Goal: Task Accomplishment & Management: Complete application form

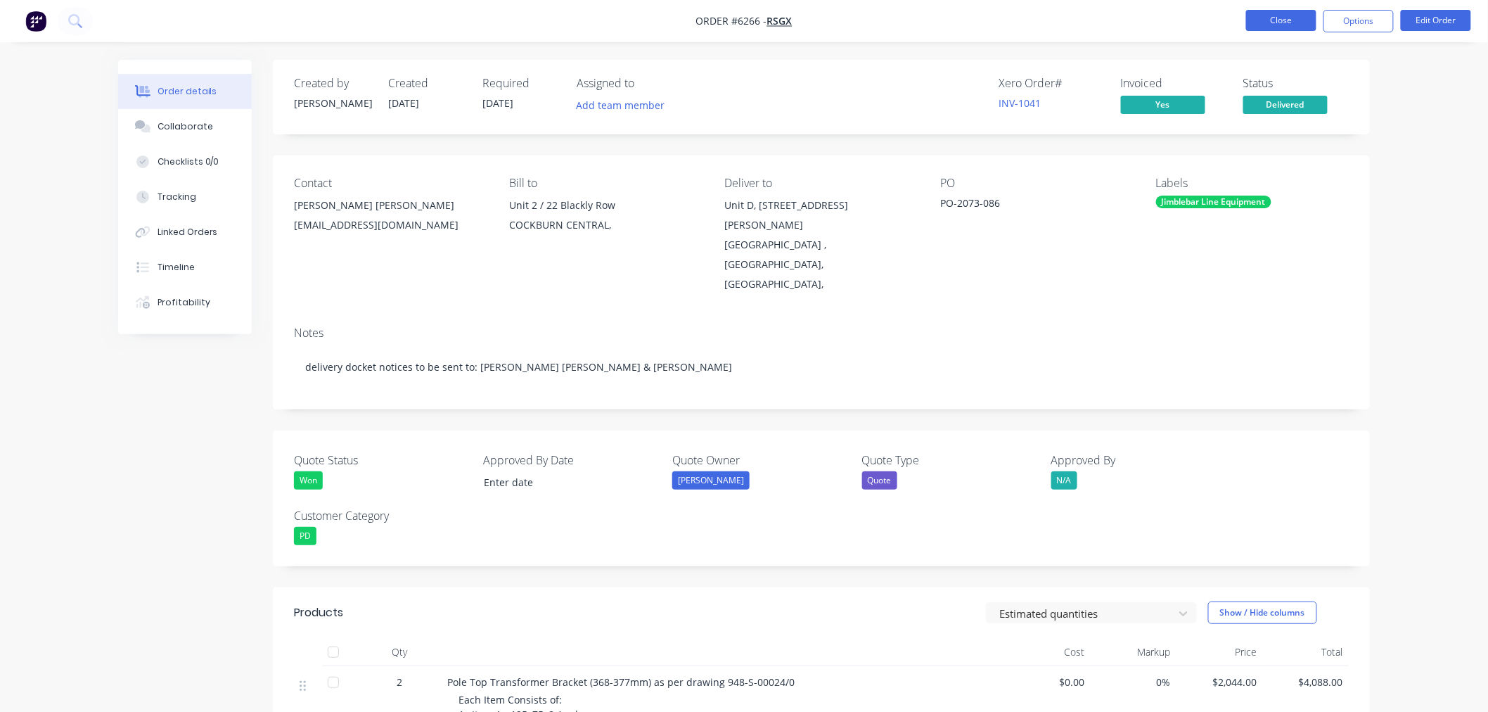
click at [1271, 16] on button "Close" at bounding box center [1281, 20] width 70 height 21
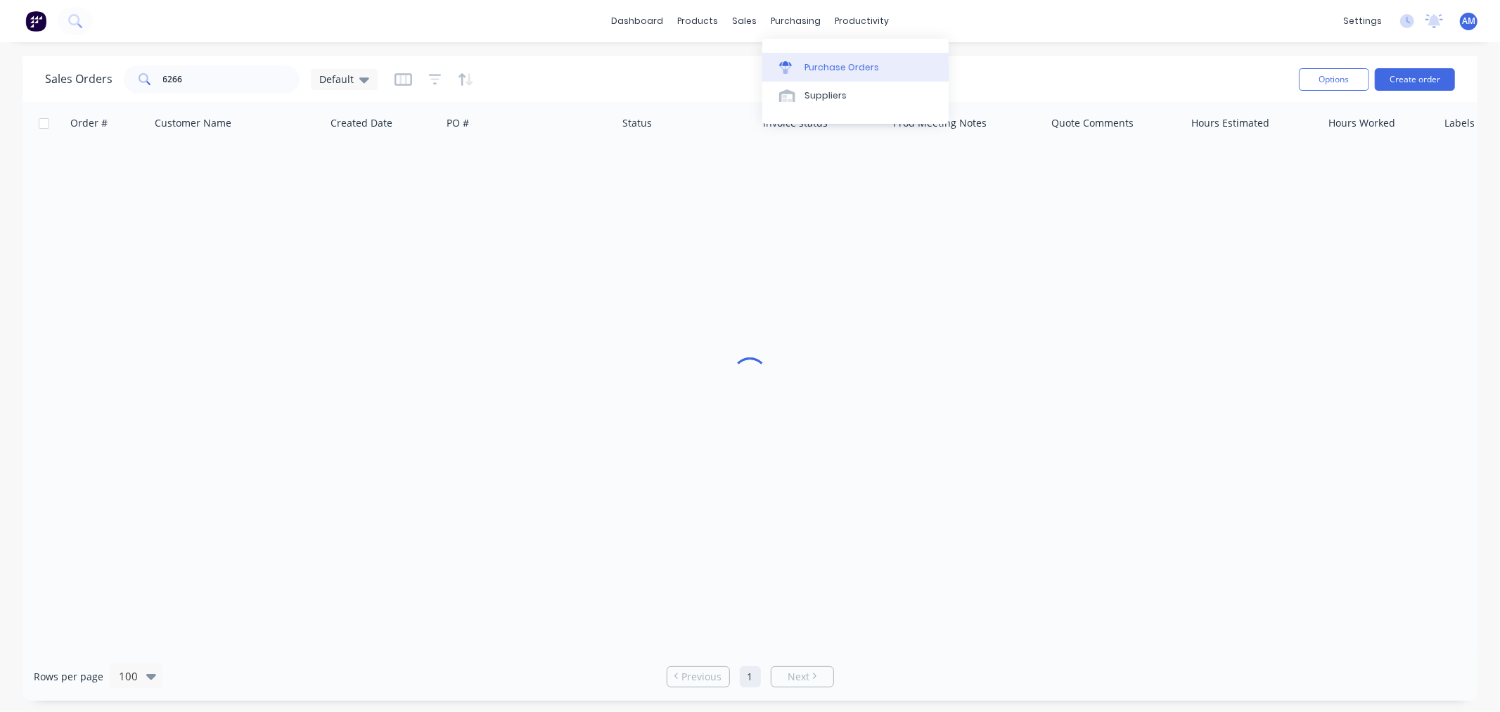
click at [840, 66] on div "Purchase Orders" at bounding box center [841, 67] width 75 height 13
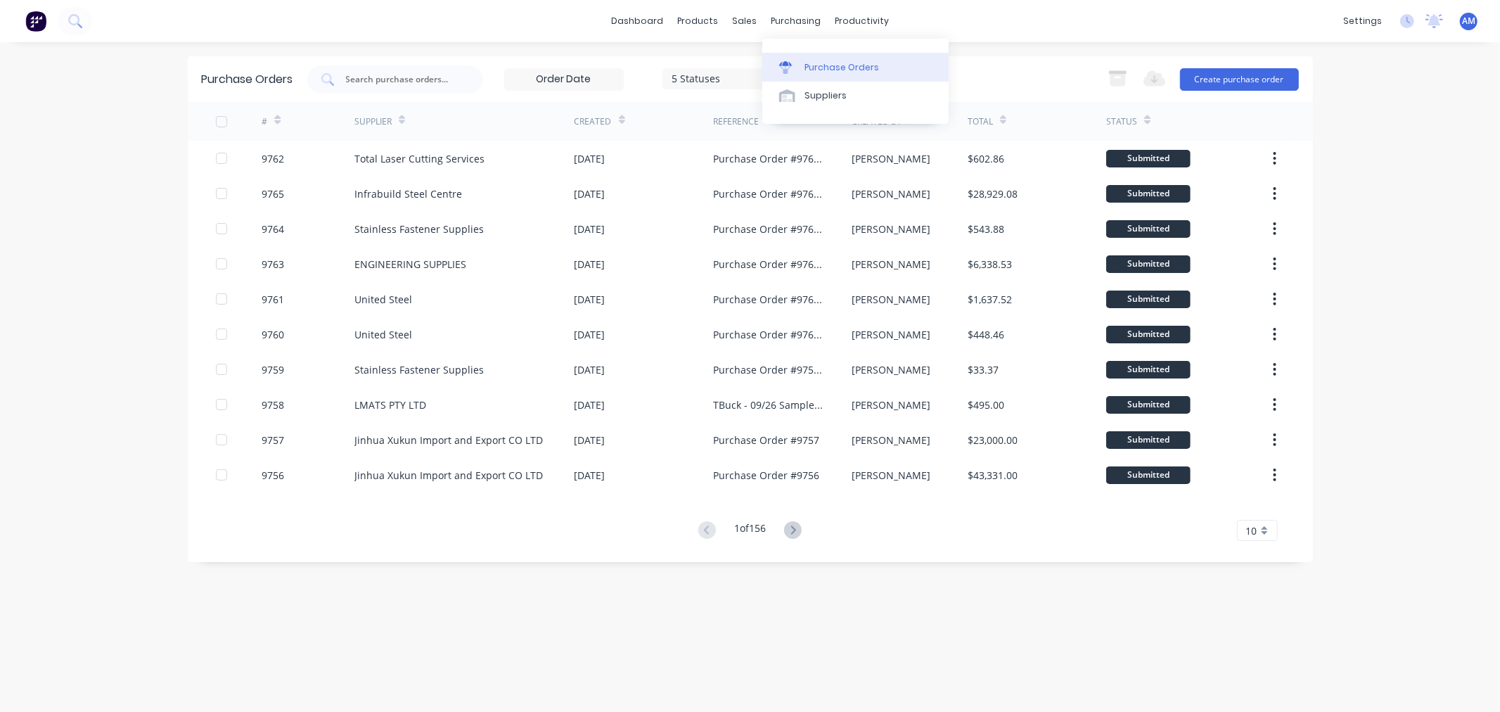
click at [827, 65] on div "Purchase Orders" at bounding box center [841, 67] width 75 height 13
click at [1214, 69] on button "Create purchase order" at bounding box center [1239, 79] width 119 height 23
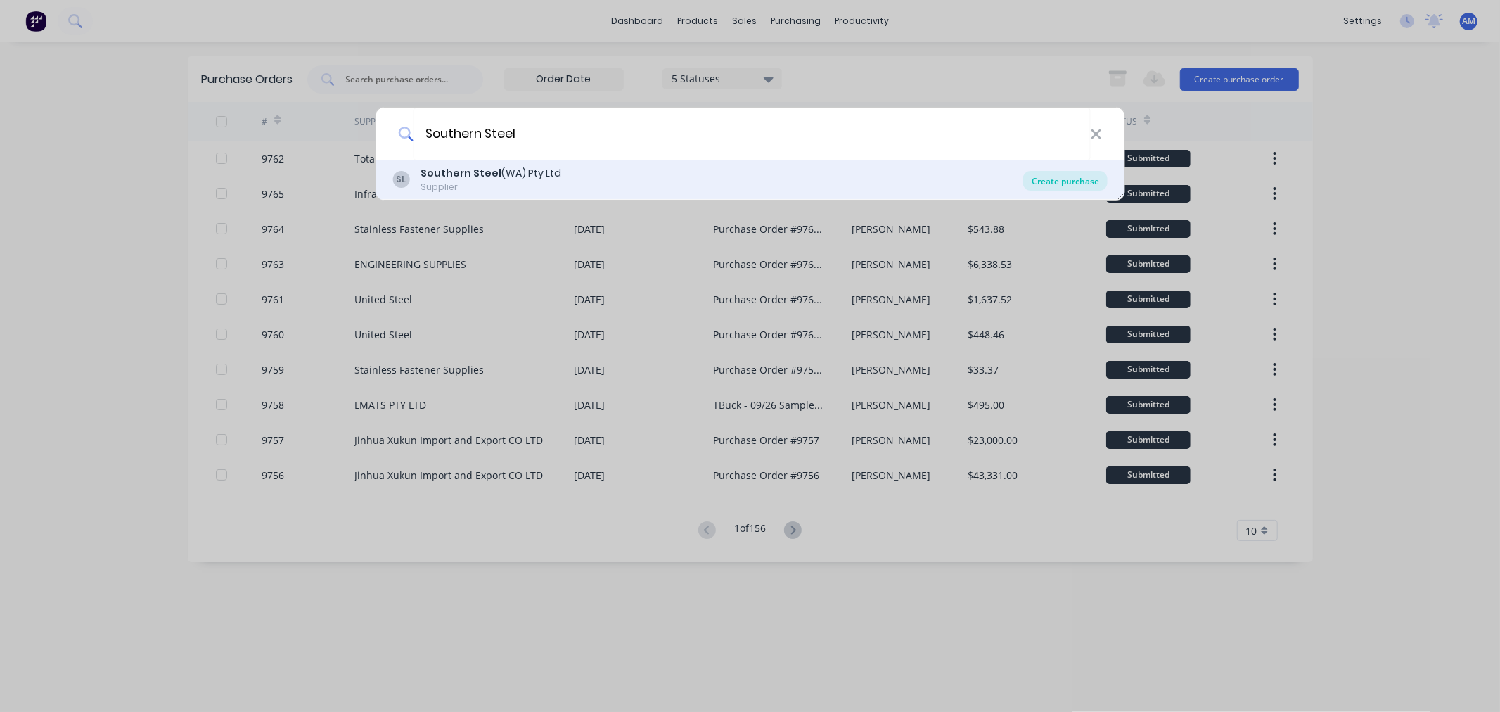
type input "Southern Steel"
click at [1062, 179] on div "Create purchase" at bounding box center [1065, 181] width 84 height 20
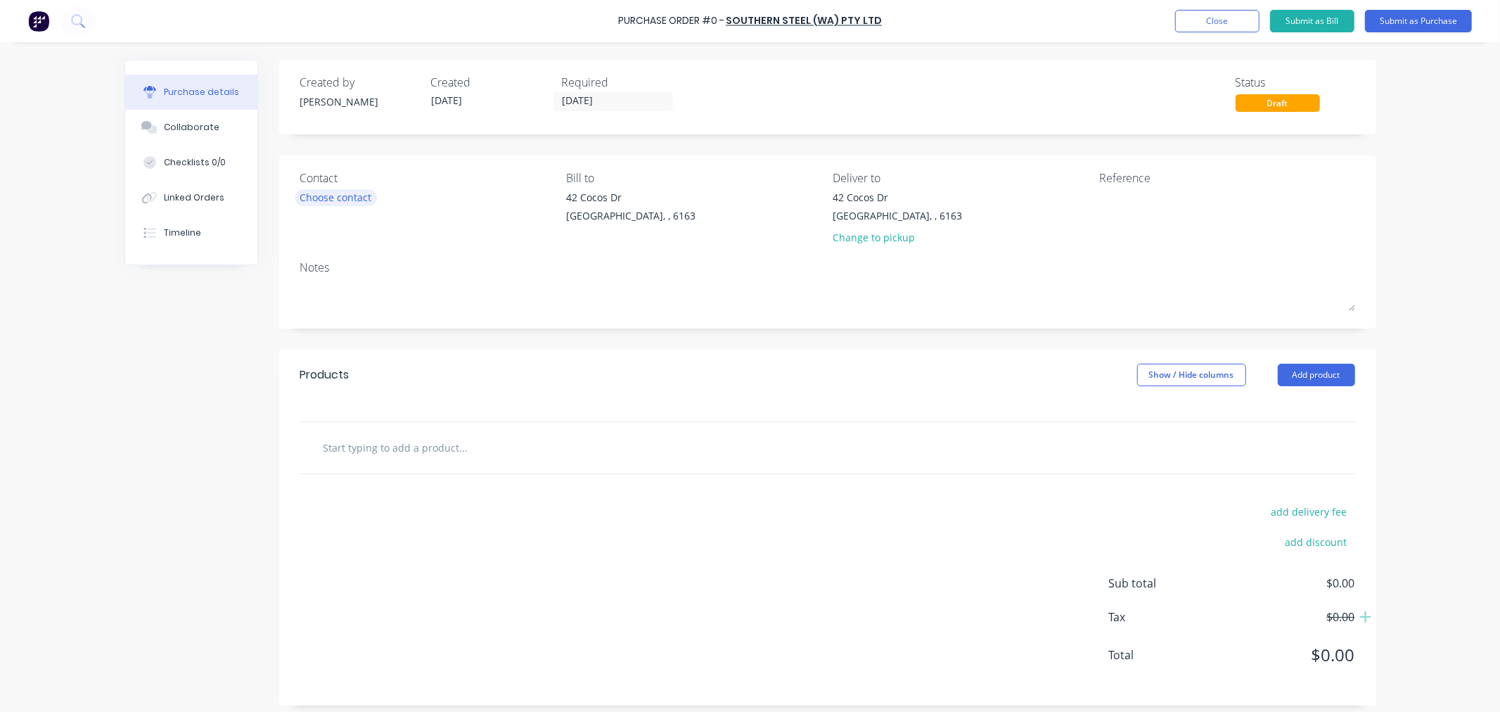
click at [343, 205] on div "Contact Choose contact" at bounding box center [428, 210] width 256 height 82
click at [343, 198] on div "Choose contact" at bounding box center [336, 197] width 72 height 15
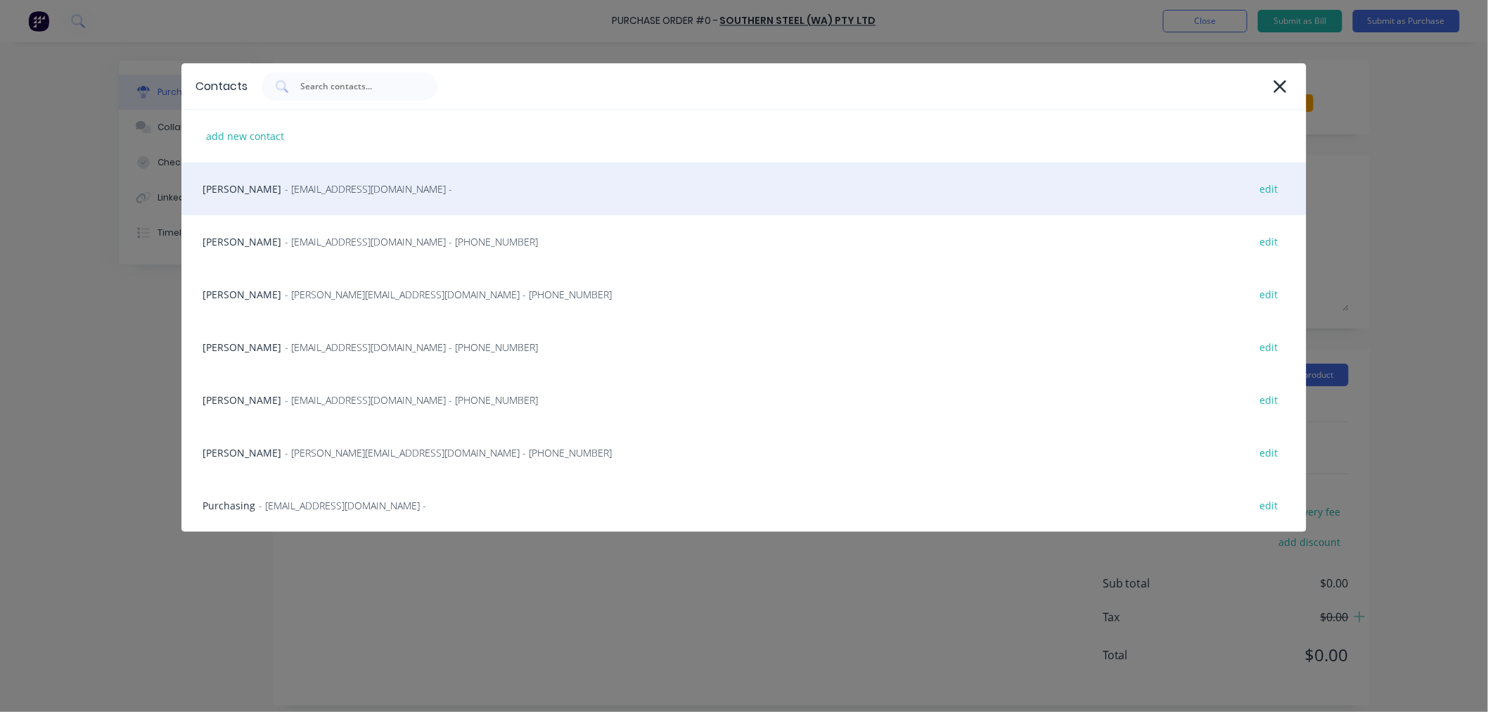
click at [325, 190] on span "- [EMAIL_ADDRESS][DOMAIN_NAME] -" at bounding box center [368, 188] width 167 height 15
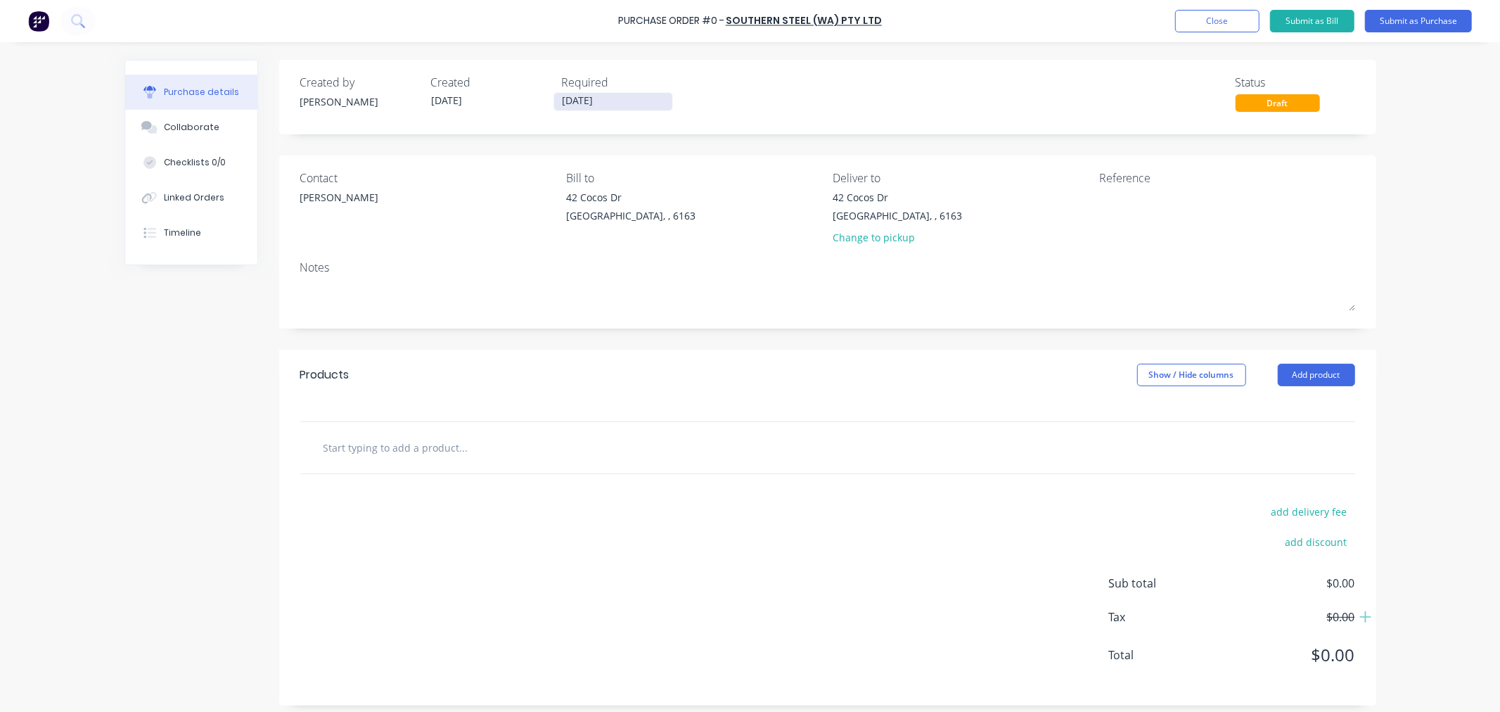
click at [603, 101] on input "[DATE]" at bounding box center [613, 102] width 118 height 18
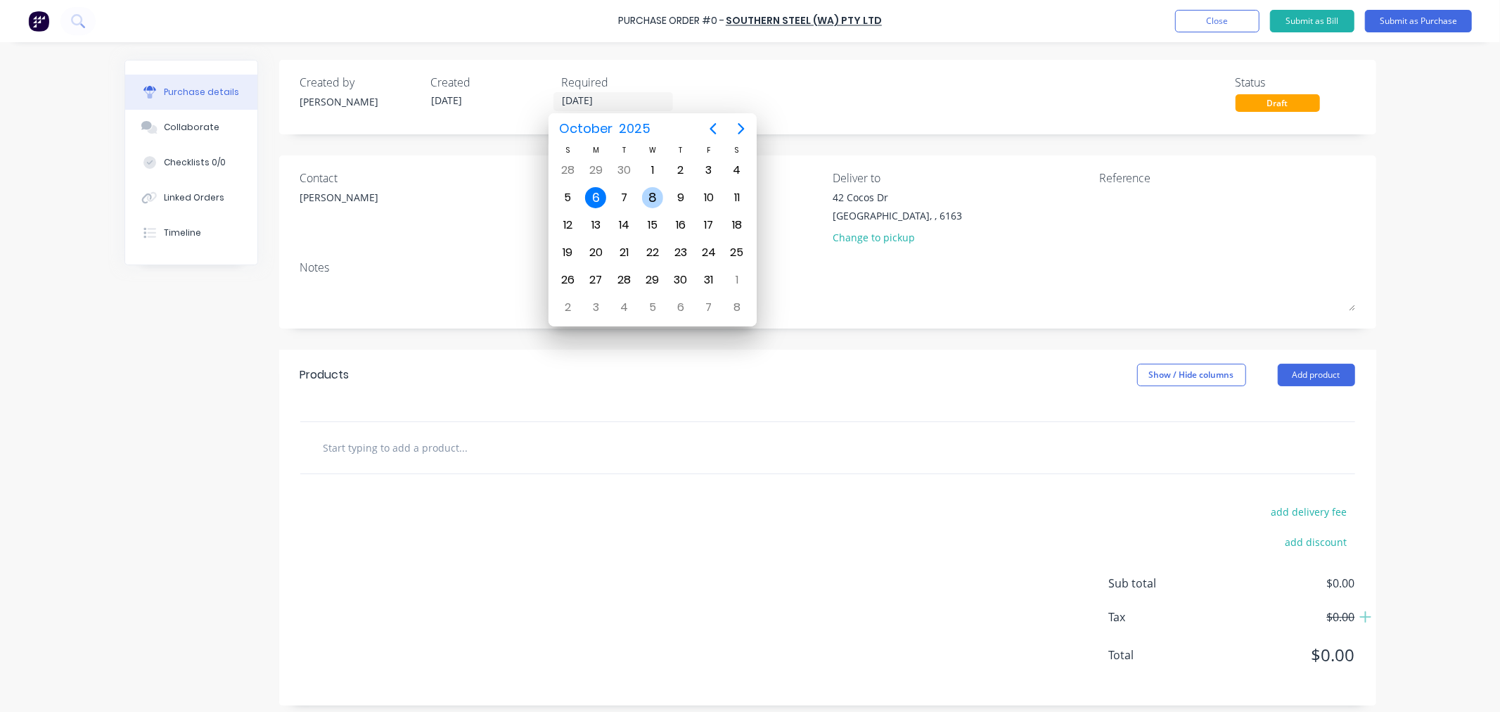
click at [649, 194] on div "8" at bounding box center [652, 197] width 21 height 21
type input "[DATE]"
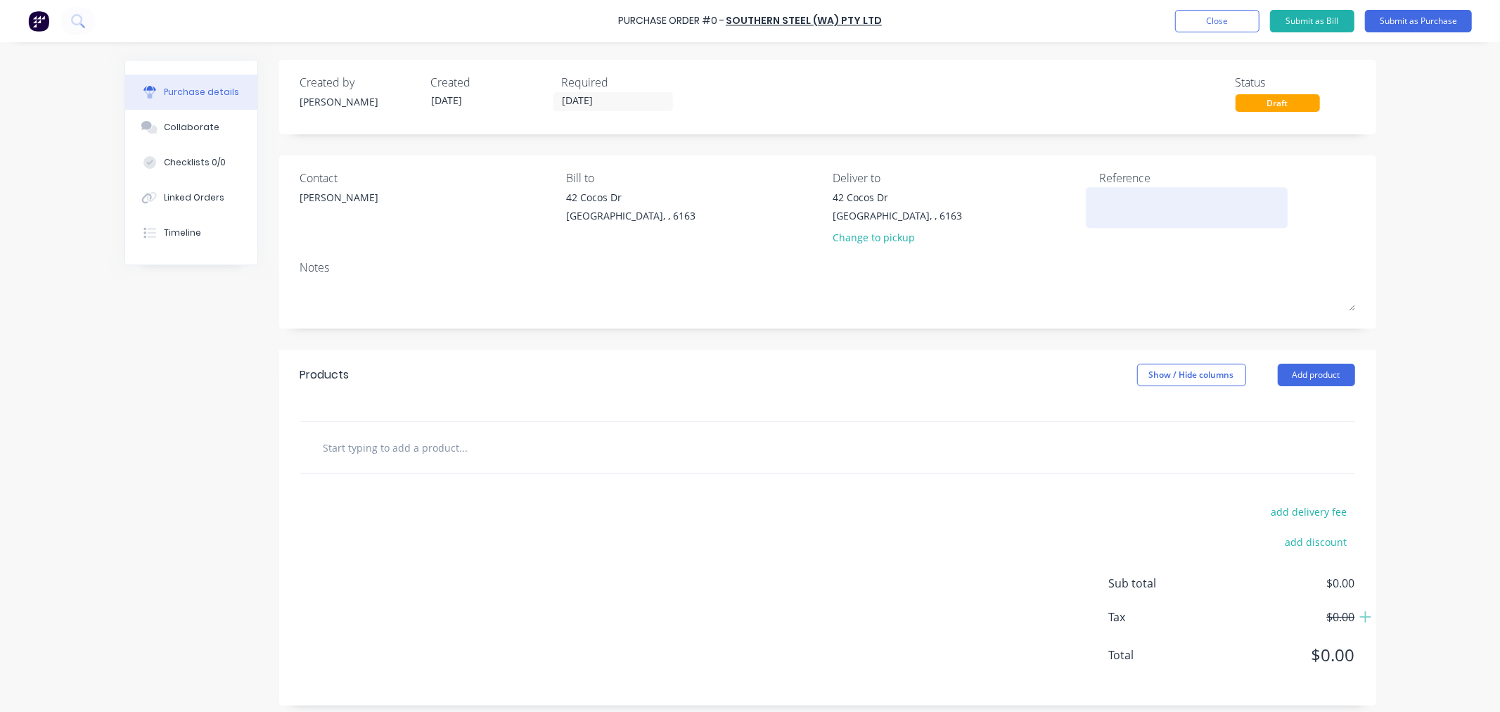
click at [1122, 207] on textarea at bounding box center [1187, 206] width 176 height 32
click at [1330, 366] on button "Add product" at bounding box center [1316, 375] width 77 height 23
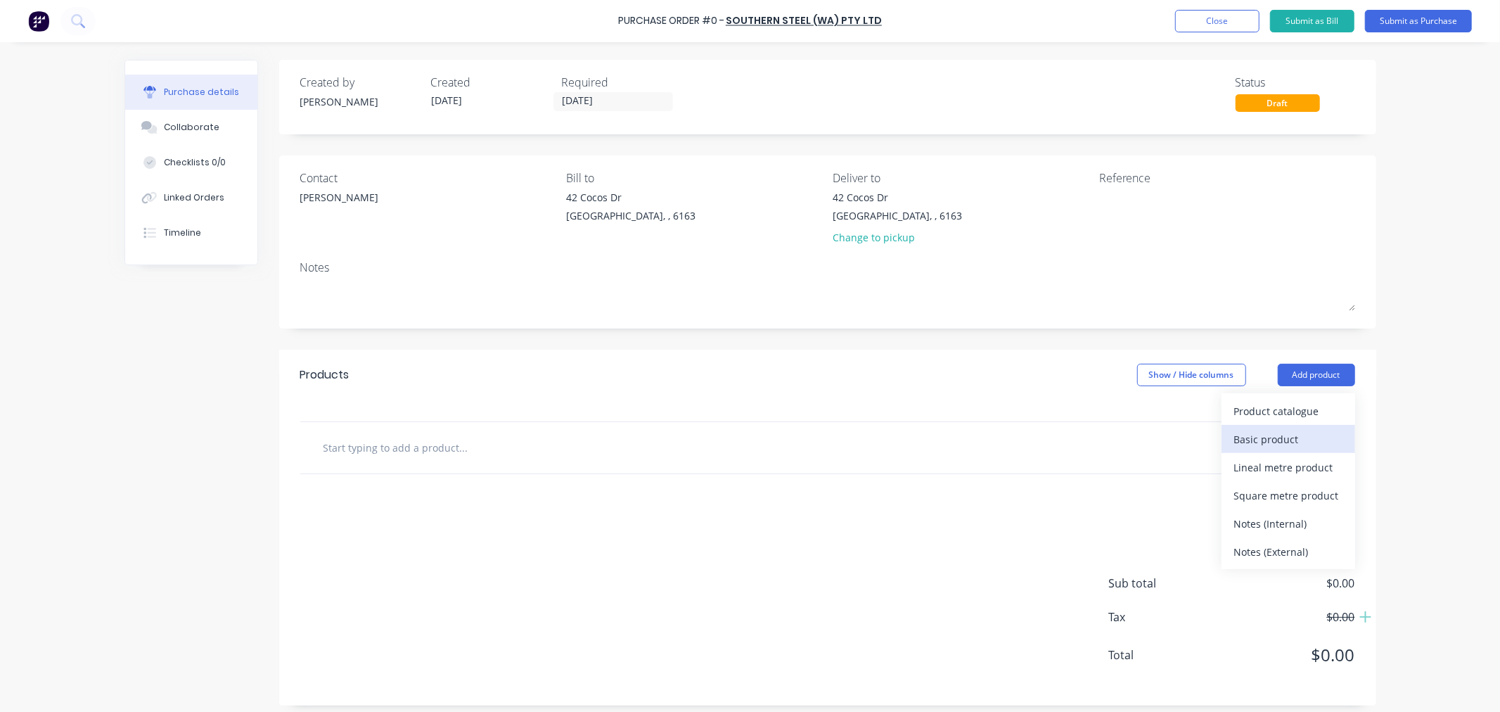
click at [1276, 433] on div "Basic product" at bounding box center [1288, 439] width 108 height 20
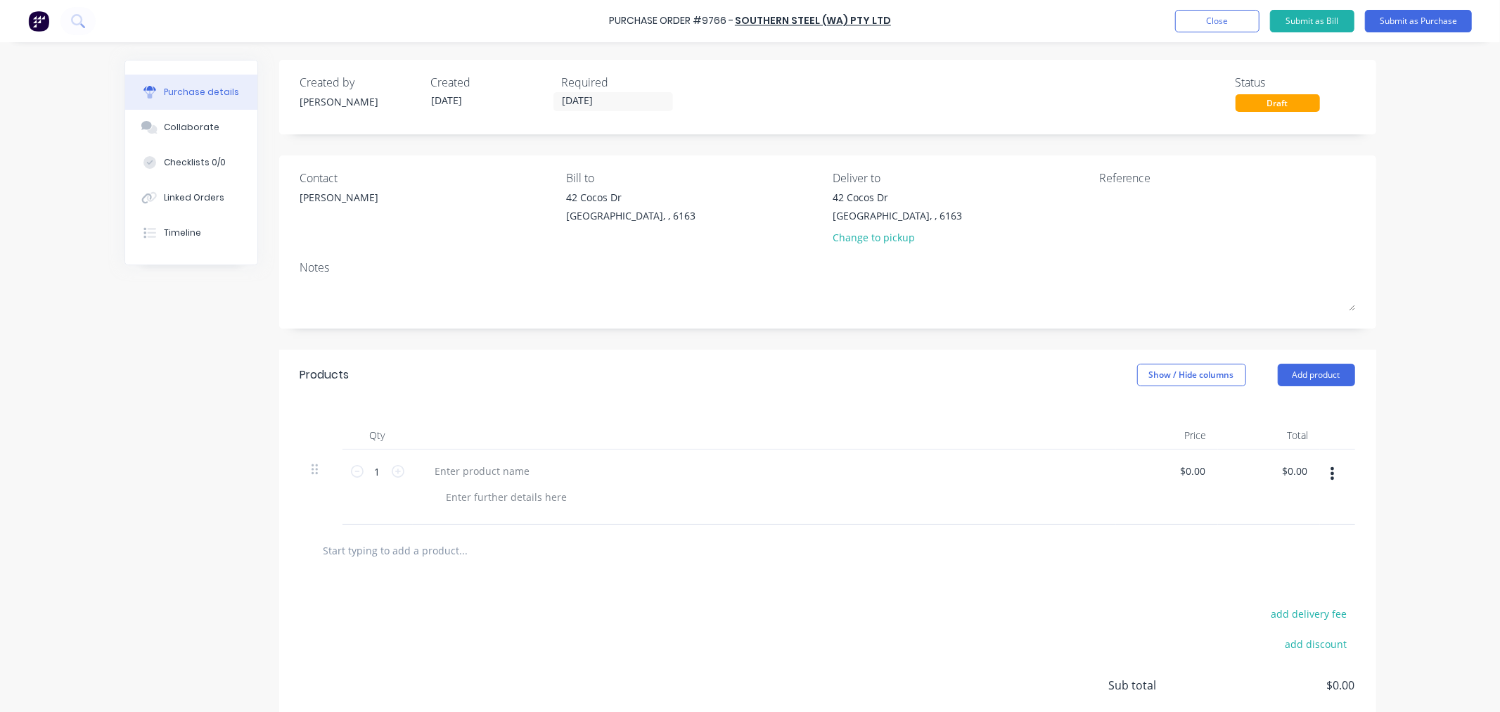
drag, startPoint x: 887, startPoint y: 23, endPoint x: 772, endPoint y: 31, distance: 115.6
click at [685, 30] on div "Purchase Order #9766 - Southern Steel (WA) Pty Ltd Add product Close Submit as …" at bounding box center [750, 21] width 1500 height 42
drag, startPoint x: 887, startPoint y: 18, endPoint x: 613, endPoint y: 25, distance: 273.6
click at [613, 25] on div "Purchase Order #9766 - Southern Steel (WA) Pty Ltd Add product Close Submit as …" at bounding box center [750, 21] width 1500 height 42
copy div "Purchase Order #9766 - Southern Steel (WA) Pty Ltd Add product Close Submit as …"
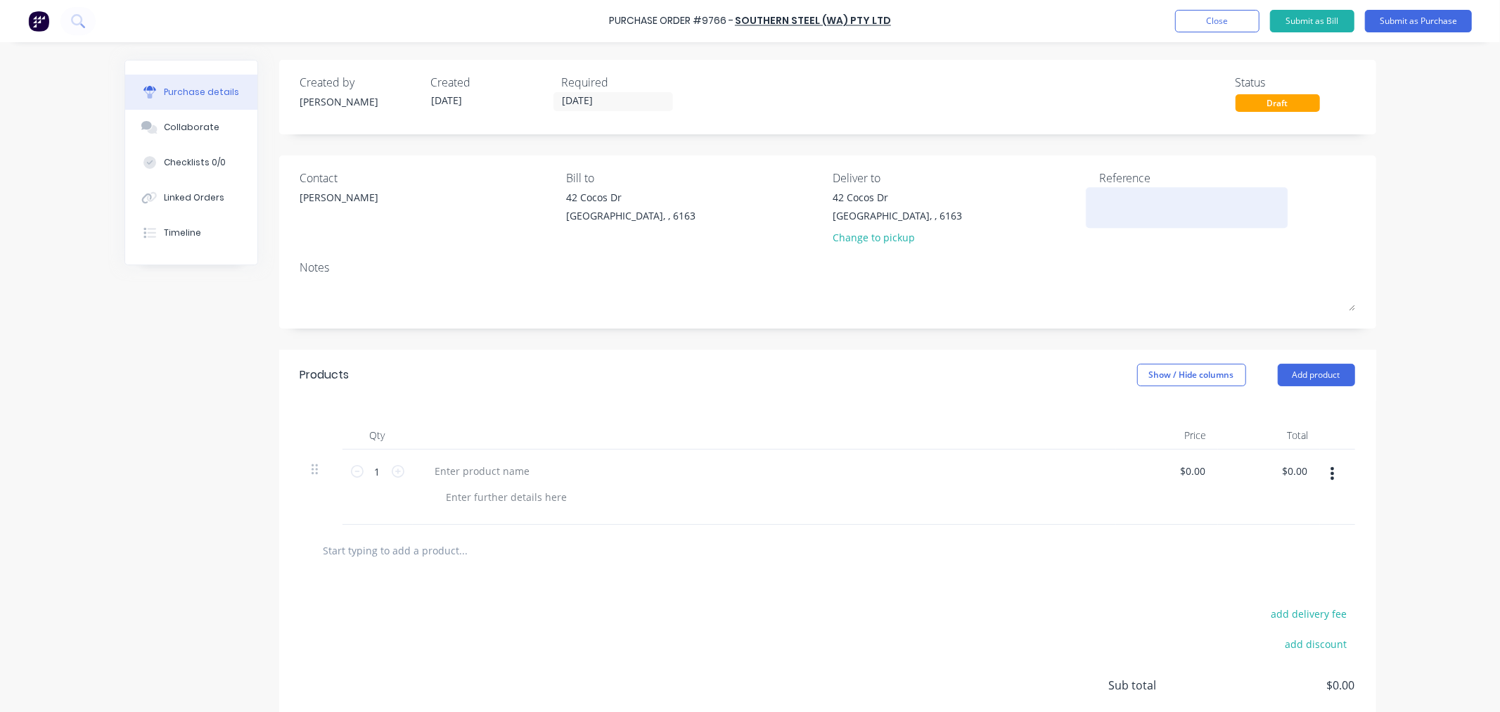
click at [1137, 218] on textarea at bounding box center [1187, 206] width 176 height 32
paste textarea "Purchase Order #9766 - Southern Steel (WA) Pty Ltd"
type textarea "x"
type textarea "Purchase Order #9766 - Southern Steel (WA) Pty Ltd"
type textarea "x"
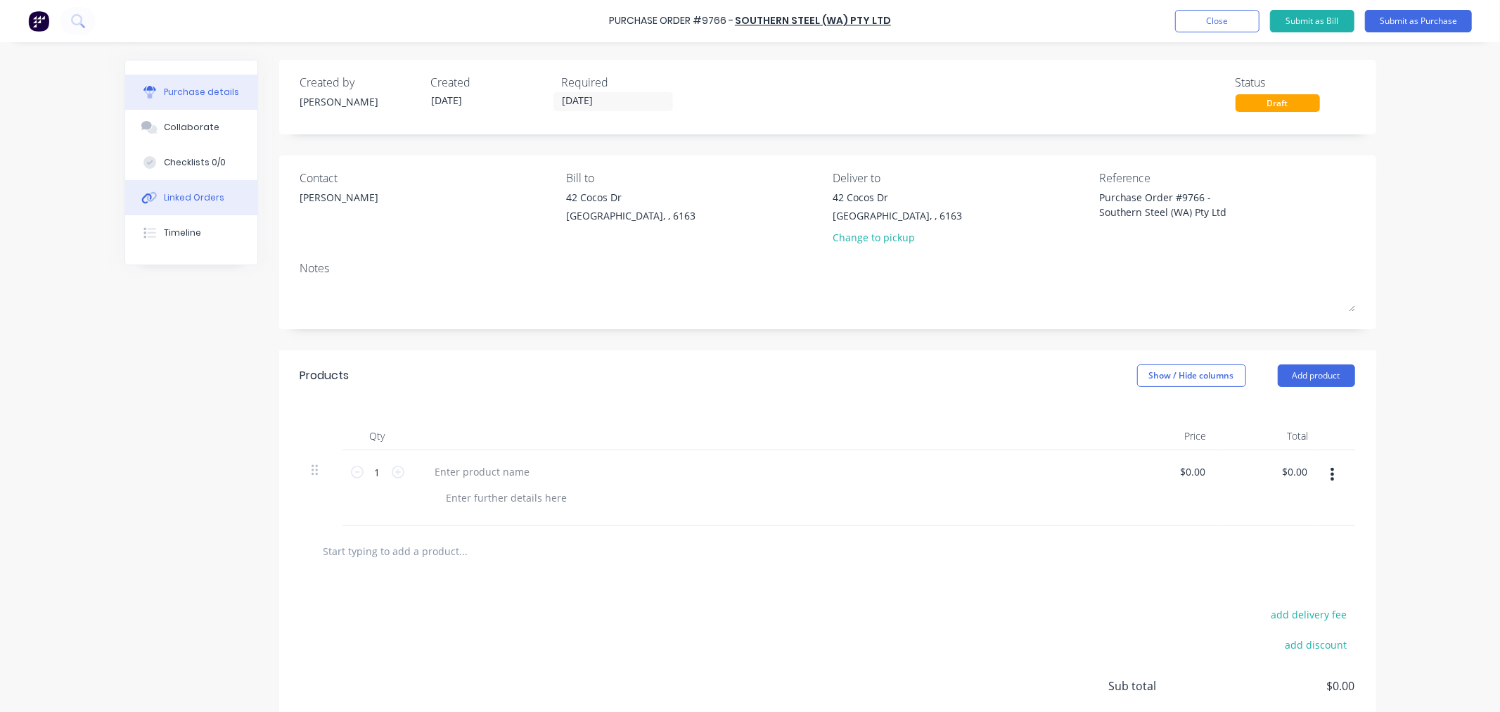
type textarea "Purchase Order #9766 - Southern Steel (WA) Pty Ltd"
click at [199, 195] on div "Linked Orders" at bounding box center [194, 197] width 60 height 13
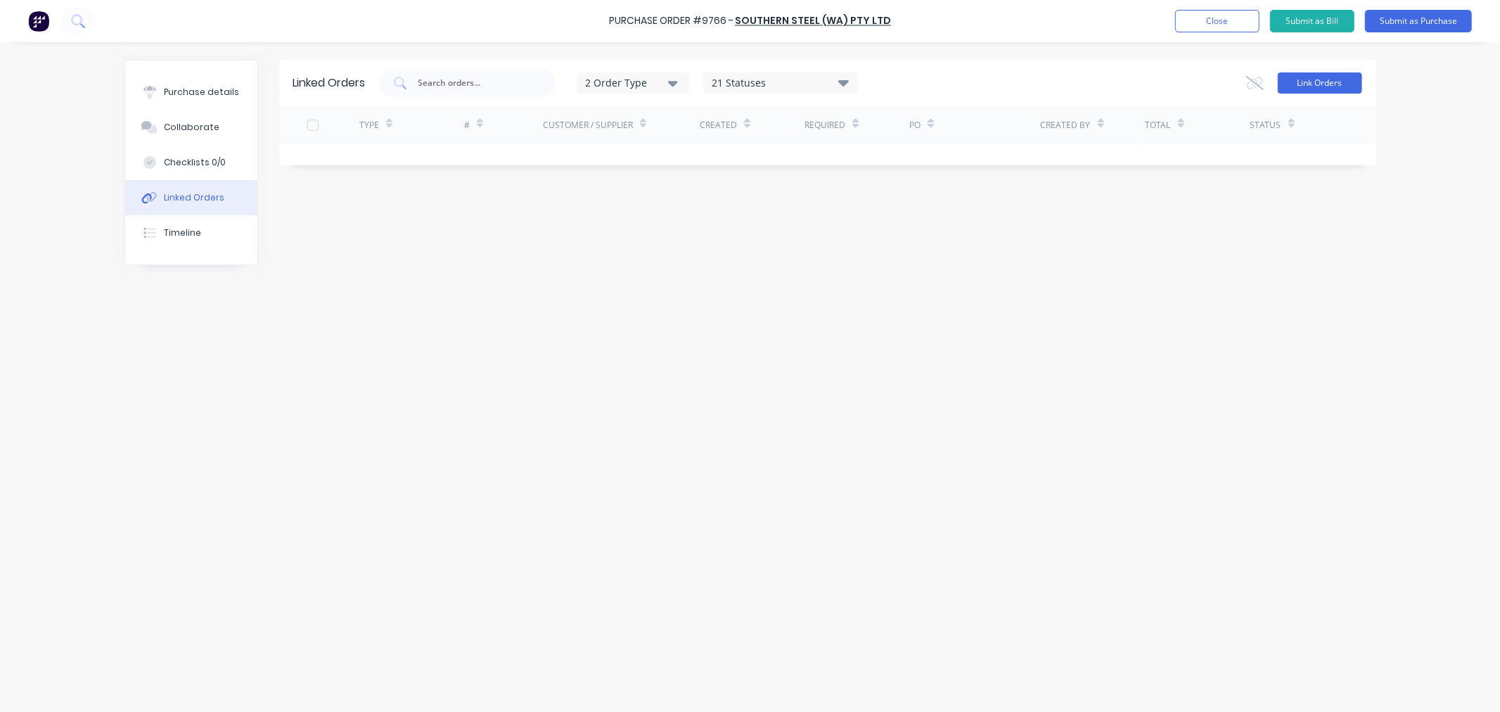
click at [1290, 79] on button "Link Orders" at bounding box center [1320, 82] width 84 height 21
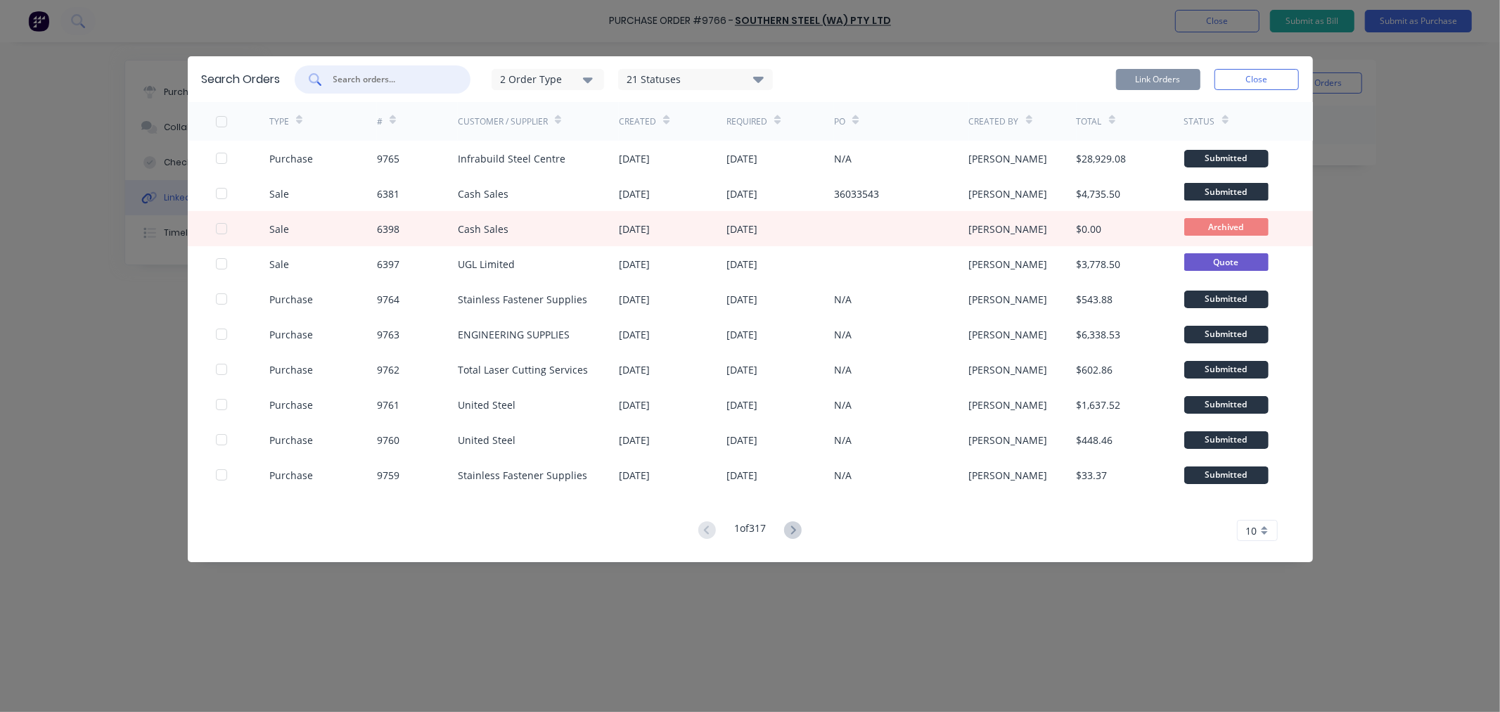
click at [391, 79] on input "text" at bounding box center [390, 79] width 117 height 14
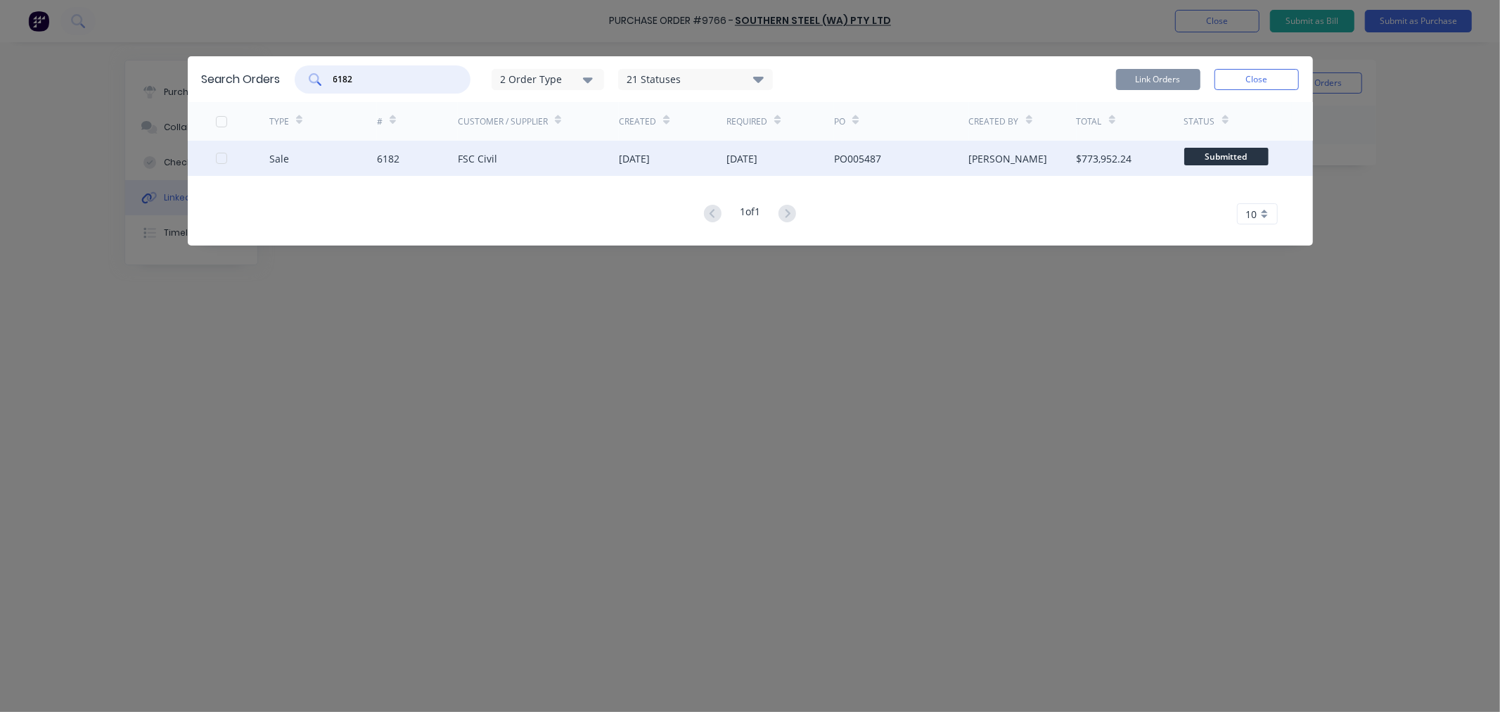
click at [221, 158] on div at bounding box center [221, 158] width 28 height 28
type input "6182"
click at [1141, 79] on button "Link Orders" at bounding box center [1158, 79] width 84 height 21
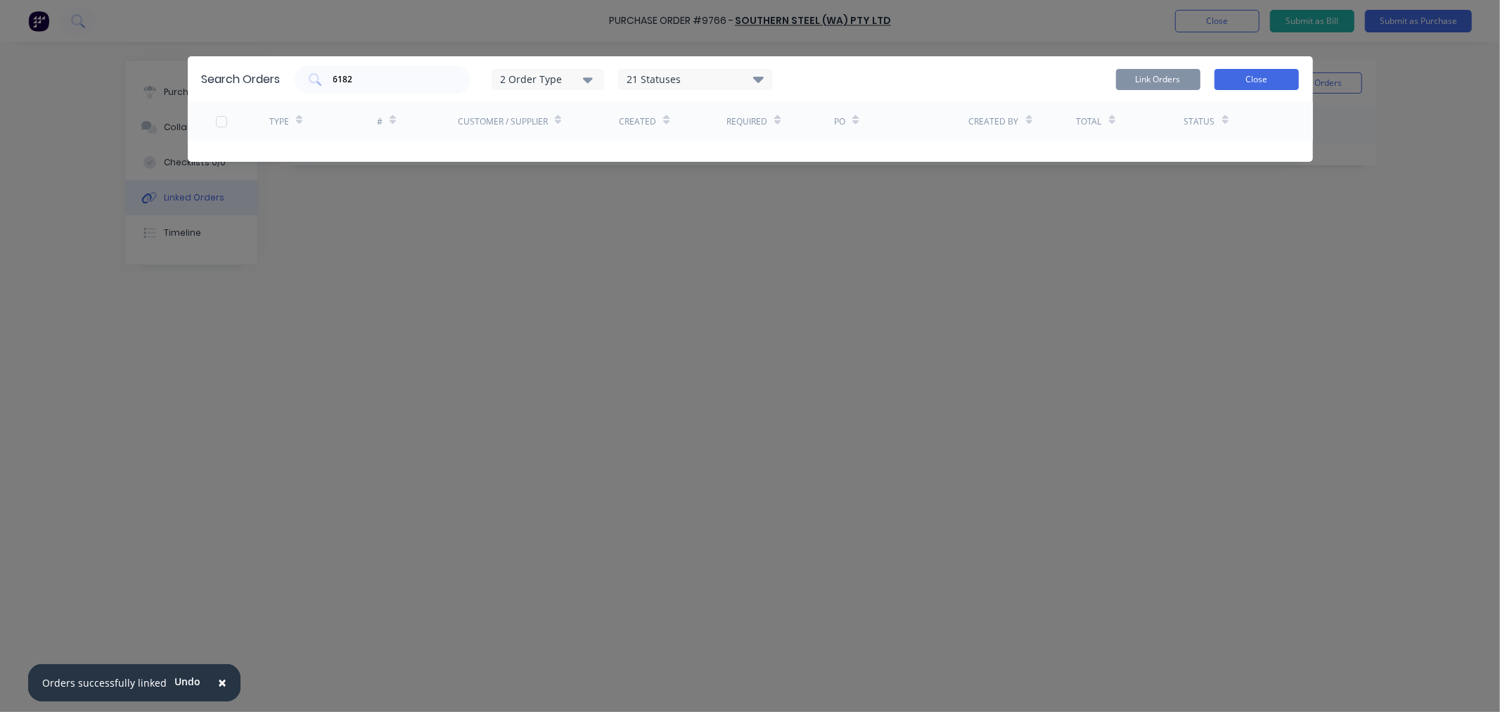
click at [1261, 80] on button "Close" at bounding box center [1256, 79] width 84 height 21
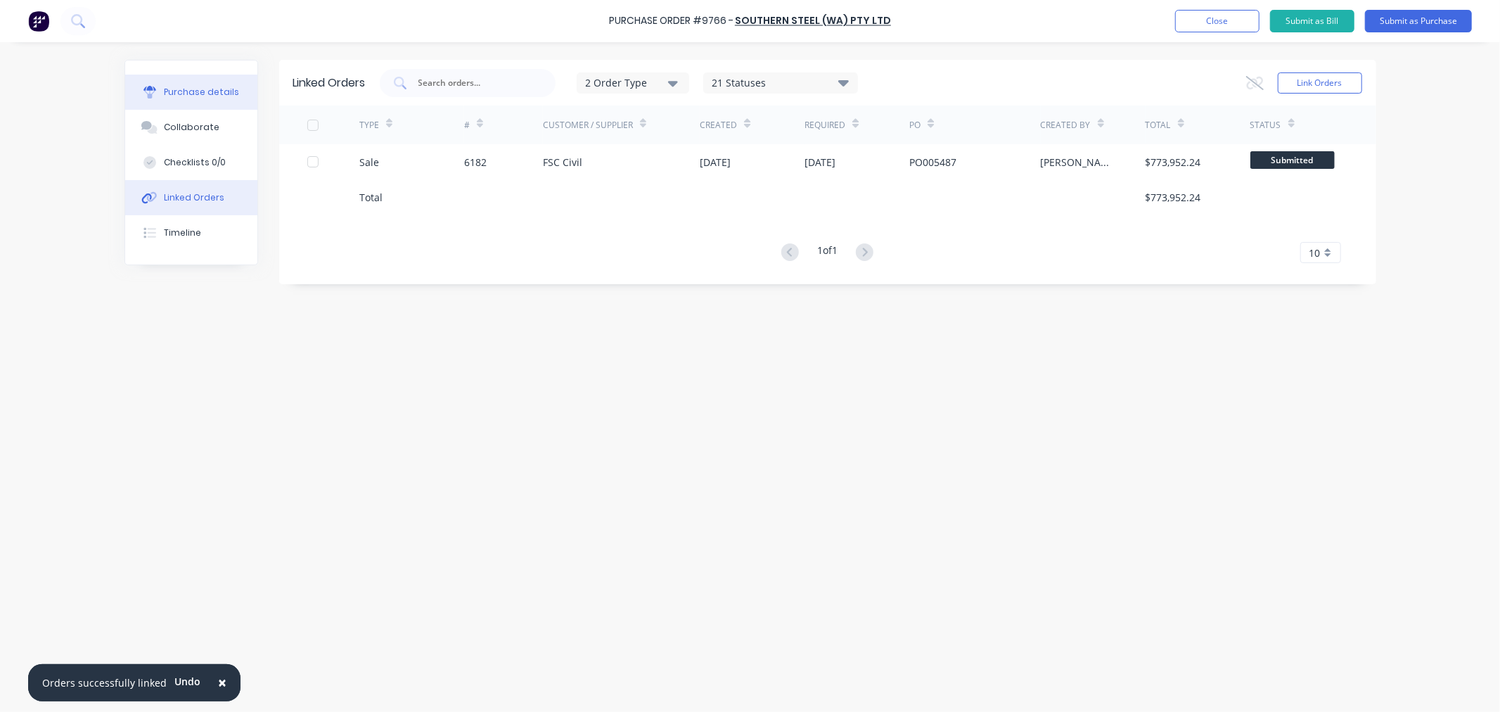
click at [221, 91] on div "Purchase details" at bounding box center [201, 92] width 75 height 13
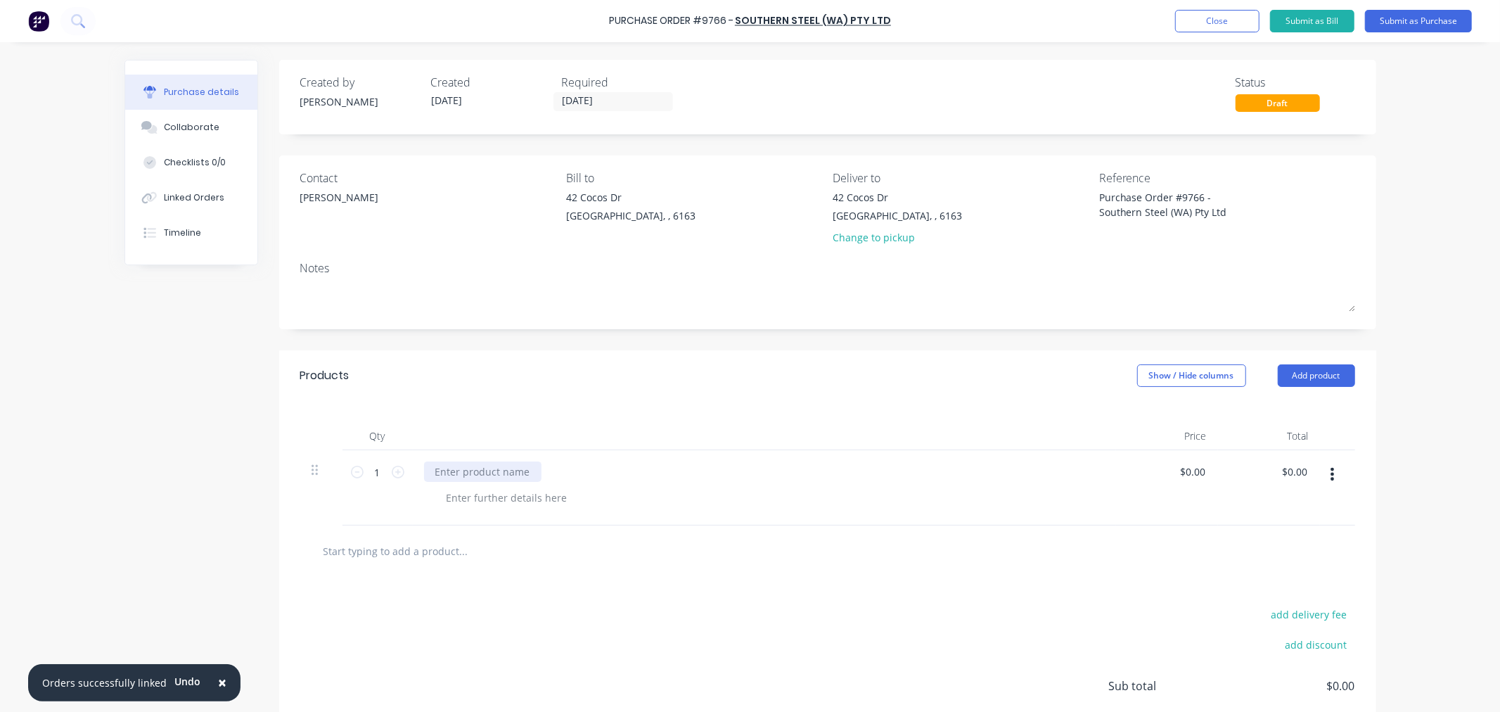
type textarea "x"
click at [468, 472] on div at bounding box center [482, 471] width 117 height 20
type textarea "x"
click at [1192, 469] on input "0.00" at bounding box center [1192, 471] width 32 height 20
type input "0"
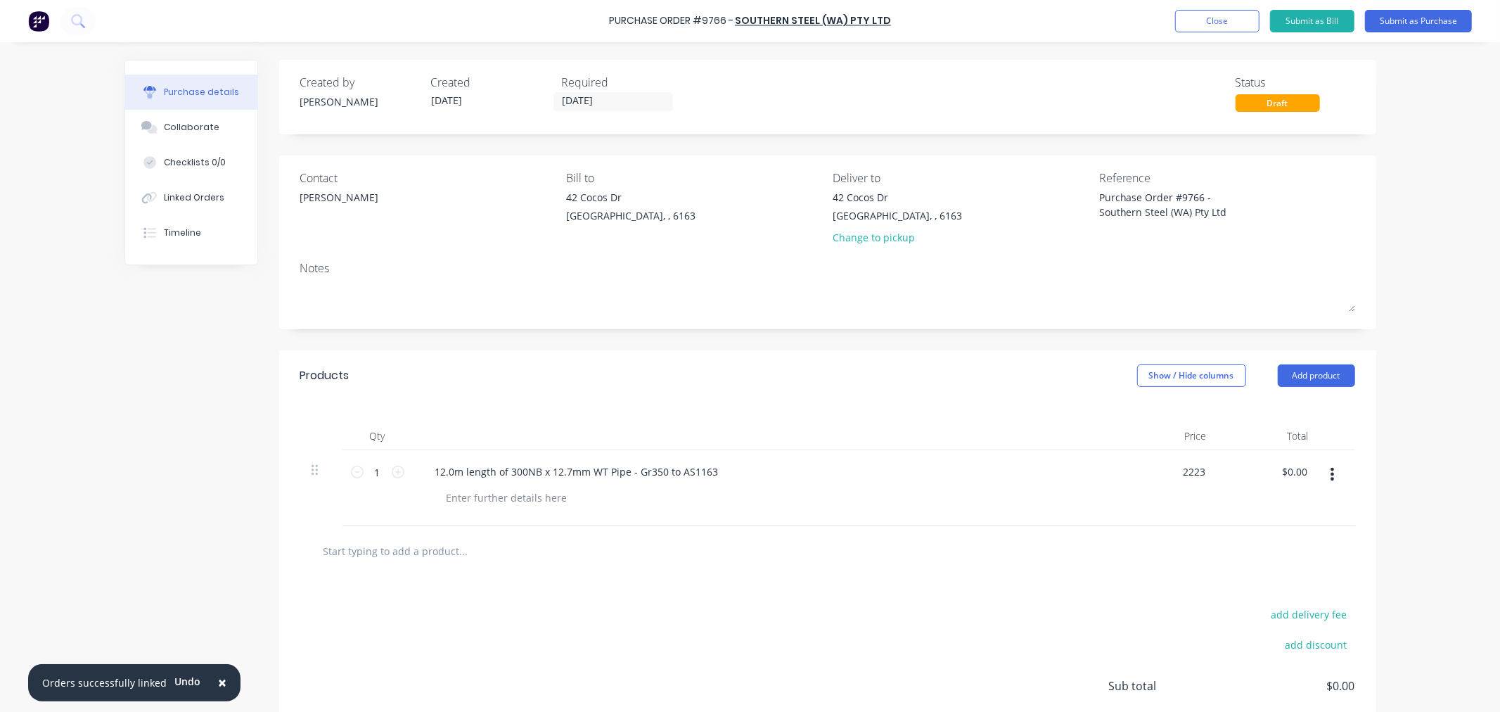
type input "2223"
type textarea "x"
type input "$2,223.00"
type input "2223.00"
type textarea "x"
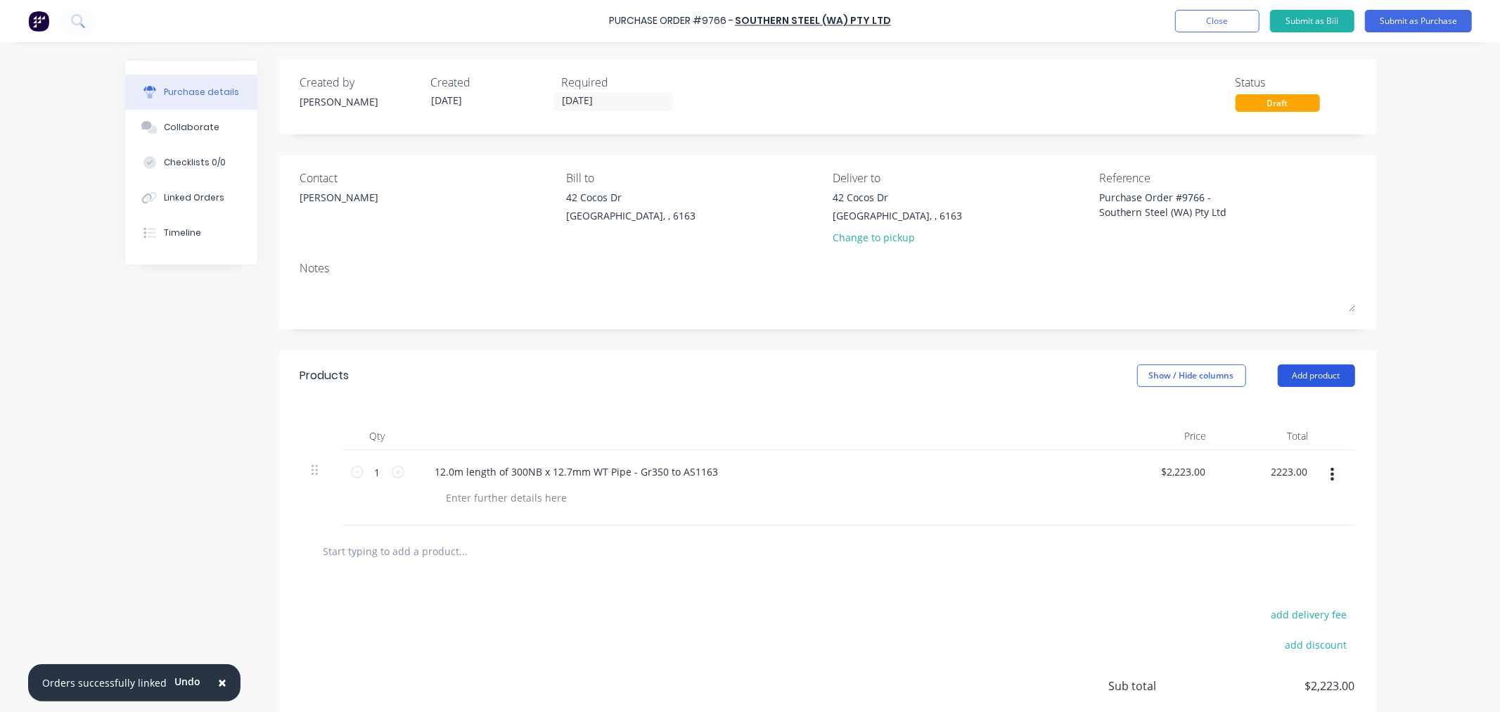
type input "$2,223.00"
click at [1282, 378] on button "Add product" at bounding box center [1316, 375] width 77 height 23
click at [418, 551] on input "text" at bounding box center [463, 551] width 281 height 28
type textarea "x"
type input "f"
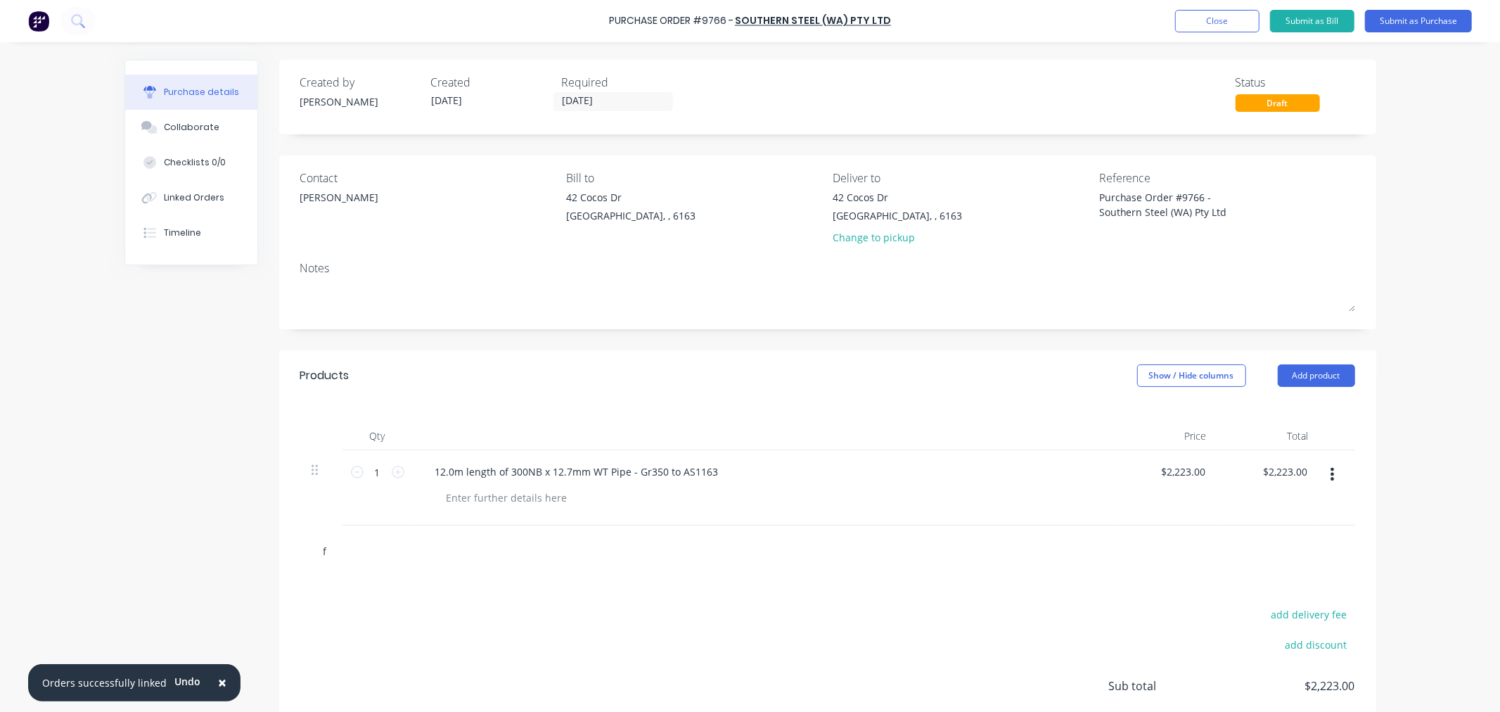
type textarea "x"
type input "fr"
type textarea "x"
type input "fre"
type textarea "x"
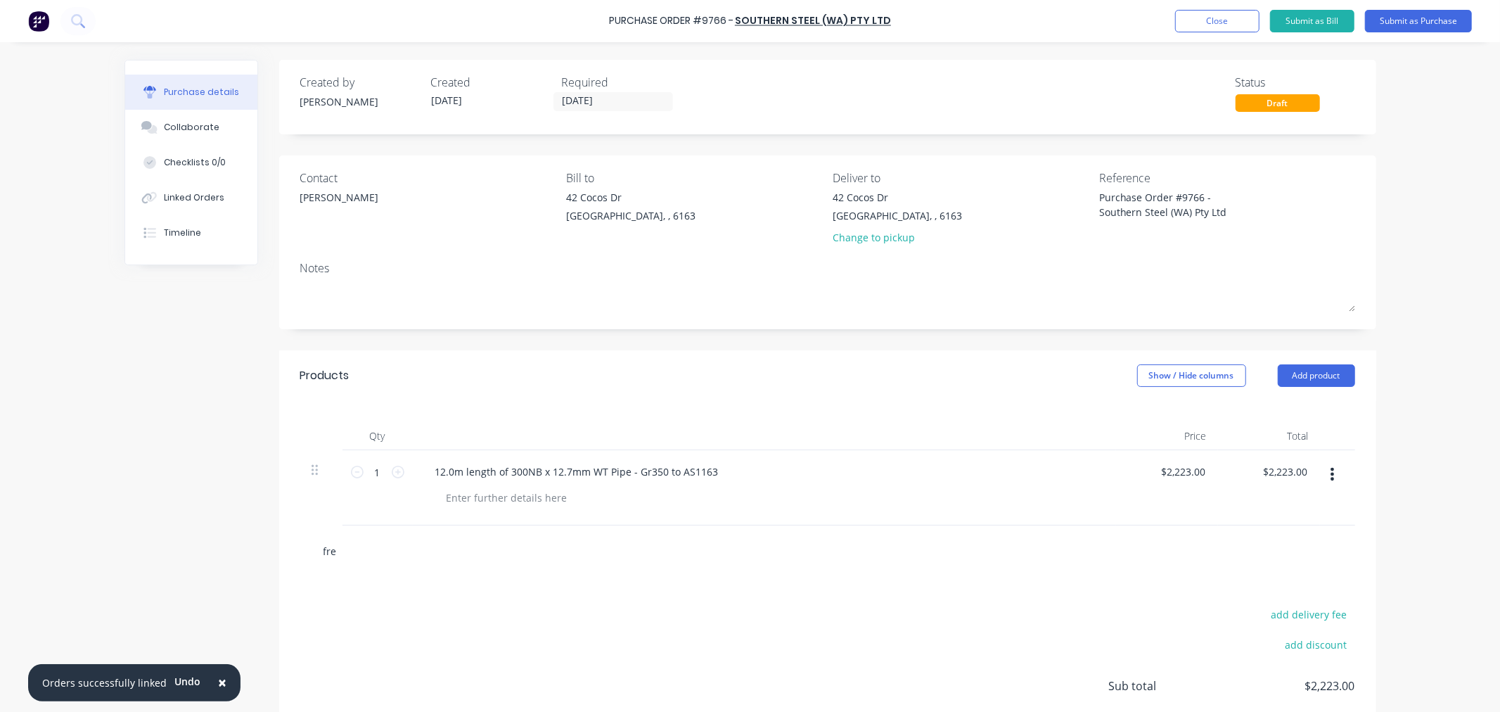
type input "frei"
type textarea "x"
type input "freig"
type textarea "x"
type input "freigh"
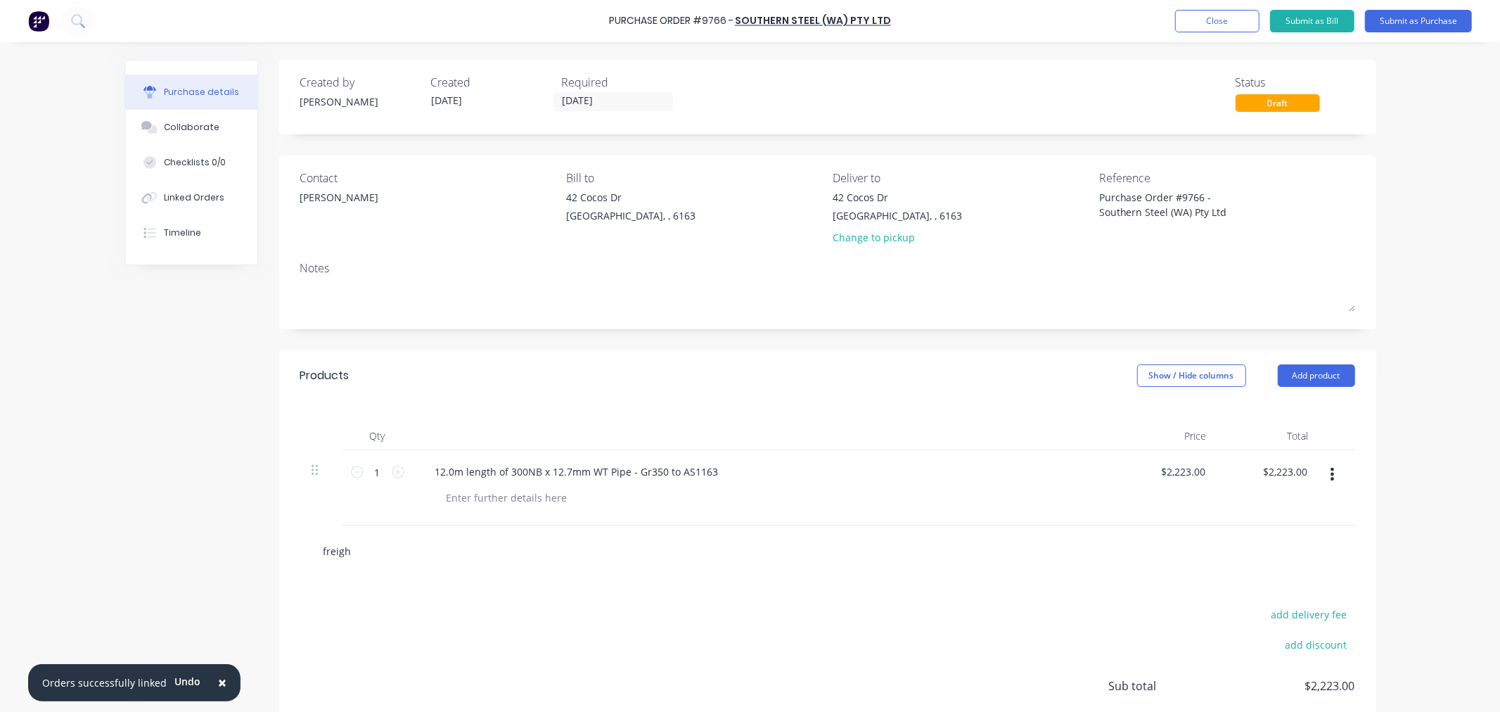
type textarea "x"
type input "freight"
type textarea "x"
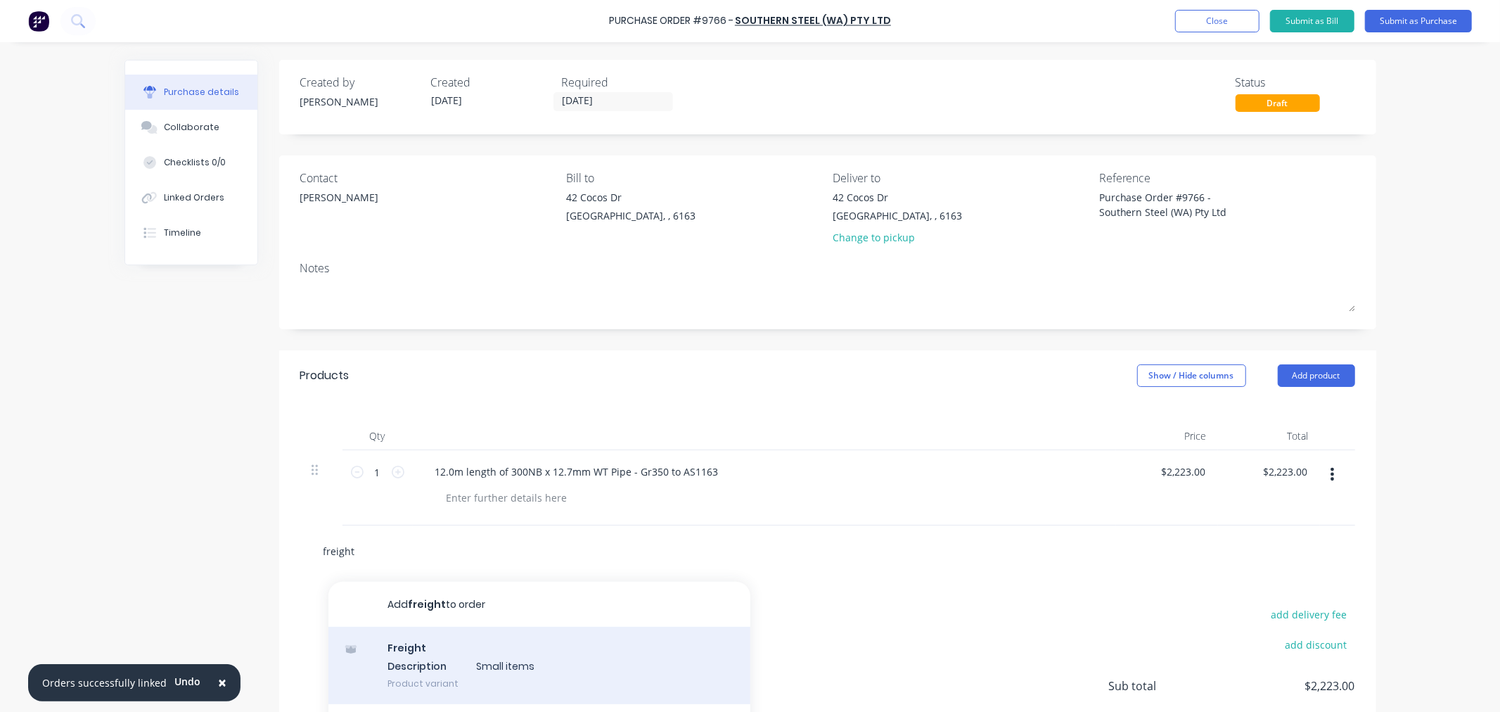
type input "freight"
click at [432, 666] on div "Freight Description Small items Product variant" at bounding box center [539, 665] width 422 height 77
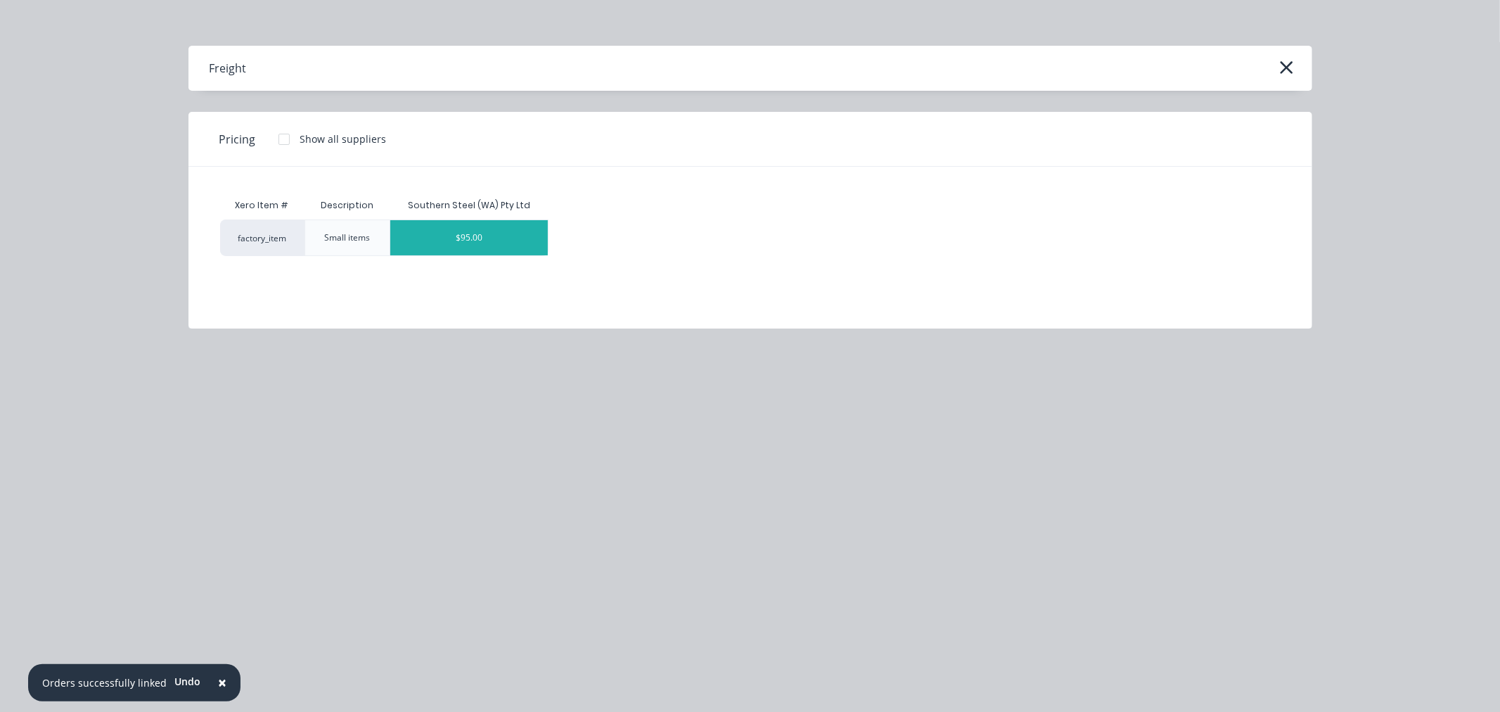
click at [473, 230] on div "$95.00" at bounding box center [469, 237] width 158 height 35
type textarea "x"
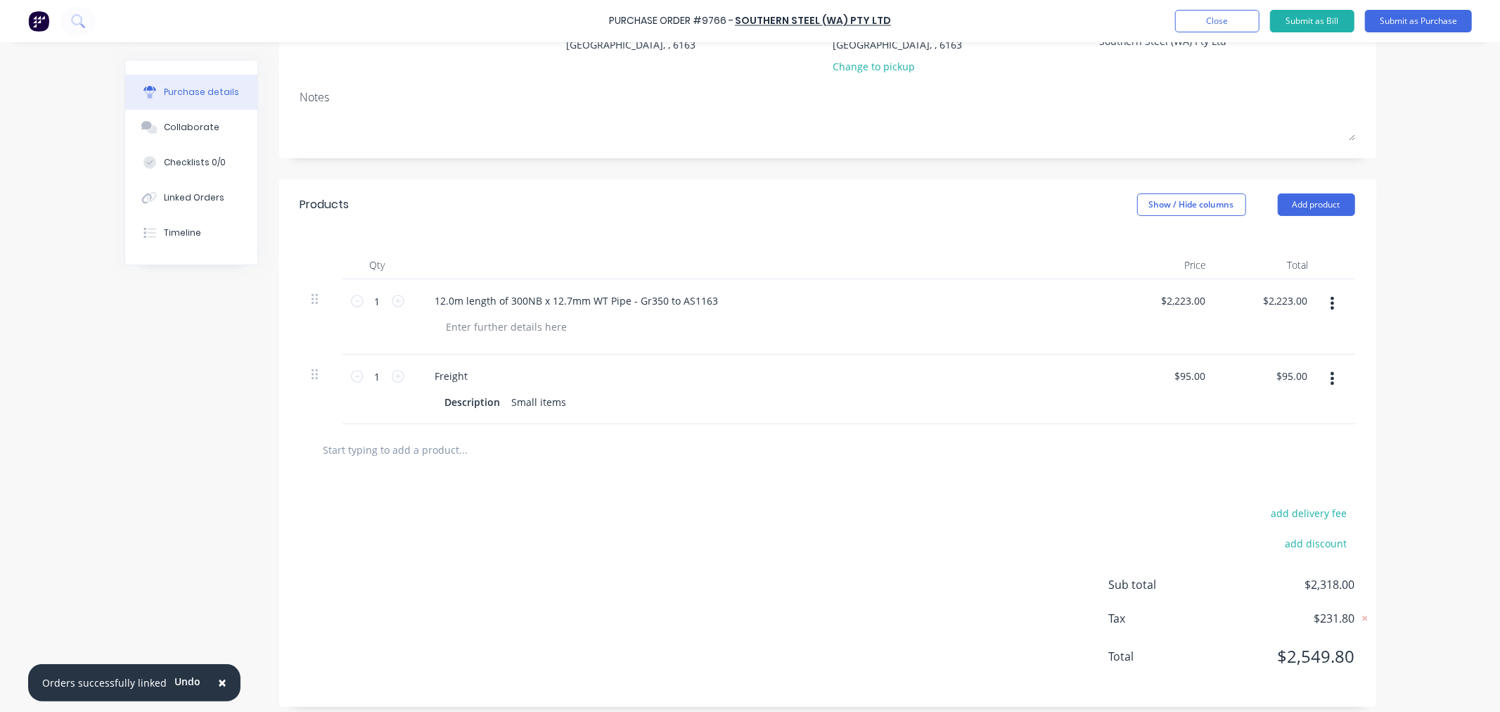
scroll to position [183, 0]
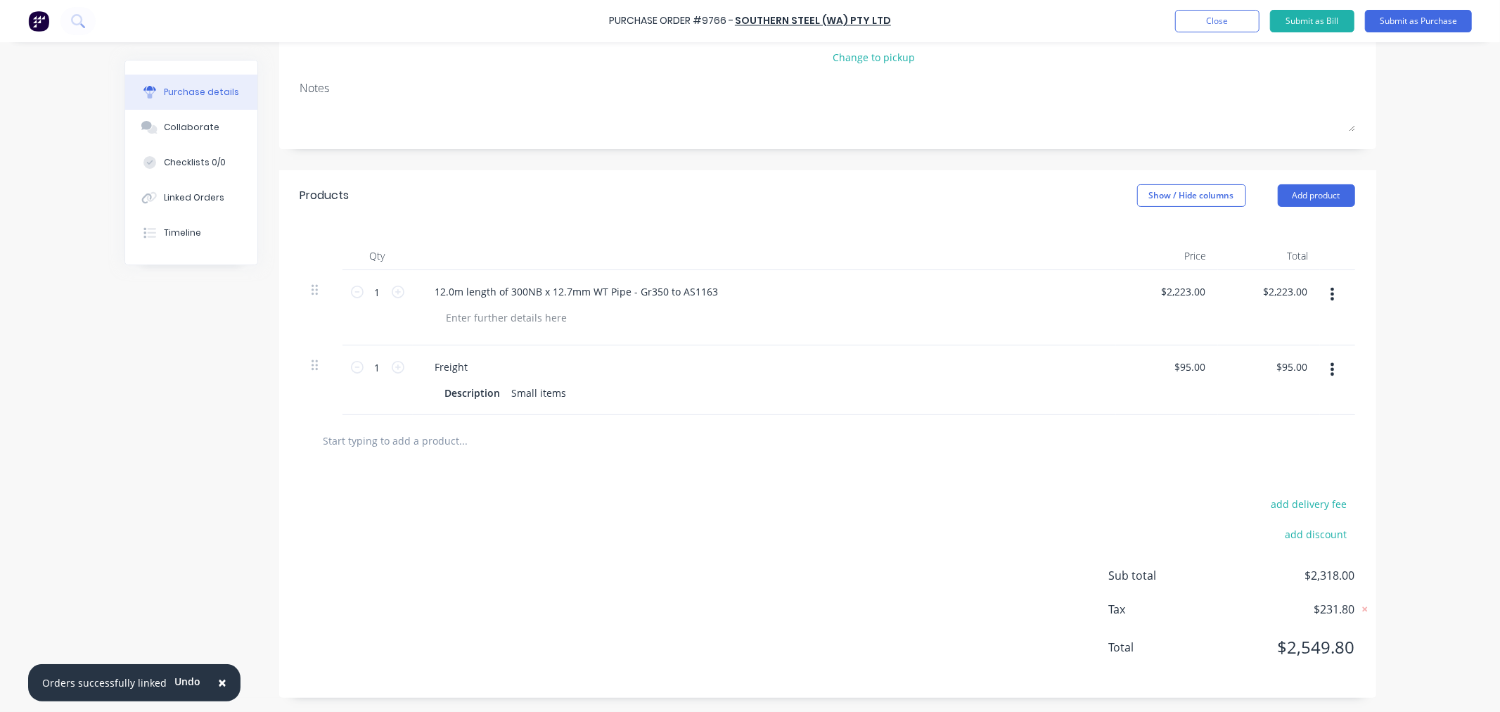
click at [482, 375] on div "Freight" at bounding box center [764, 367] width 681 height 20
click at [447, 391] on div "Description" at bounding box center [472, 393] width 67 height 20
click at [444, 367] on div "Freight" at bounding box center [452, 367] width 56 height 20
click at [437, 437] on input "text" at bounding box center [463, 440] width 281 height 28
type textarea "x"
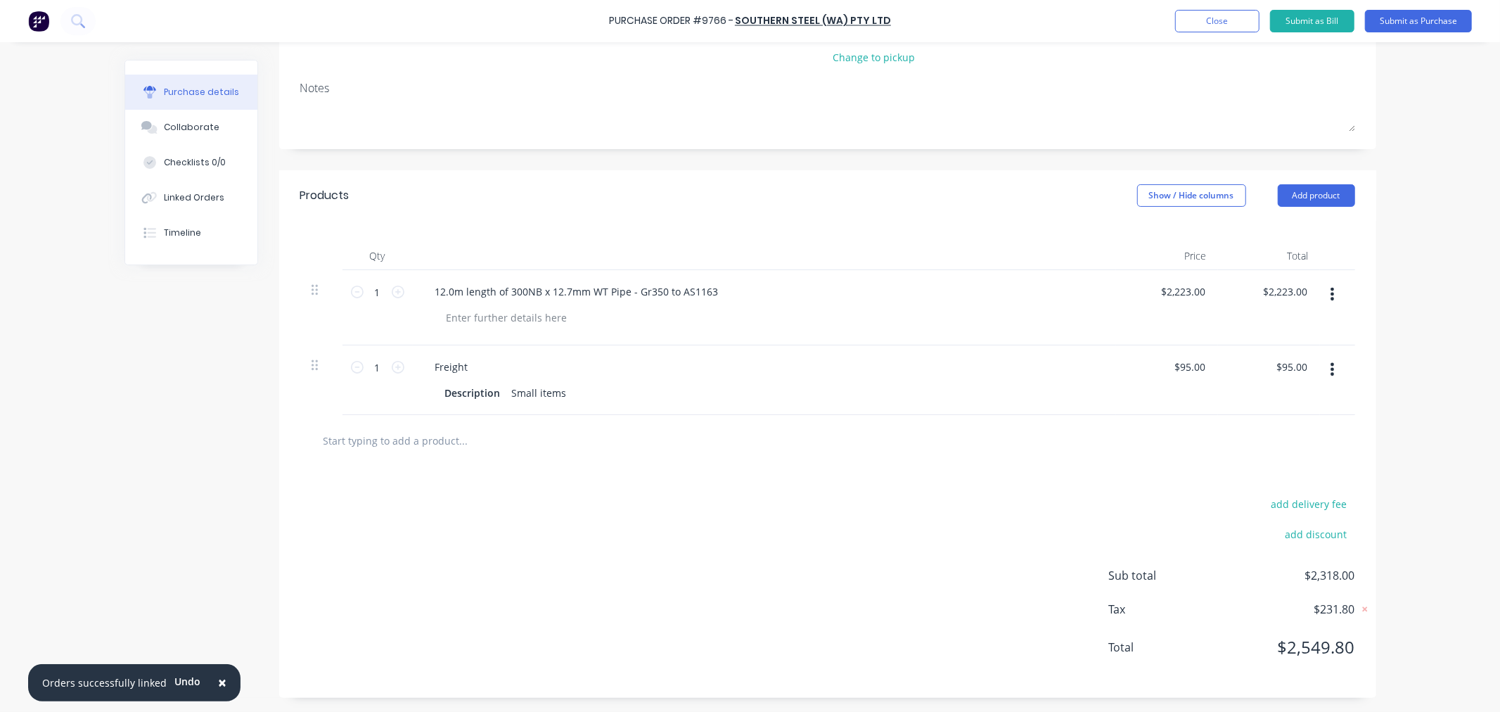
type input "f"
type textarea "x"
type input "fr"
type textarea "x"
type input "fre"
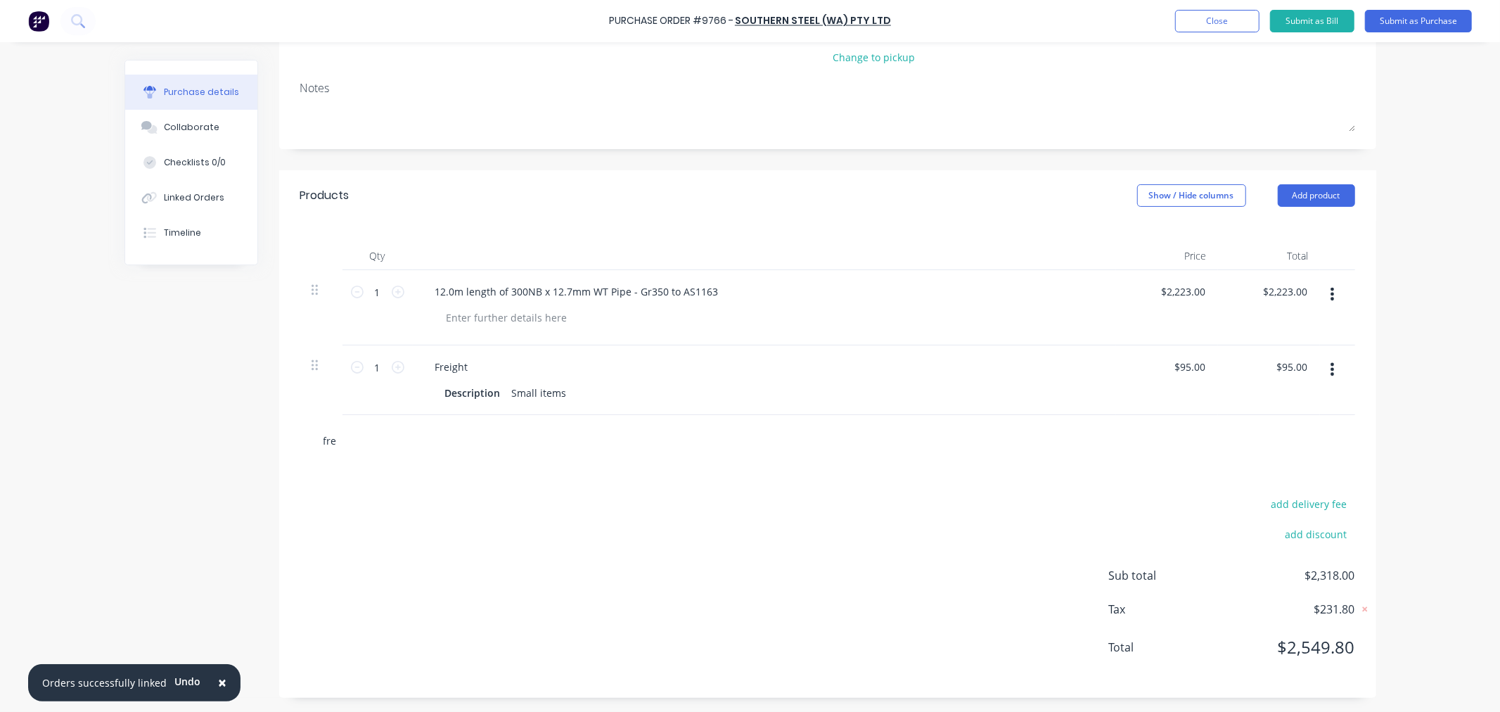
type textarea "x"
type input "frei"
type textarea "x"
type input "freig"
type textarea "x"
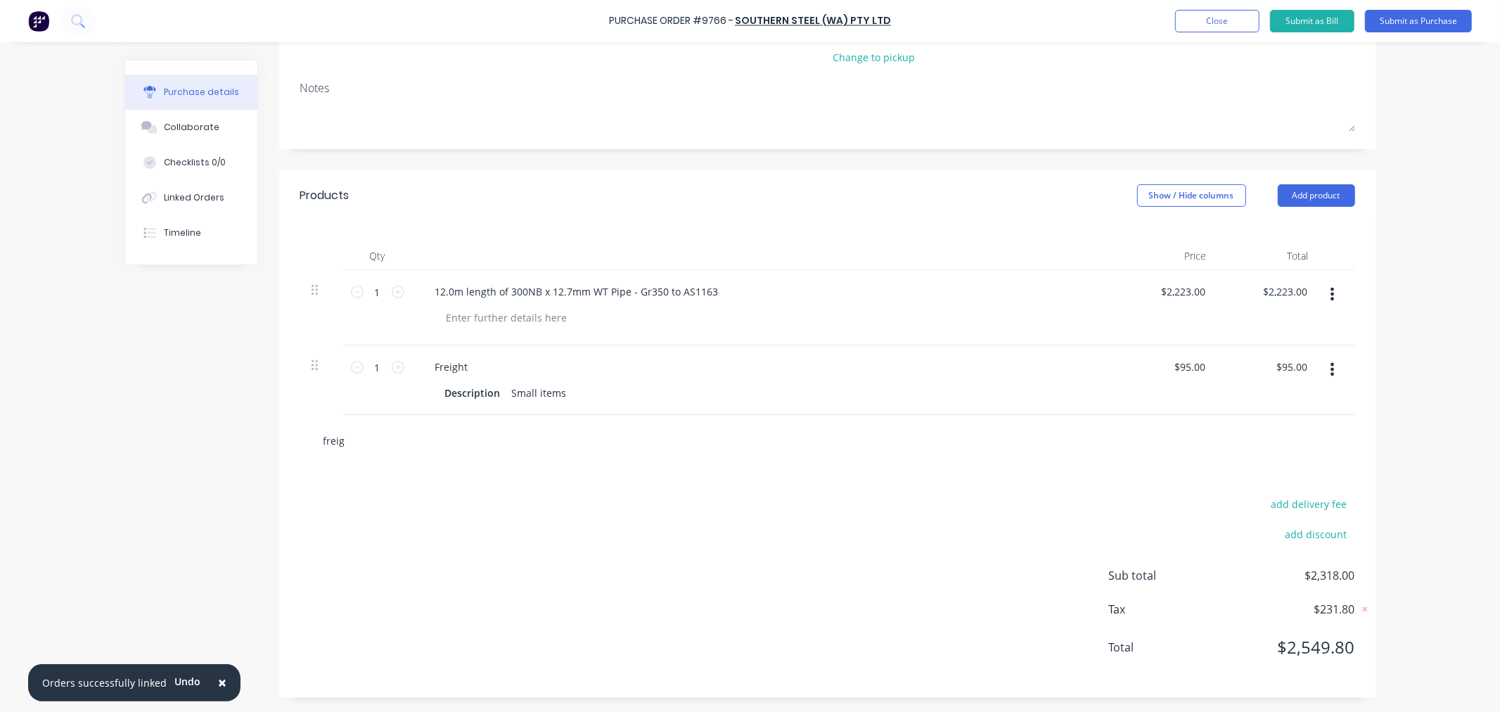
type input "freigh"
type textarea "x"
type input "freight"
type textarea "x"
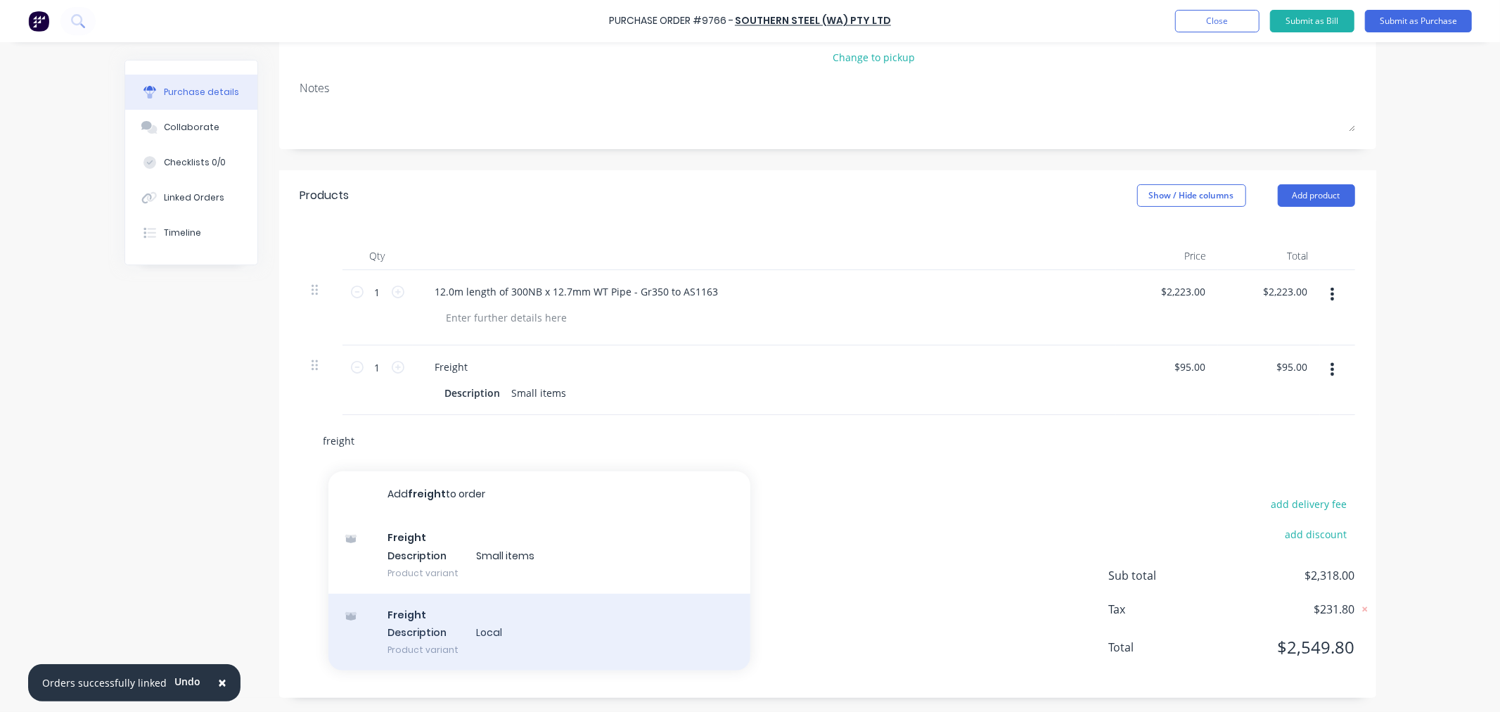
type input "freight"
click at [470, 648] on div "Freight Description Local Product variant" at bounding box center [539, 631] width 422 height 77
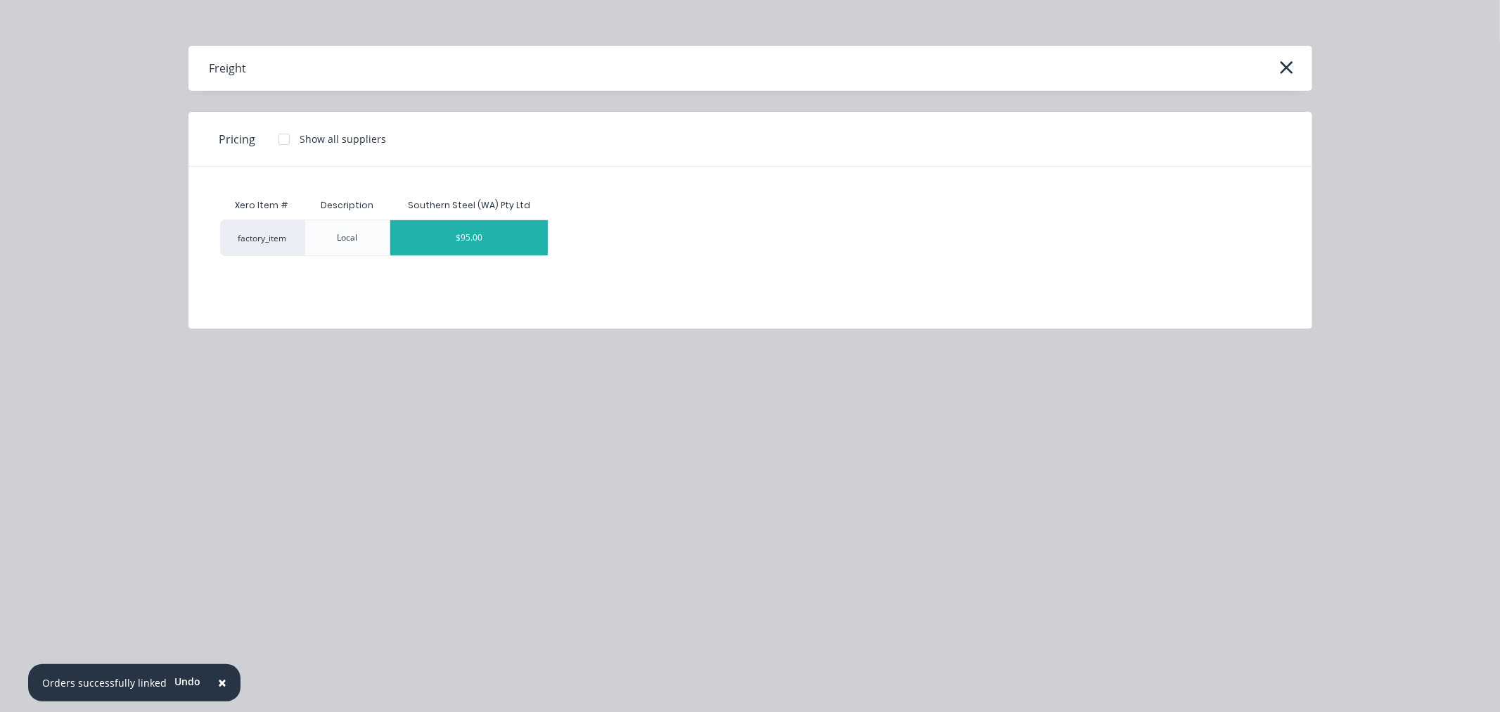
click at [467, 239] on div "$95.00" at bounding box center [469, 237] width 158 height 35
type textarea "x"
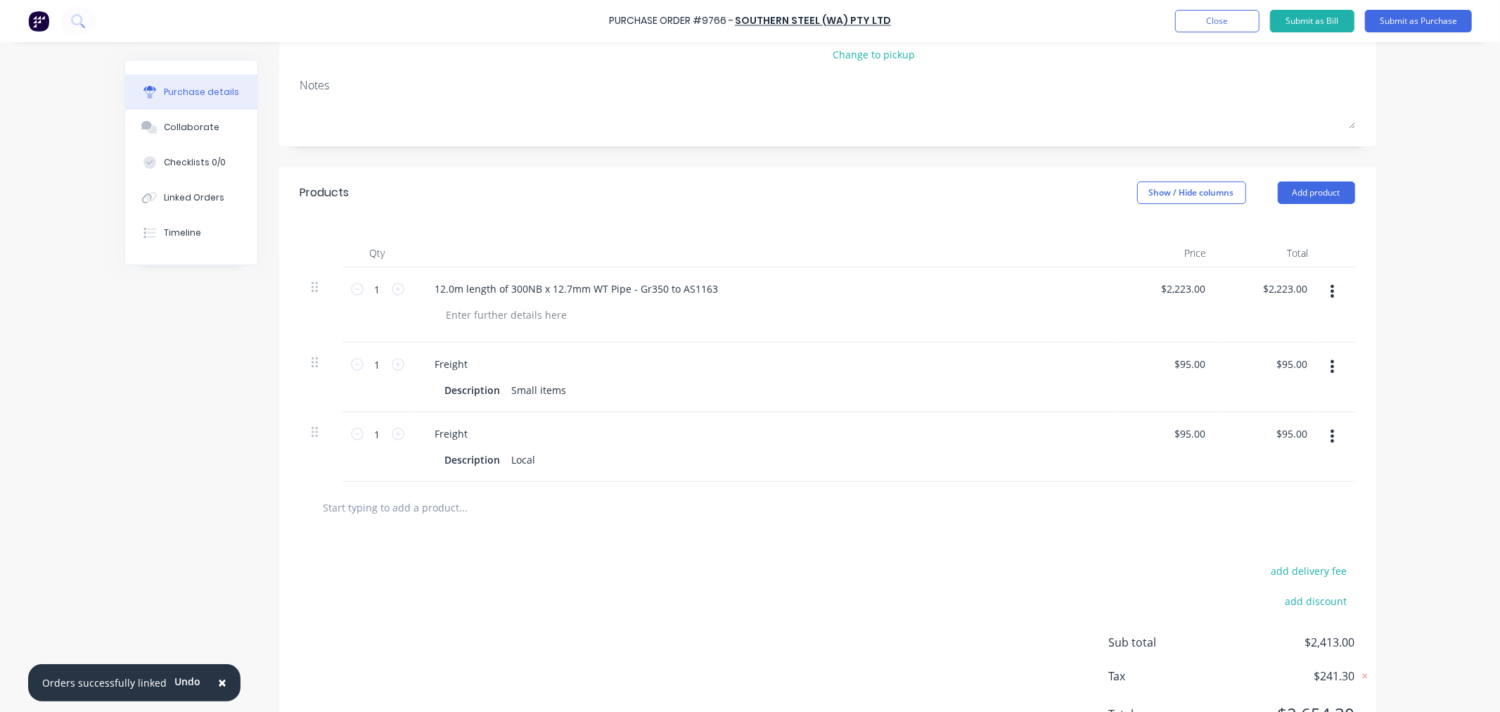
click at [1335, 369] on button "button" at bounding box center [1332, 366] width 33 height 25
click at [1288, 485] on button "Delete" at bounding box center [1290, 488] width 120 height 28
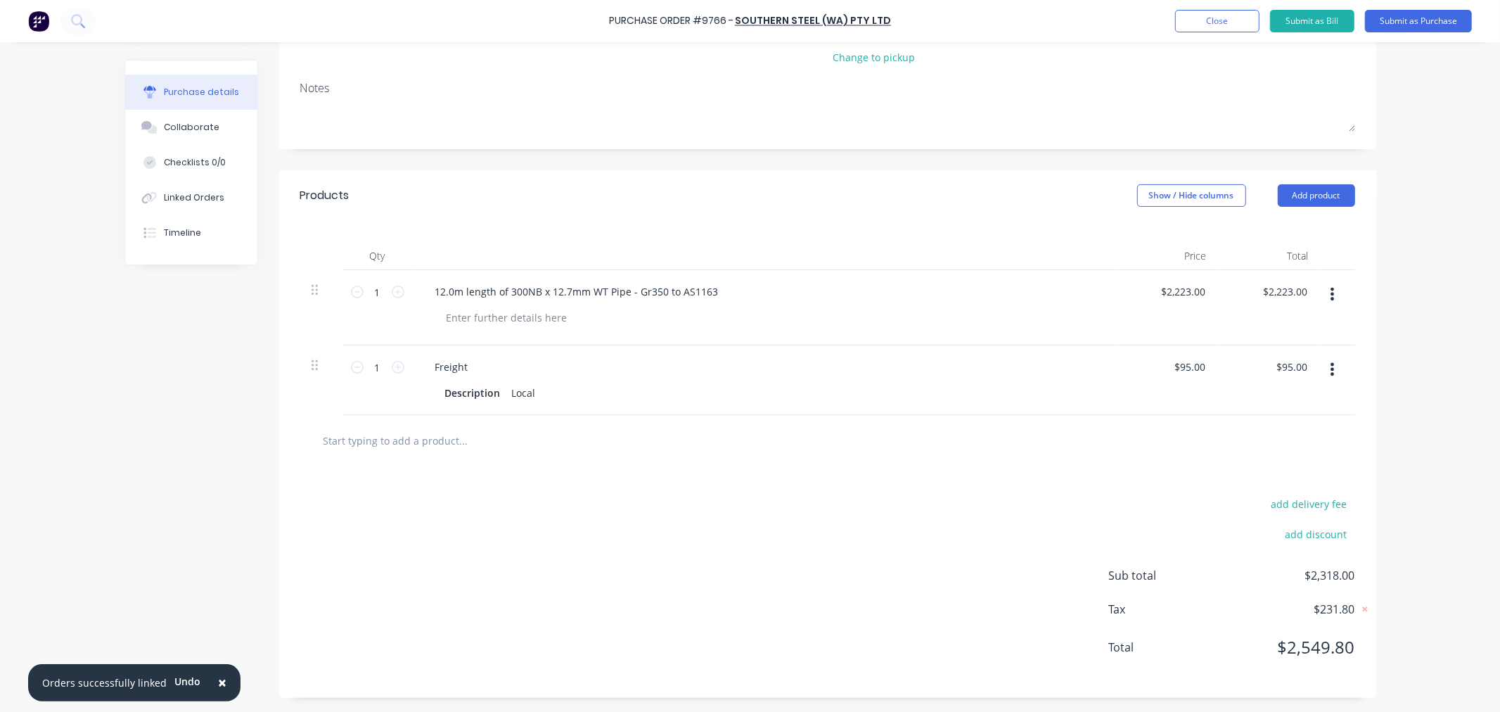
click at [438, 442] on input "text" at bounding box center [463, 440] width 281 height 28
click at [1296, 197] on button "Add product" at bounding box center [1316, 195] width 77 height 23
click at [1253, 366] on div "Notes (External)" at bounding box center [1288, 372] width 108 height 20
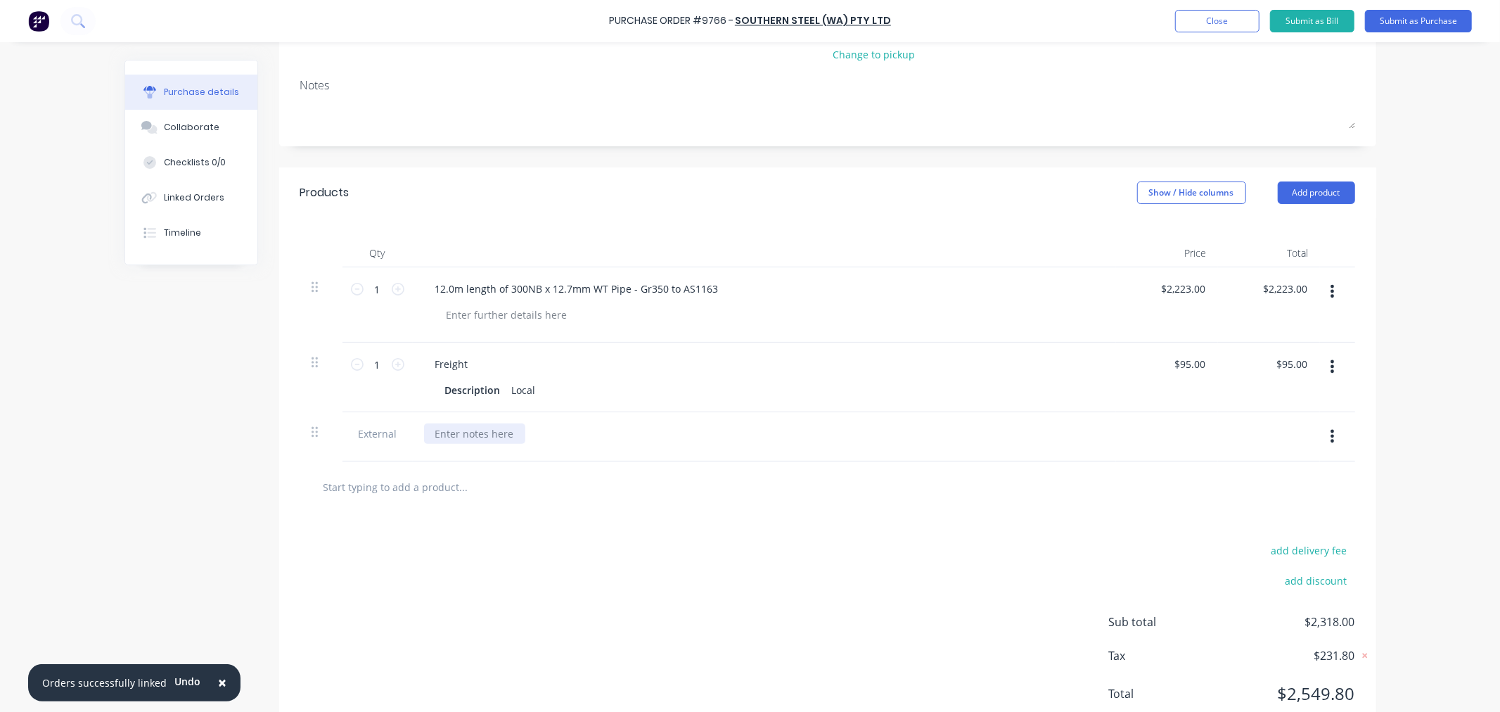
type textarea "x"
click at [480, 432] on div at bounding box center [474, 433] width 101 height 20
paste div
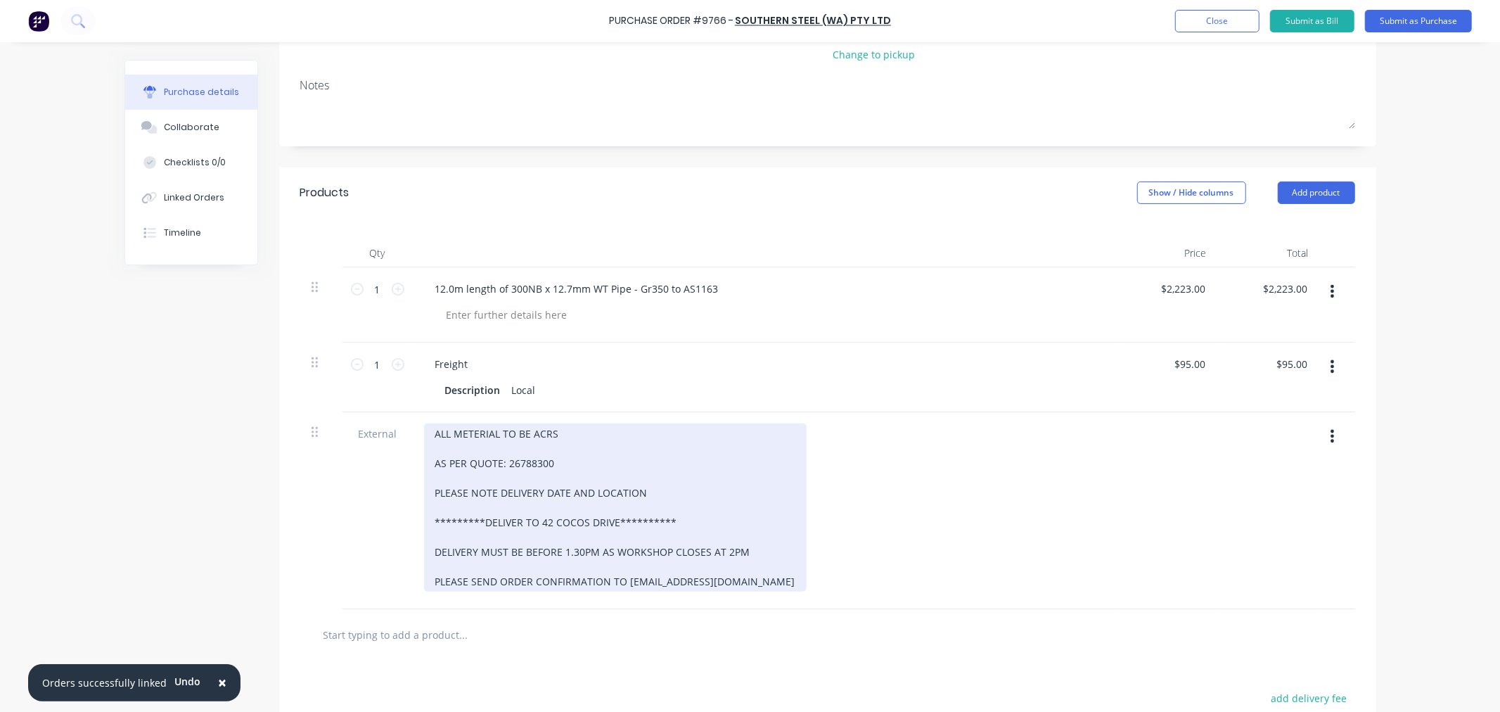
click at [552, 457] on div "**********" at bounding box center [615, 507] width 383 height 168
drag, startPoint x: 546, startPoint y: 459, endPoint x: 550, endPoint y: 493, distance: 33.9
click at [546, 460] on div "**********" at bounding box center [615, 507] width 383 height 168
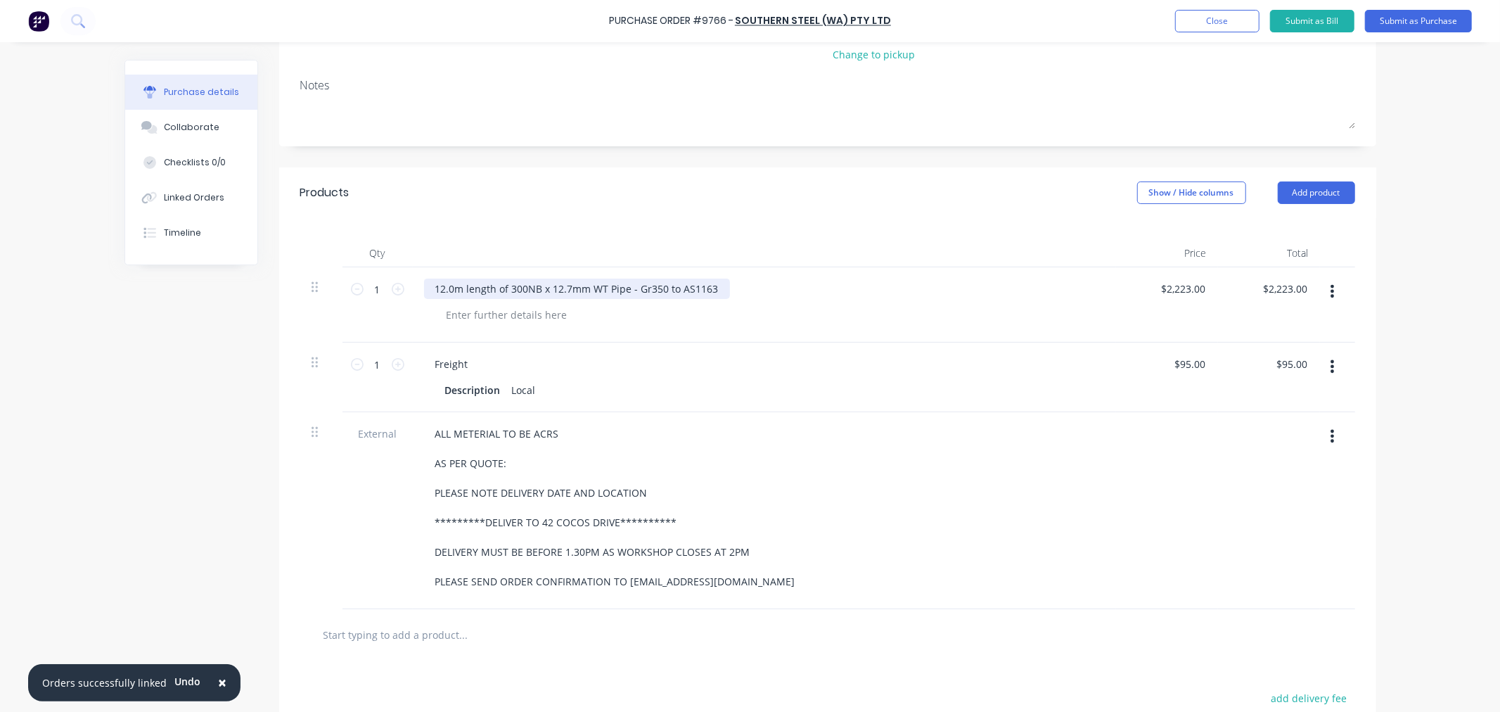
click at [656, 286] on div "12.0m length of 300NB x 12.7mm WT Pipe - Gr350 to AS1163" at bounding box center [577, 288] width 306 height 20
type textarea "x"
type input "2223.00"
click at [1173, 285] on input "2223.00" at bounding box center [1186, 288] width 44 height 20
type textarea "x"
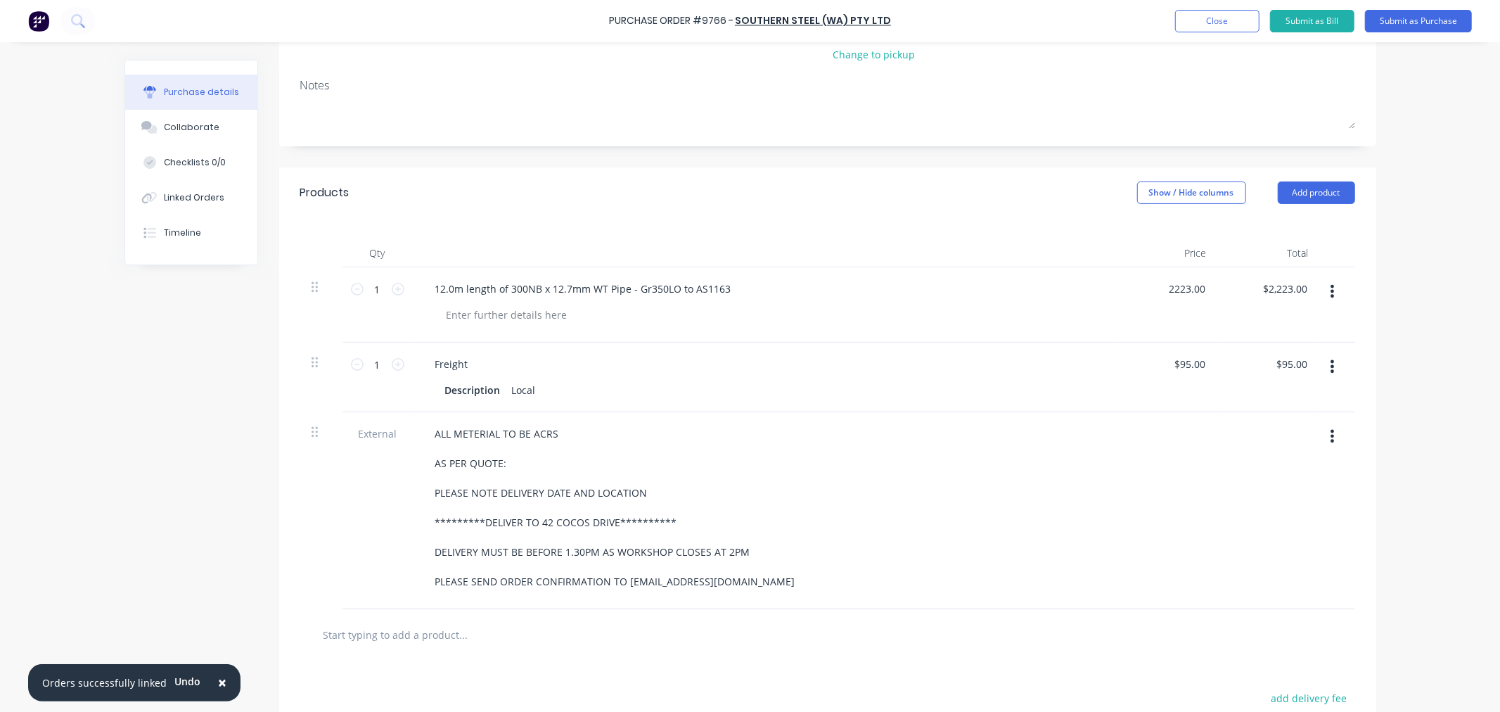
drag, startPoint x: 1163, startPoint y: 289, endPoint x: 1250, endPoint y: 290, distance: 87.2
click at [1250, 290] on div "1 1 12.0m length of 300NB x 12.7mm WT Pipe - Gr350LO to AS1163 2223.00 2223.00 …" at bounding box center [827, 304] width 1055 height 75
type input "2164.50"
type textarea "x"
type input "$2,164.50"
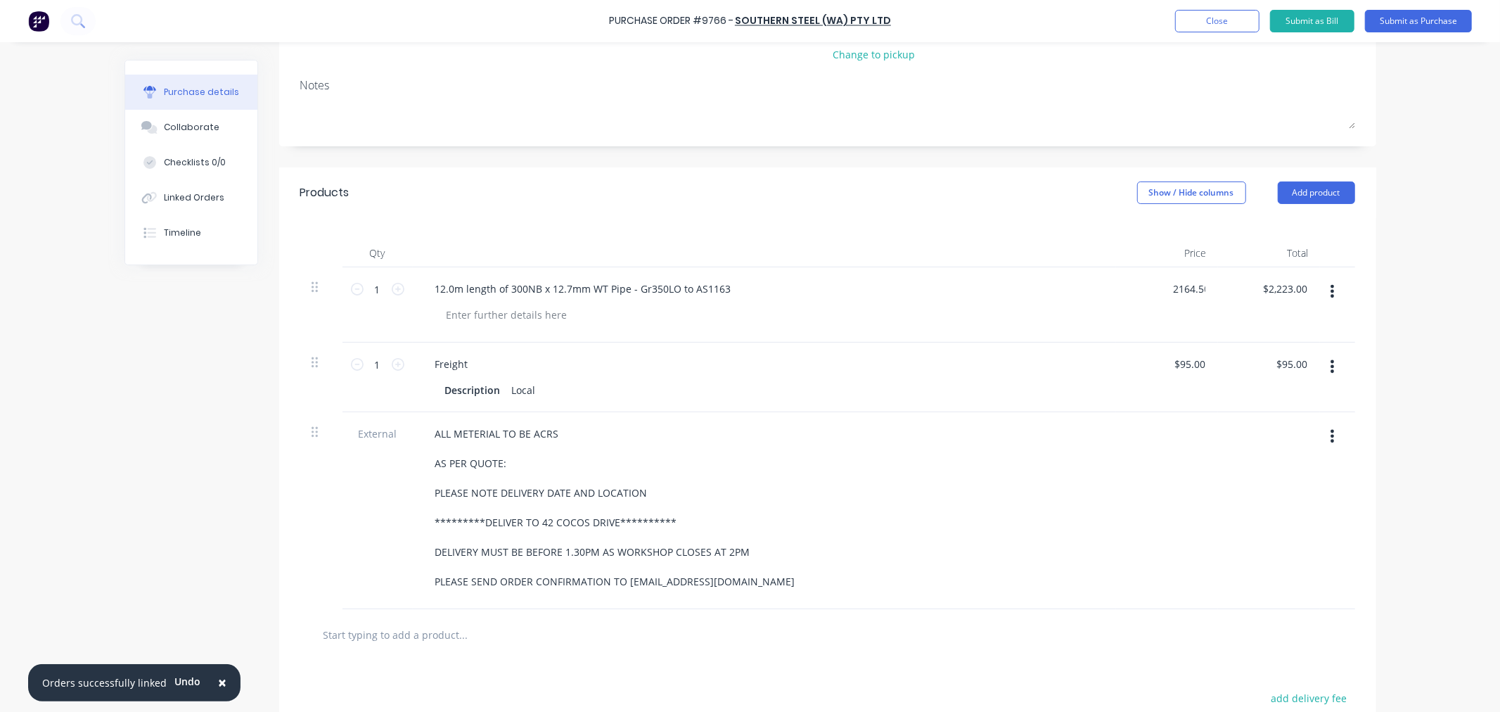
type input "2164.50"
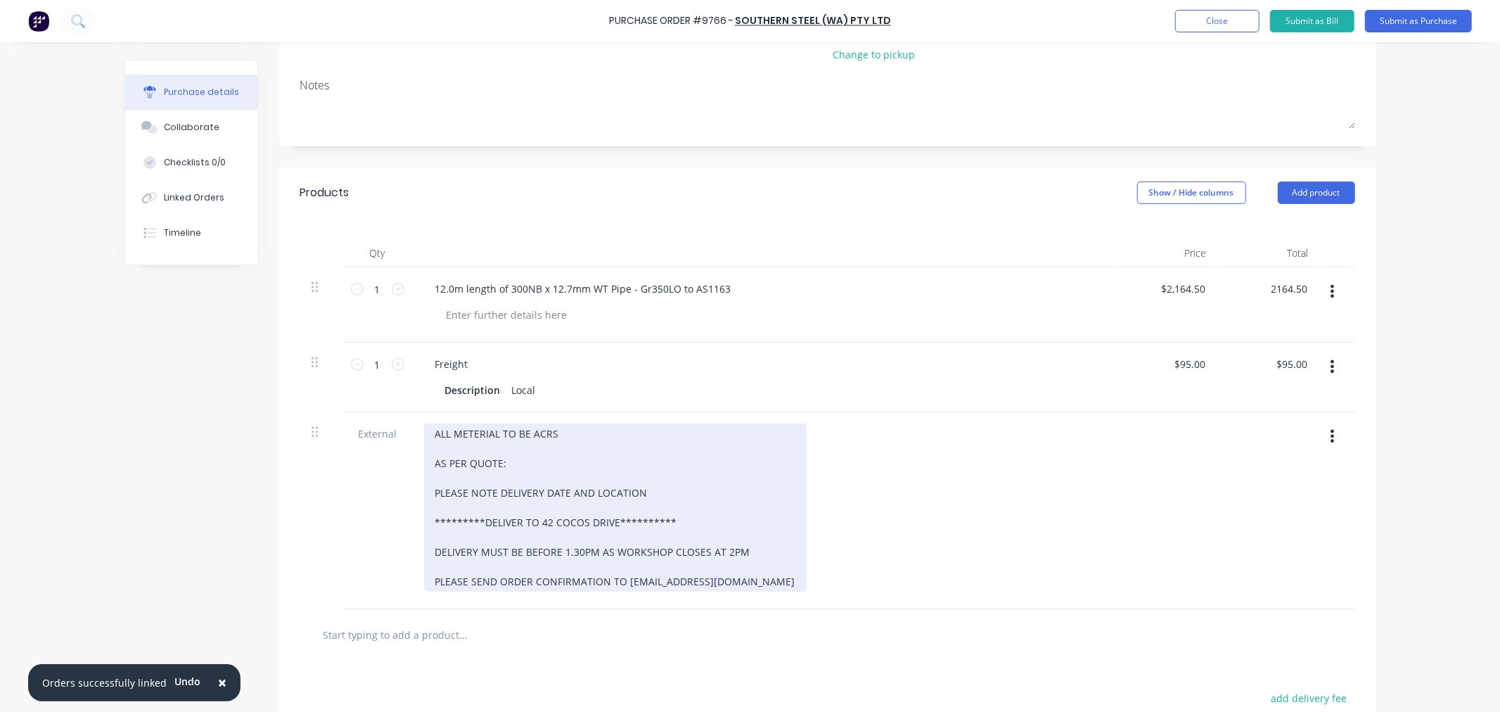
type textarea "x"
type input "$2,164.50"
click at [517, 463] on div "**********" at bounding box center [615, 507] width 383 height 168
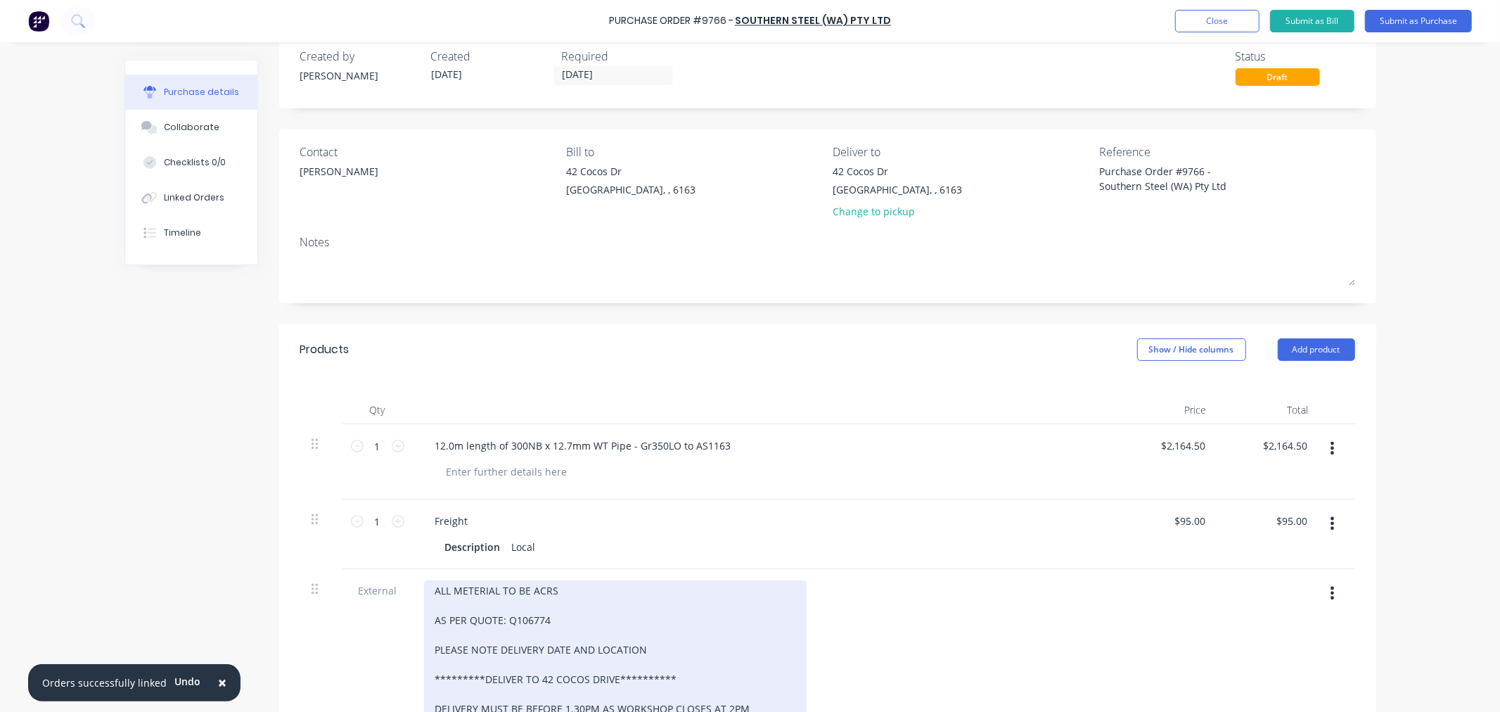
scroll to position [0, 0]
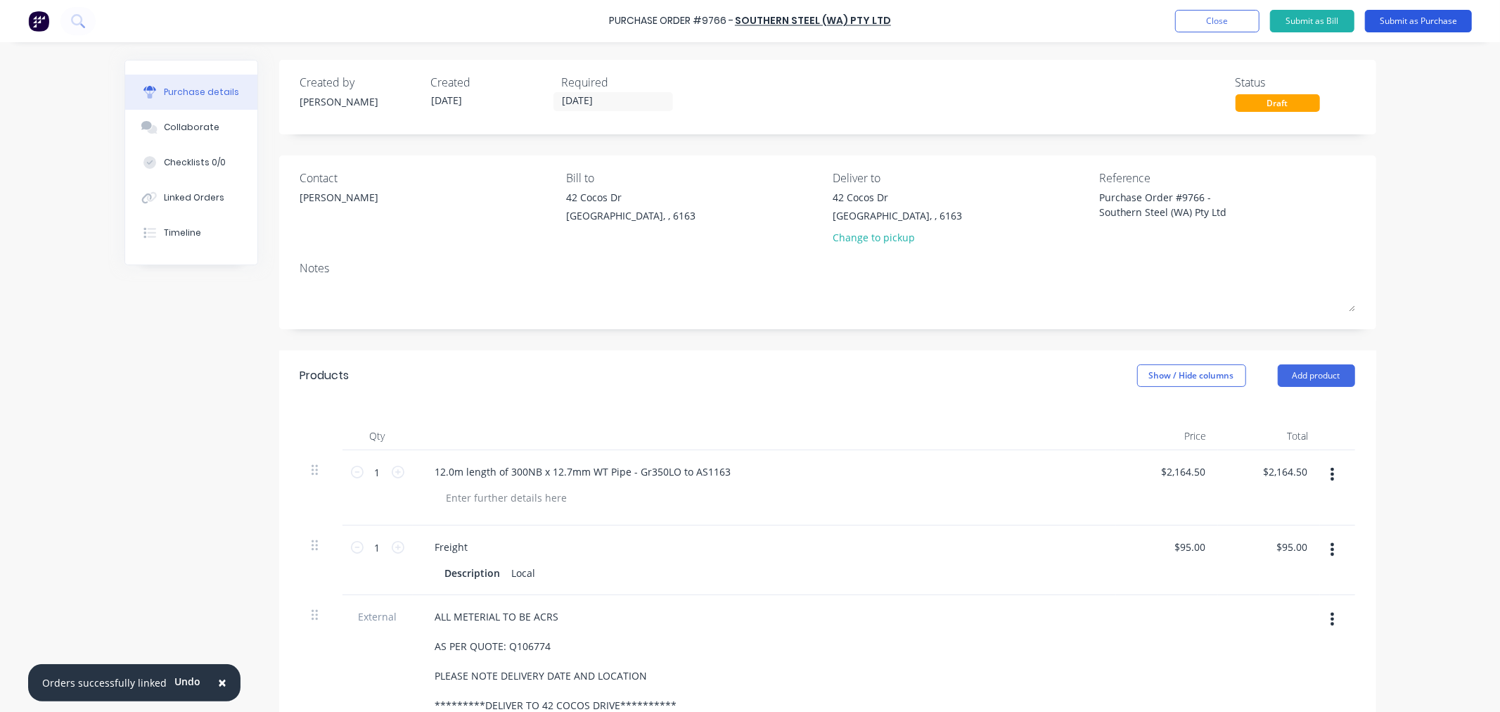
click at [1400, 24] on button "Submit as Purchase" at bounding box center [1418, 21] width 107 height 23
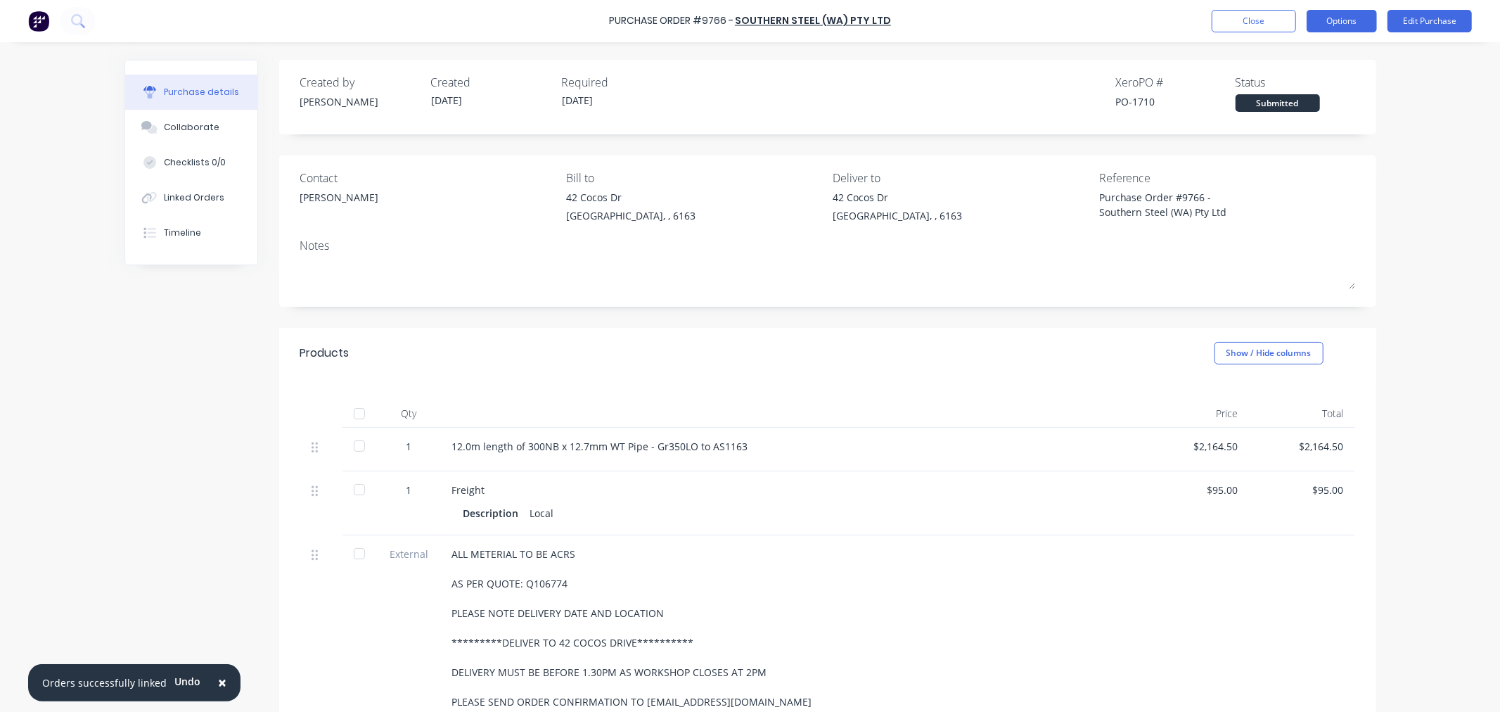
click at [1318, 23] on button "Options" at bounding box center [1341, 21] width 70 height 23
click at [1290, 59] on div "Print / Email" at bounding box center [1310, 57] width 108 height 20
click at [1277, 82] on div "With pricing" at bounding box center [1310, 85] width 108 height 20
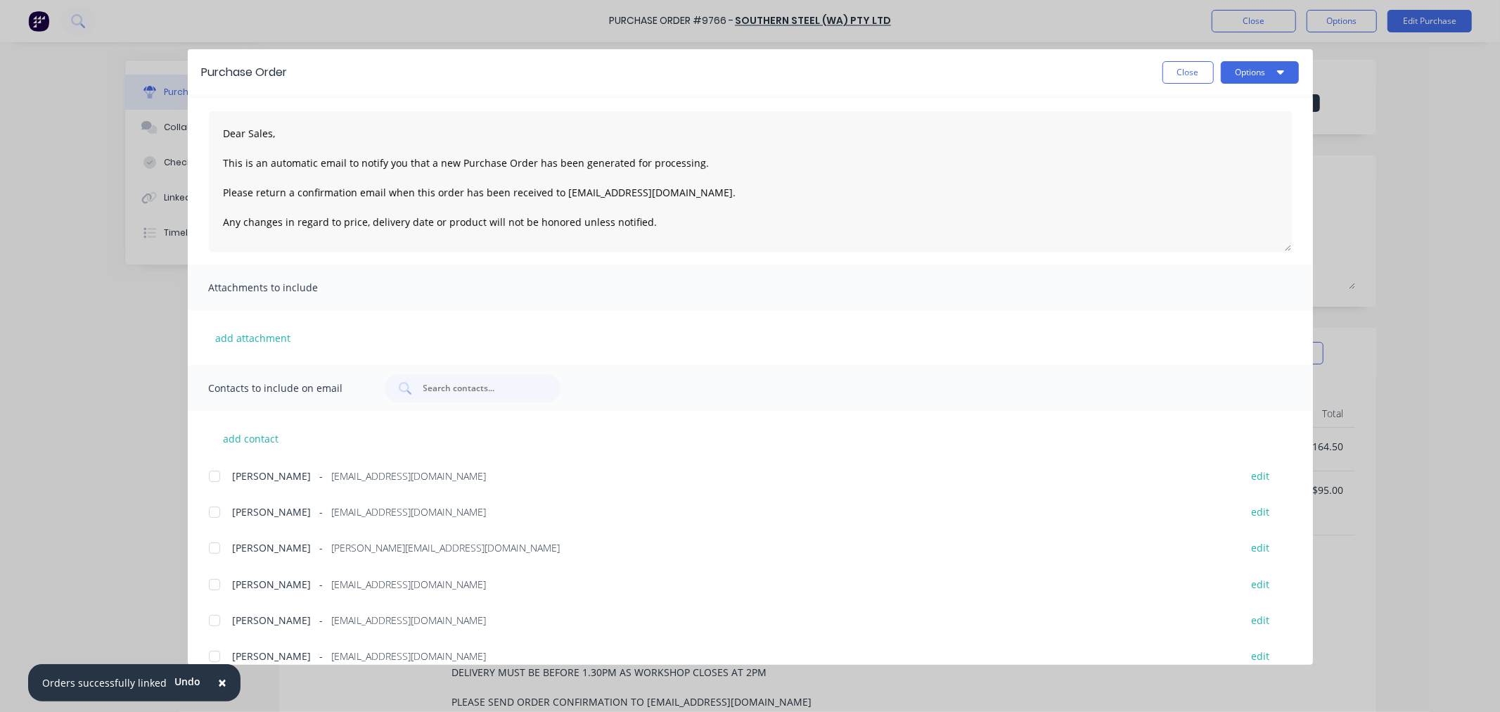
scroll to position [78, 0]
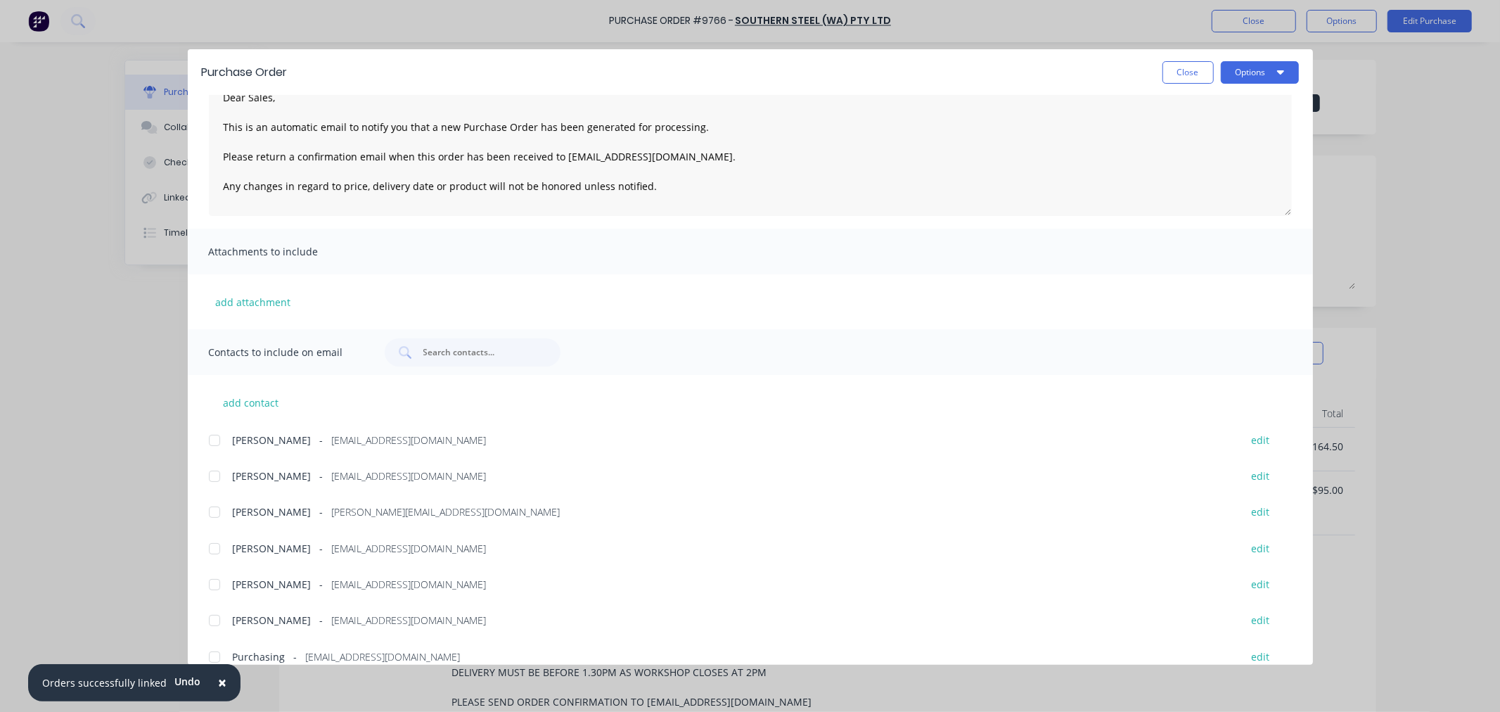
click at [210, 437] on div at bounding box center [214, 440] width 28 height 28
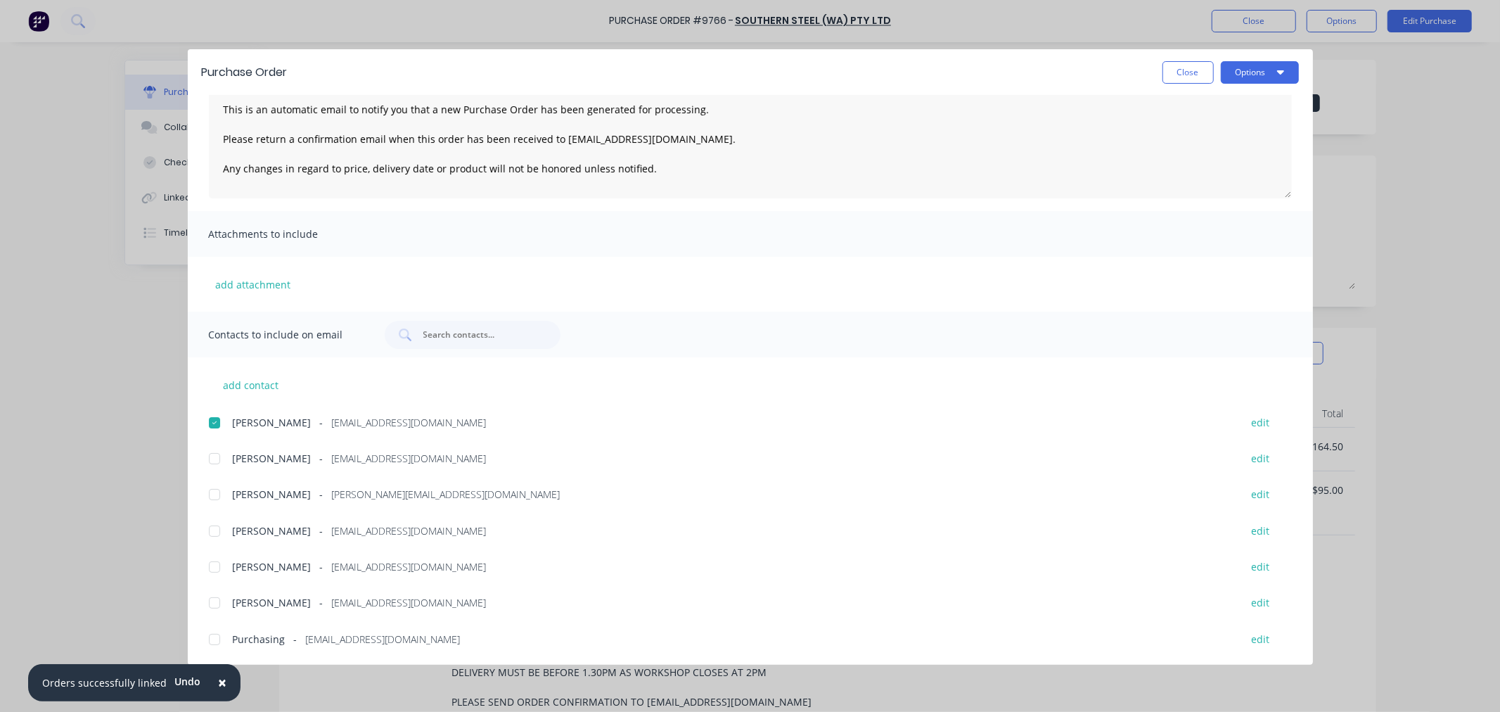
click at [212, 637] on div at bounding box center [214, 639] width 28 height 28
click at [1257, 61] on button "Options" at bounding box center [1260, 72] width 78 height 23
click at [1207, 165] on div "Email" at bounding box center [1232, 164] width 108 height 20
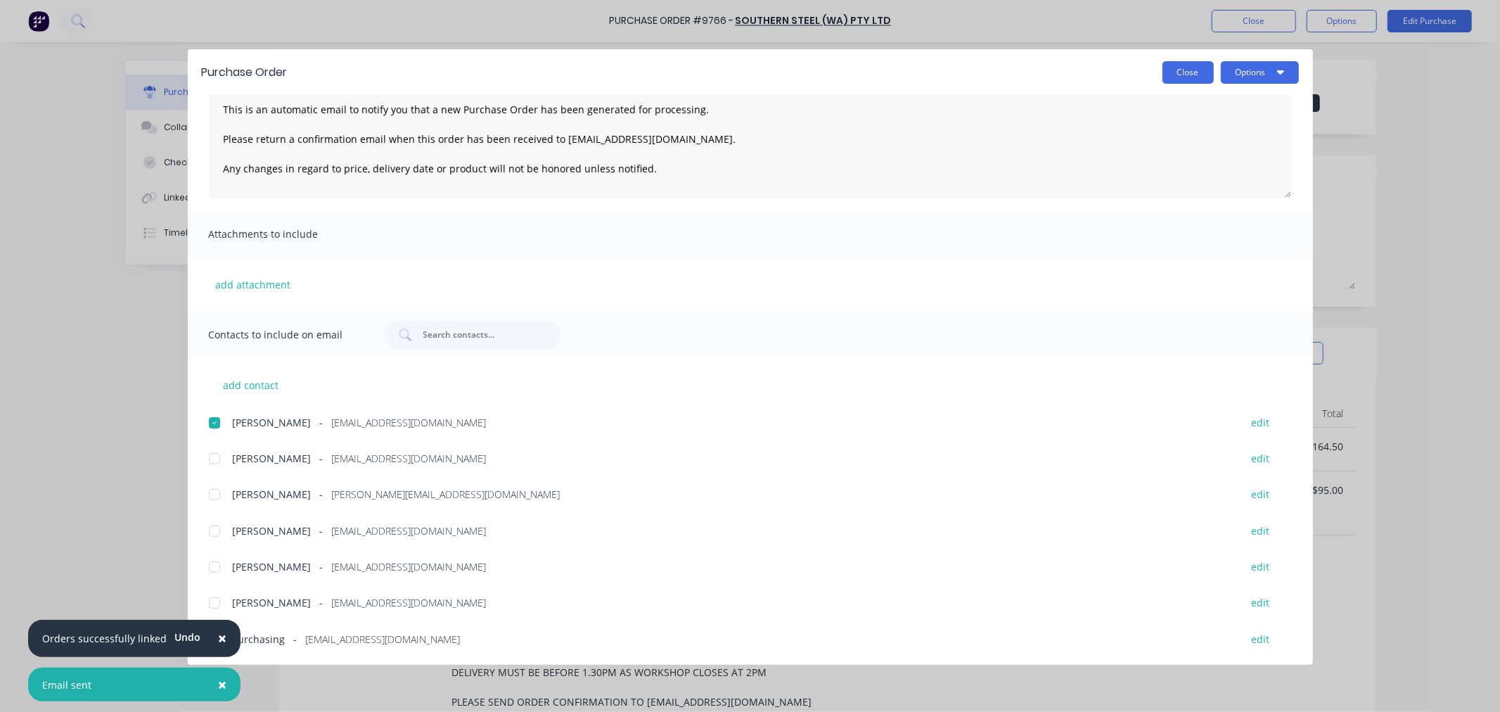
click at [1190, 73] on button "Close" at bounding box center [1187, 72] width 51 height 23
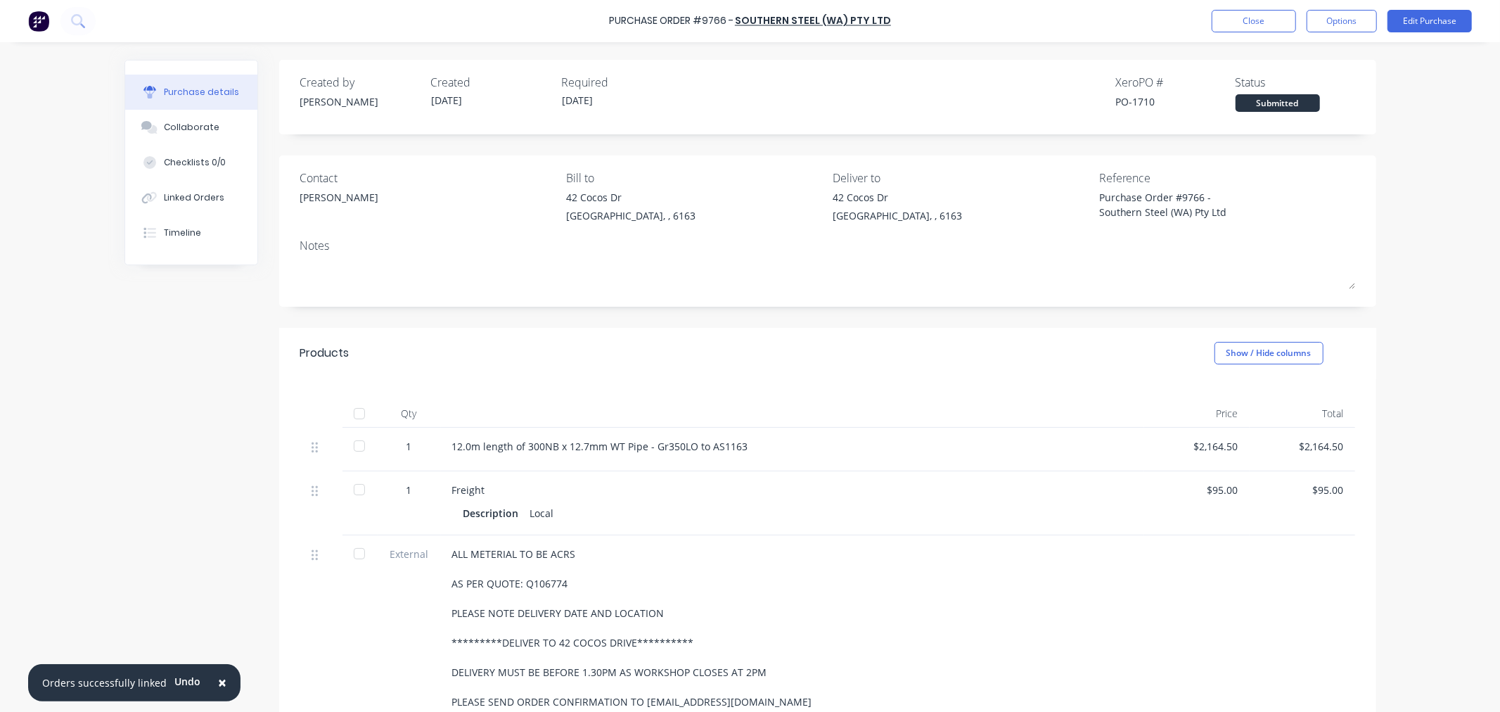
type textarea "x"
click at [197, 197] on div "Linked Orders" at bounding box center [194, 197] width 60 height 13
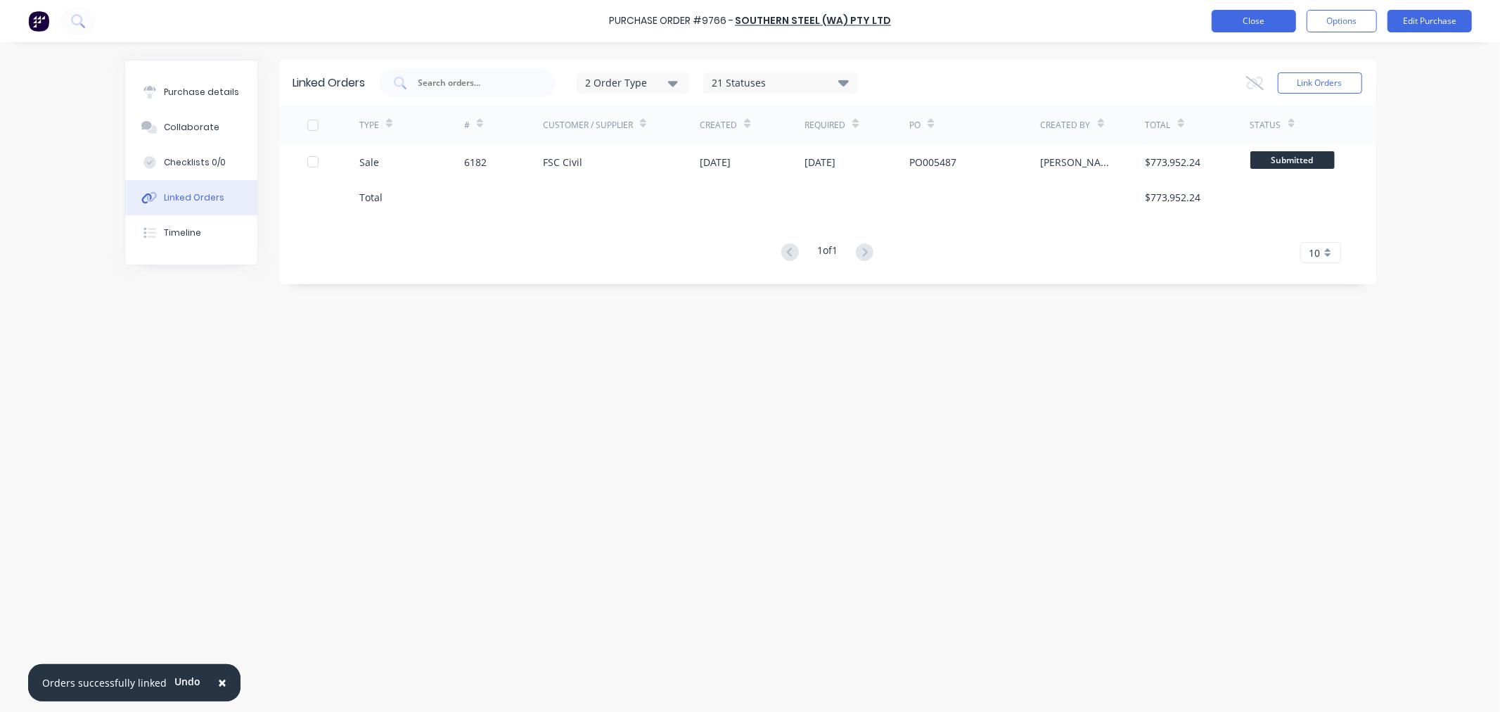
click at [1243, 22] on button "Close" at bounding box center [1254, 21] width 84 height 23
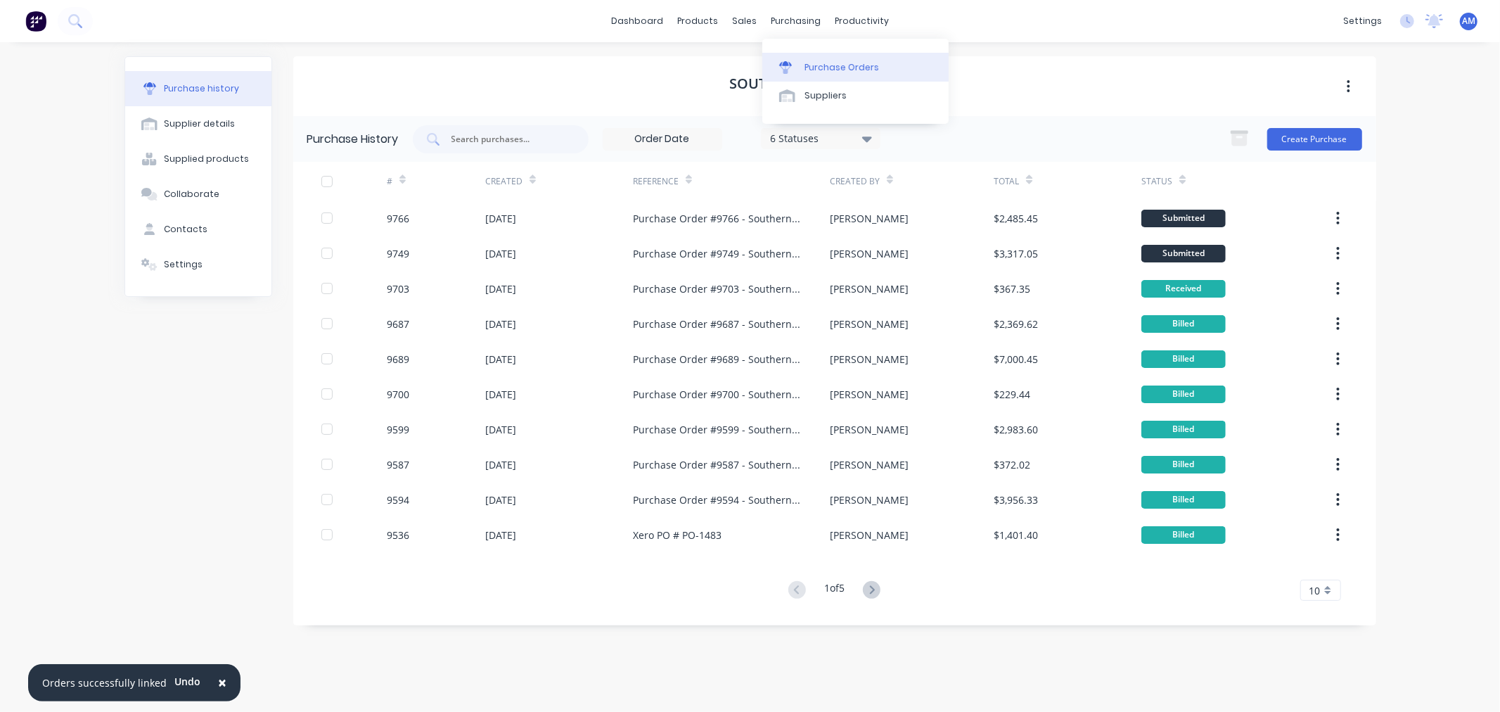
click at [827, 65] on div "Purchase Orders" at bounding box center [841, 67] width 75 height 13
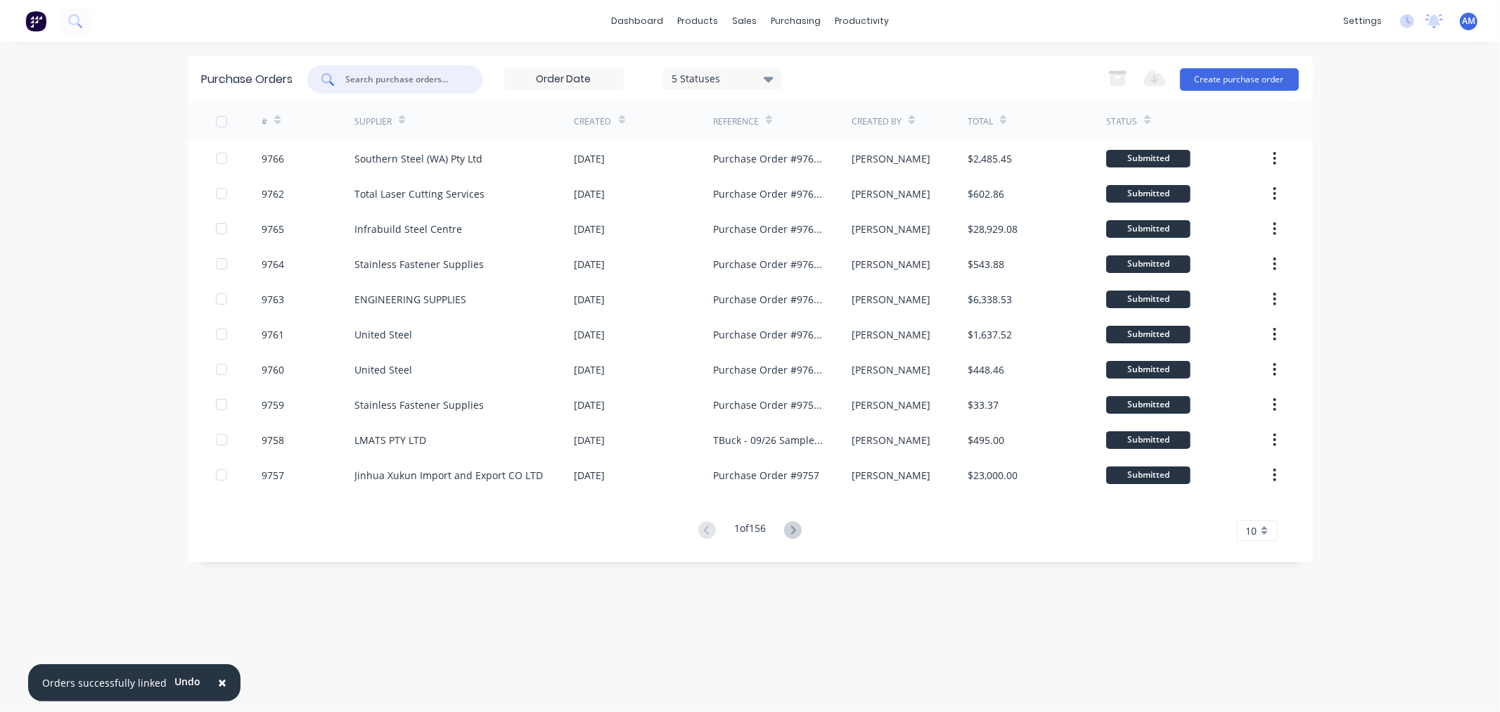
click at [394, 78] on input "text" at bounding box center [403, 79] width 117 height 14
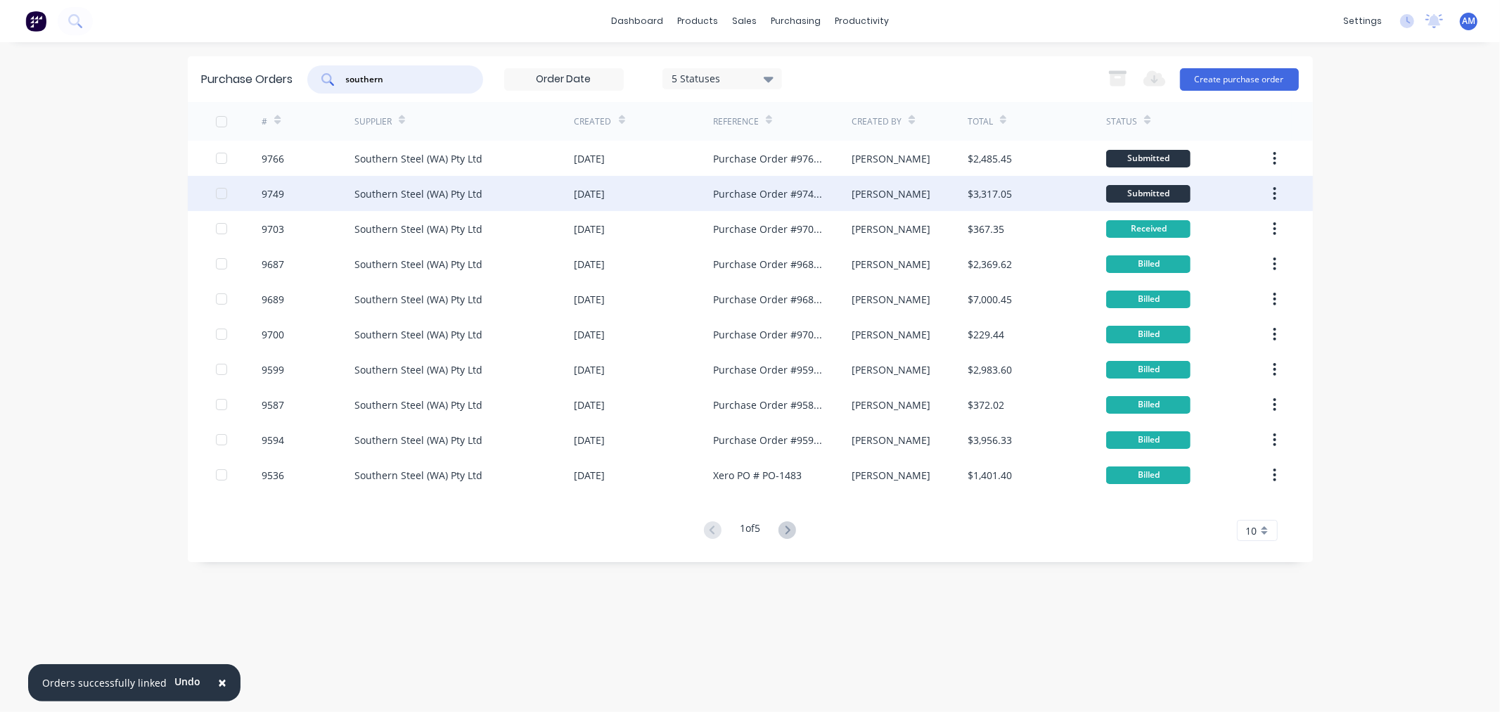
type input "southern"
click at [325, 192] on div "9749" at bounding box center [308, 193] width 93 height 35
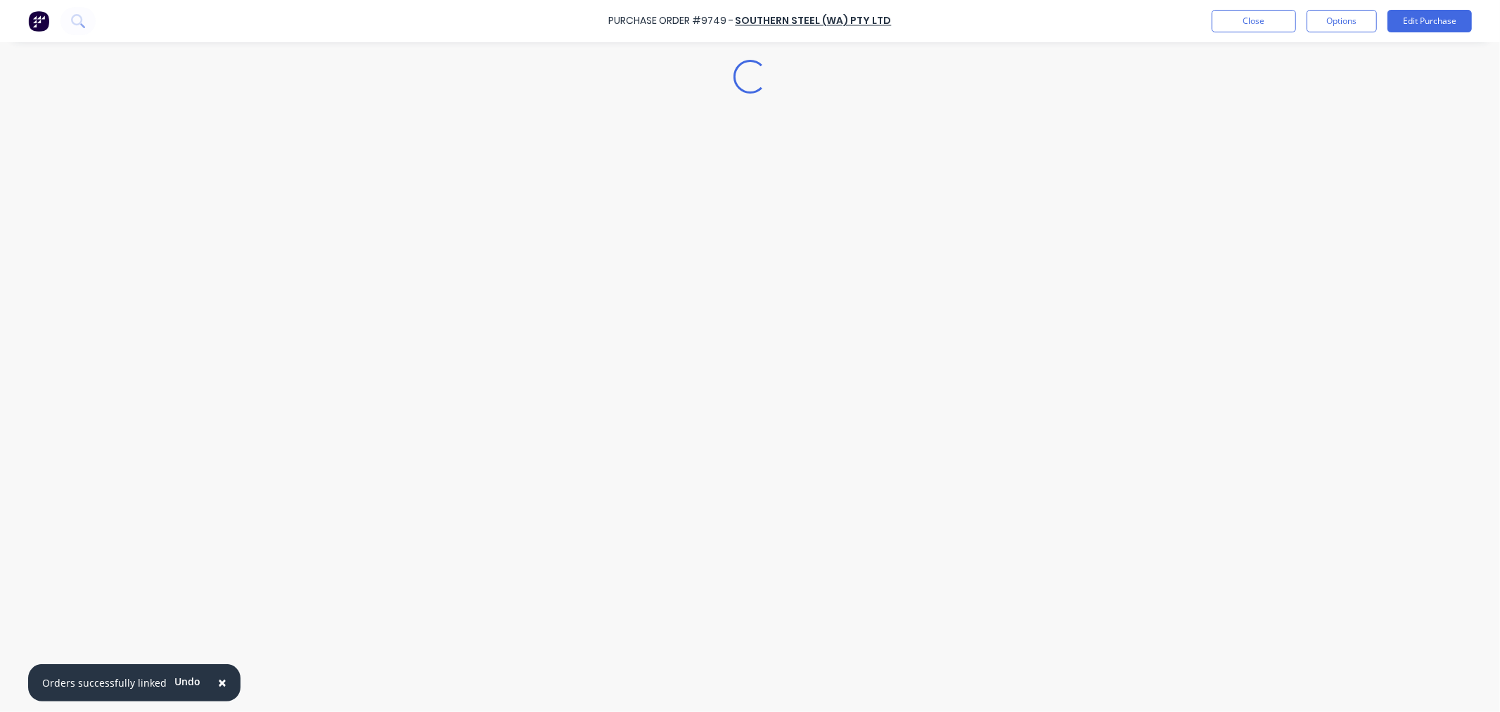
type textarea "x"
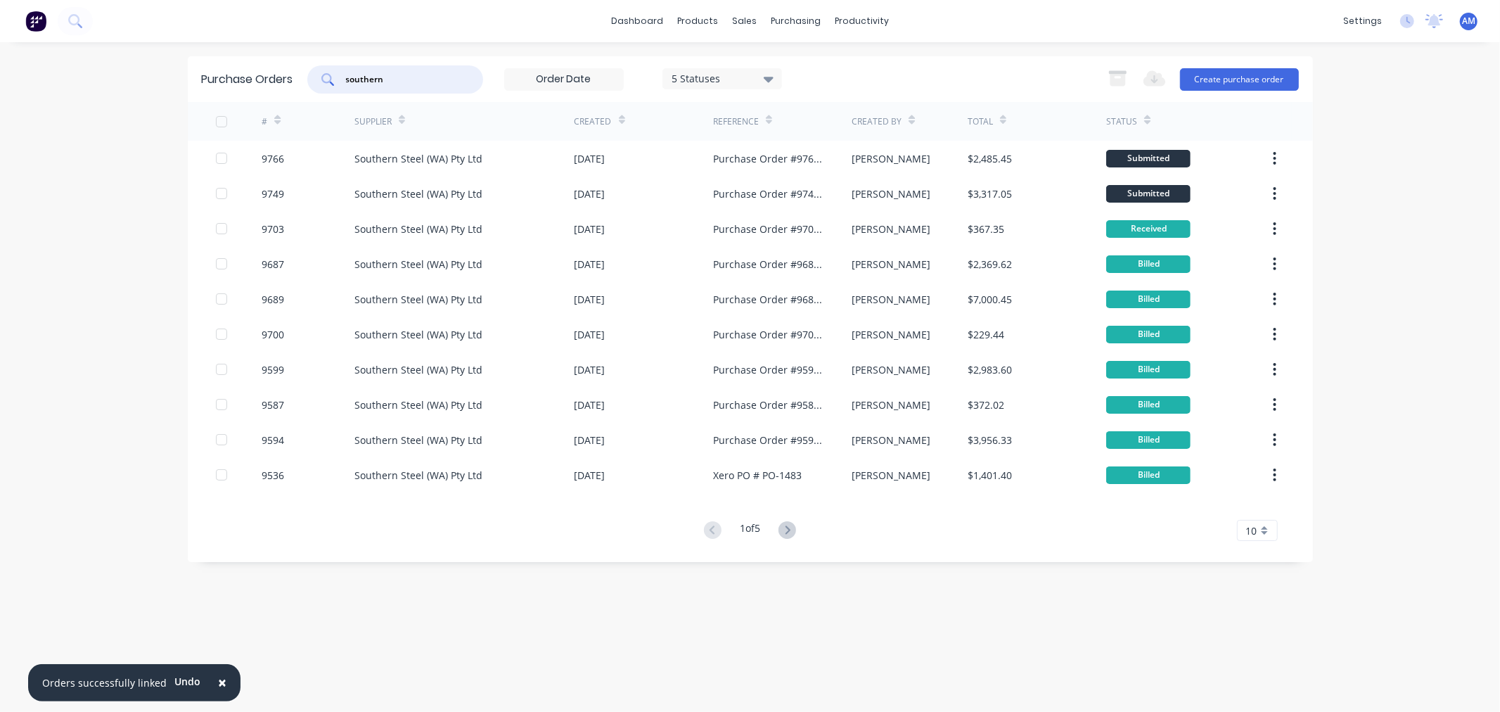
drag, startPoint x: 338, startPoint y: 79, endPoint x: 240, endPoint y: 80, distance: 98.5
click at [240, 80] on div "Purchase Orders southern 5 Statuses 5 Statuses Export to Excel (XLSX) Create pu…" at bounding box center [750, 79] width 1125 height 46
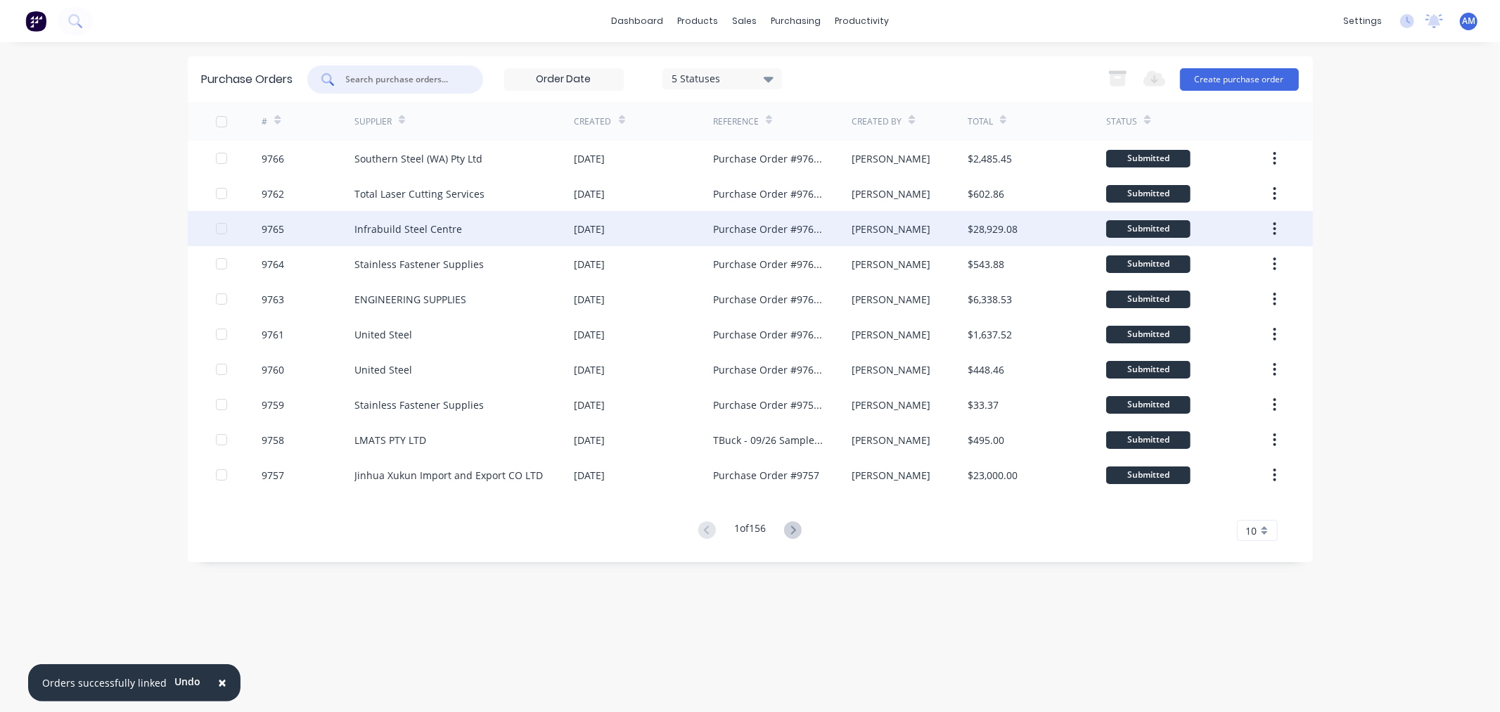
click at [326, 218] on div "9765" at bounding box center [308, 228] width 93 height 35
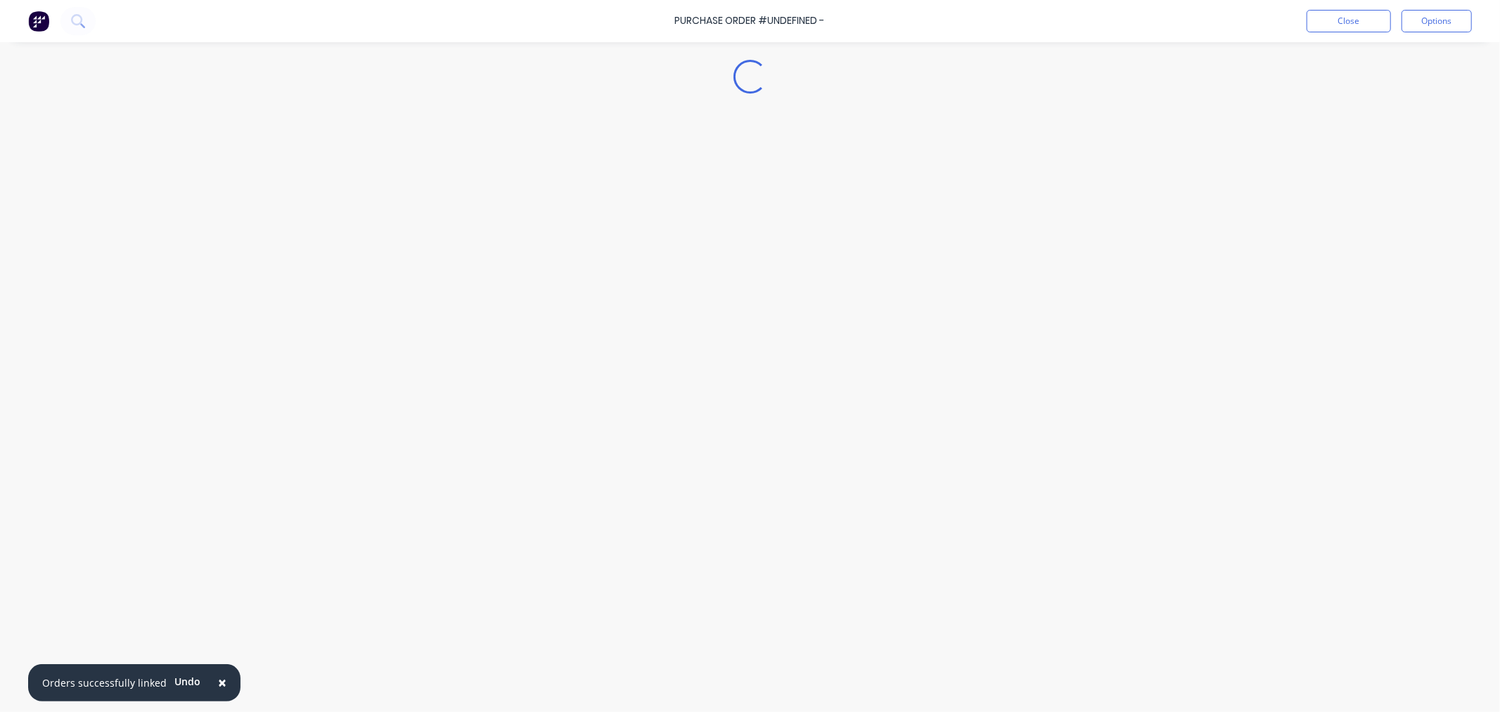
type textarea "x"
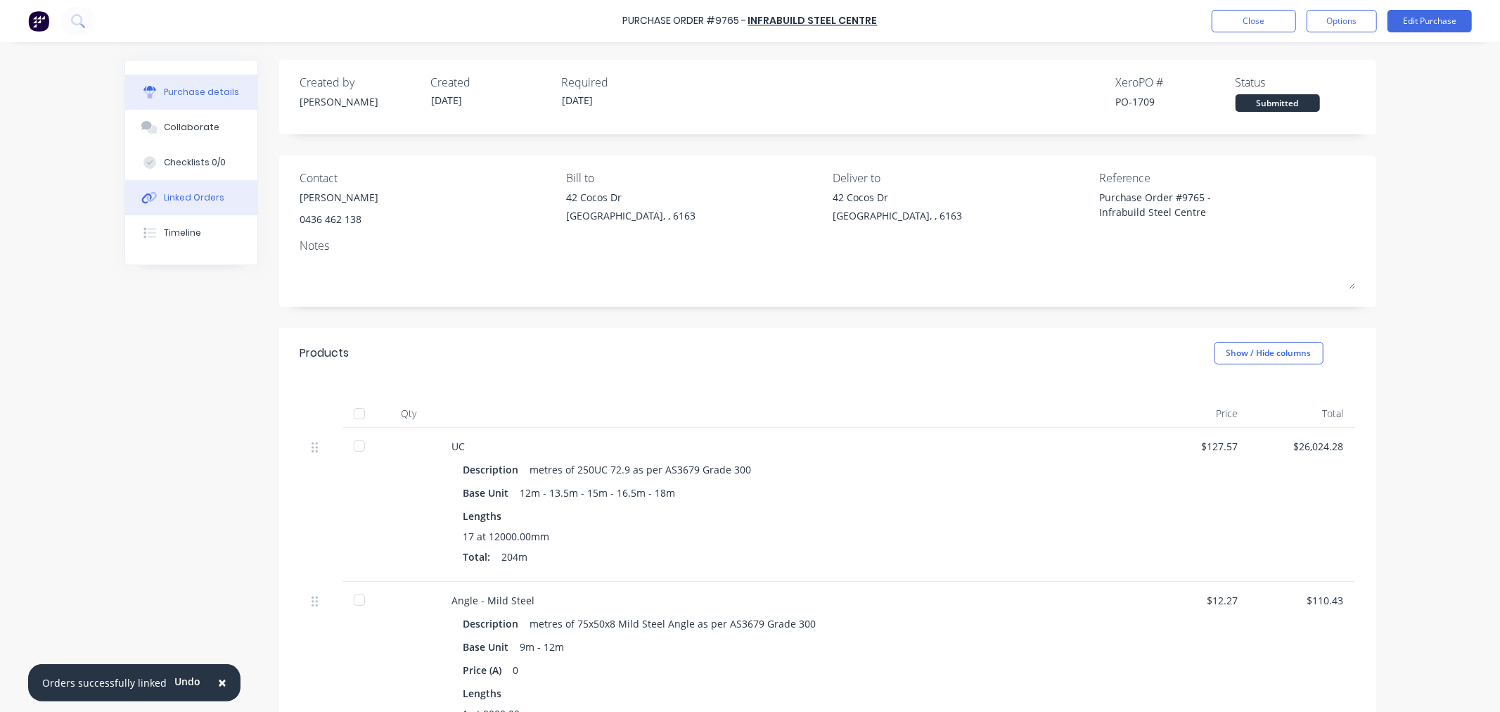
click at [200, 195] on div "Linked Orders" at bounding box center [194, 197] width 60 height 13
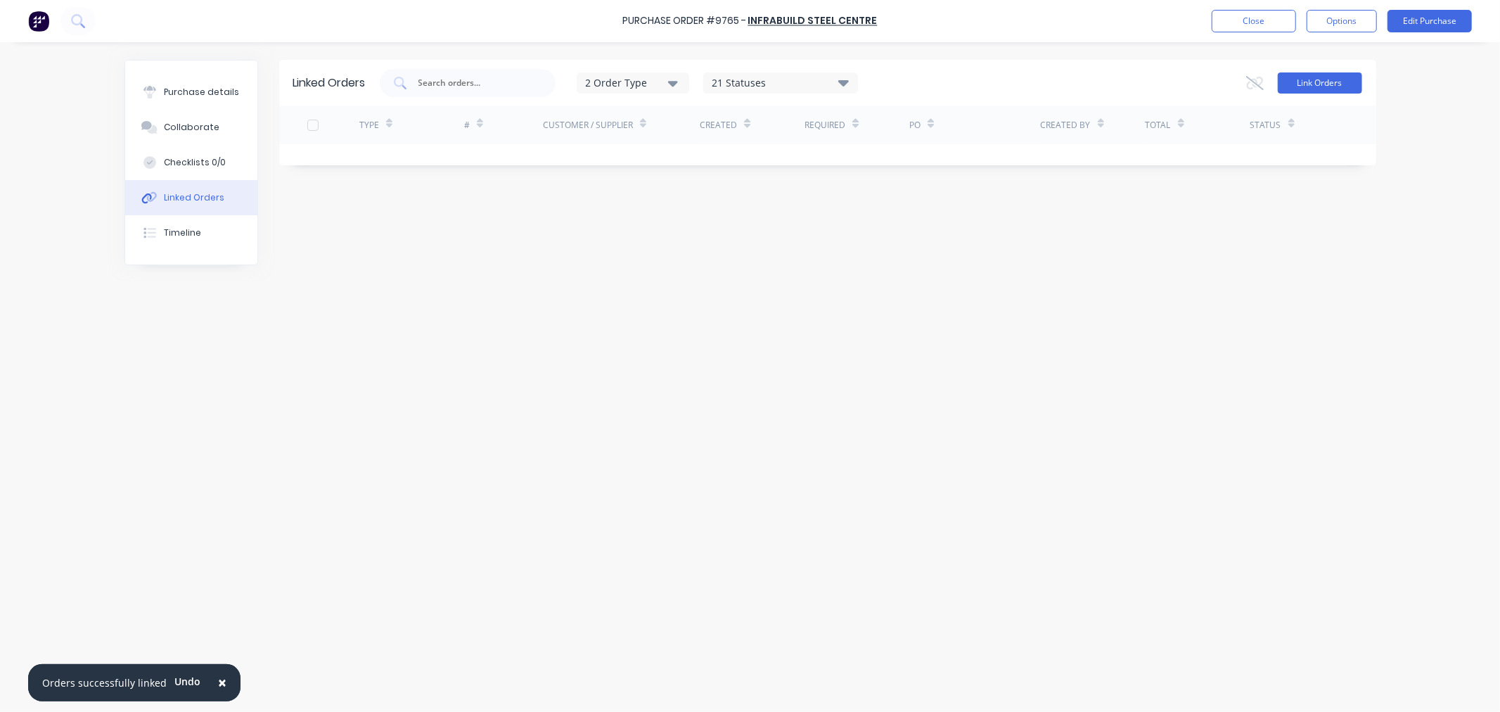
click at [1294, 82] on button "Link Orders" at bounding box center [1320, 82] width 84 height 21
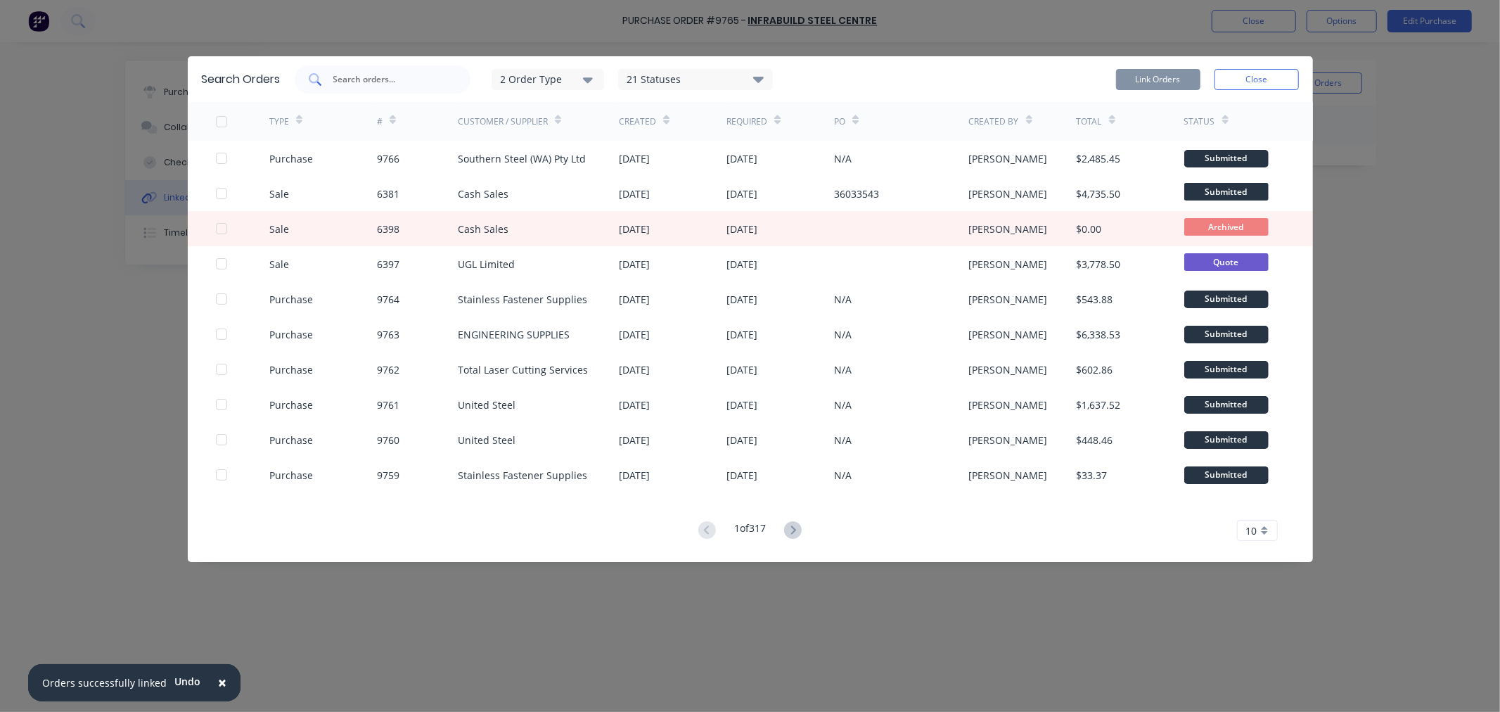
click at [369, 80] on input "text" at bounding box center [390, 79] width 117 height 14
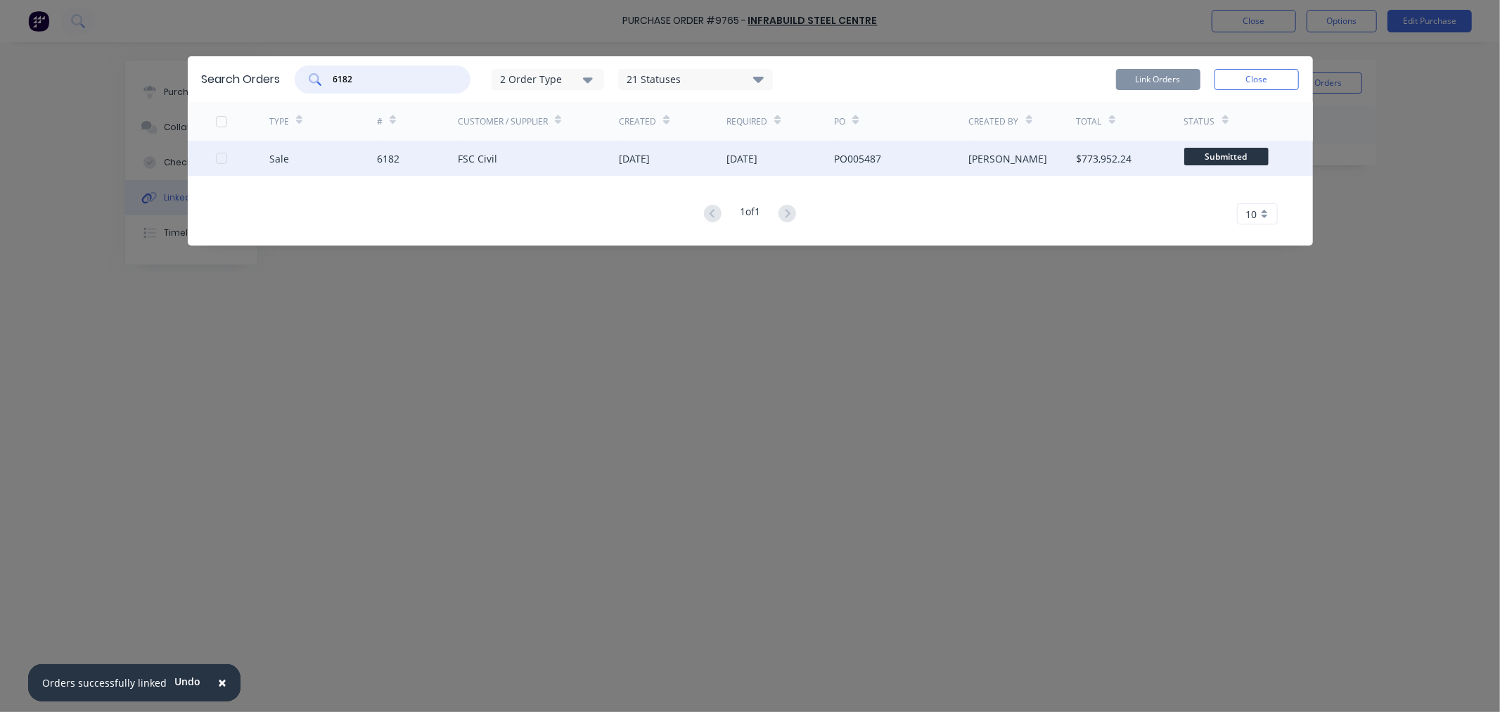
click at [217, 157] on div at bounding box center [221, 158] width 28 height 28
type input "6182"
click at [1136, 77] on button "Link Orders" at bounding box center [1158, 79] width 84 height 21
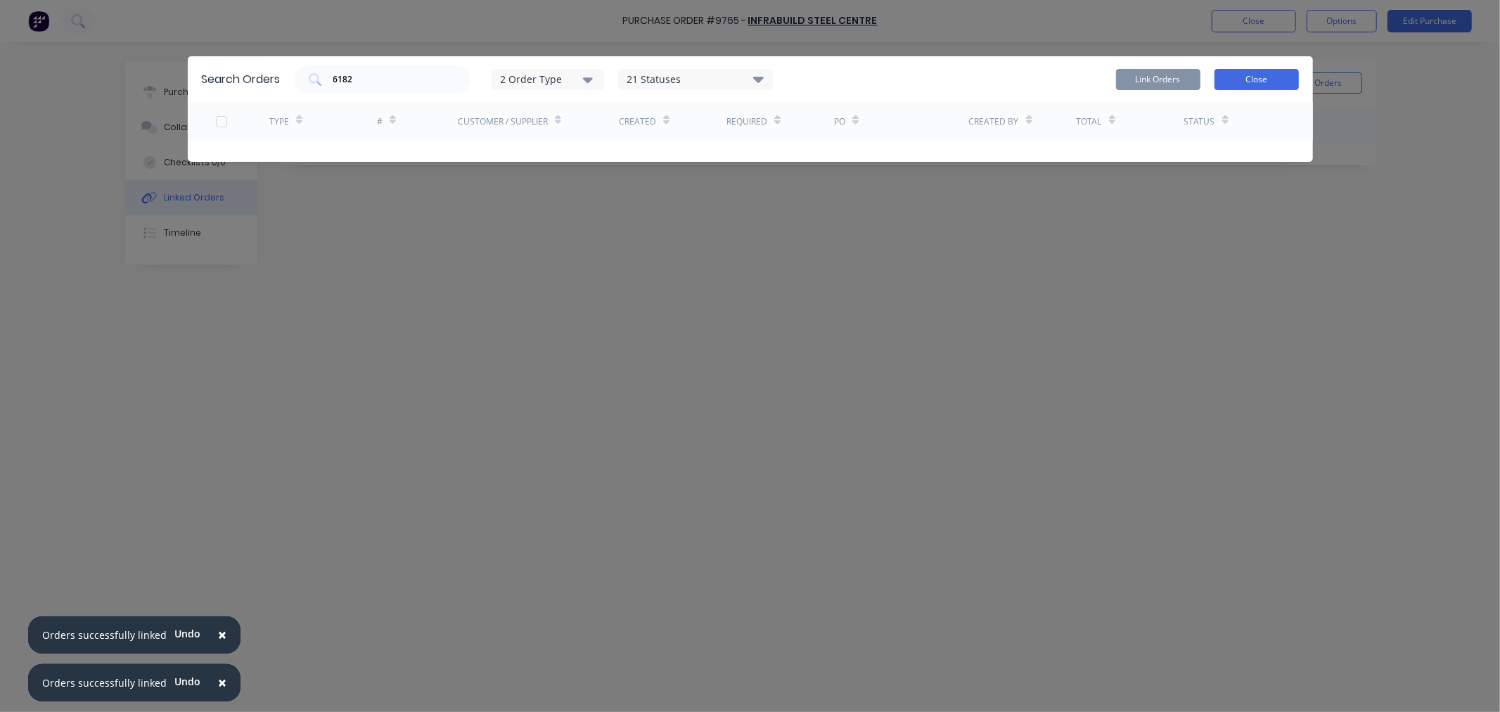
click at [1252, 72] on button "Close" at bounding box center [1256, 79] width 84 height 21
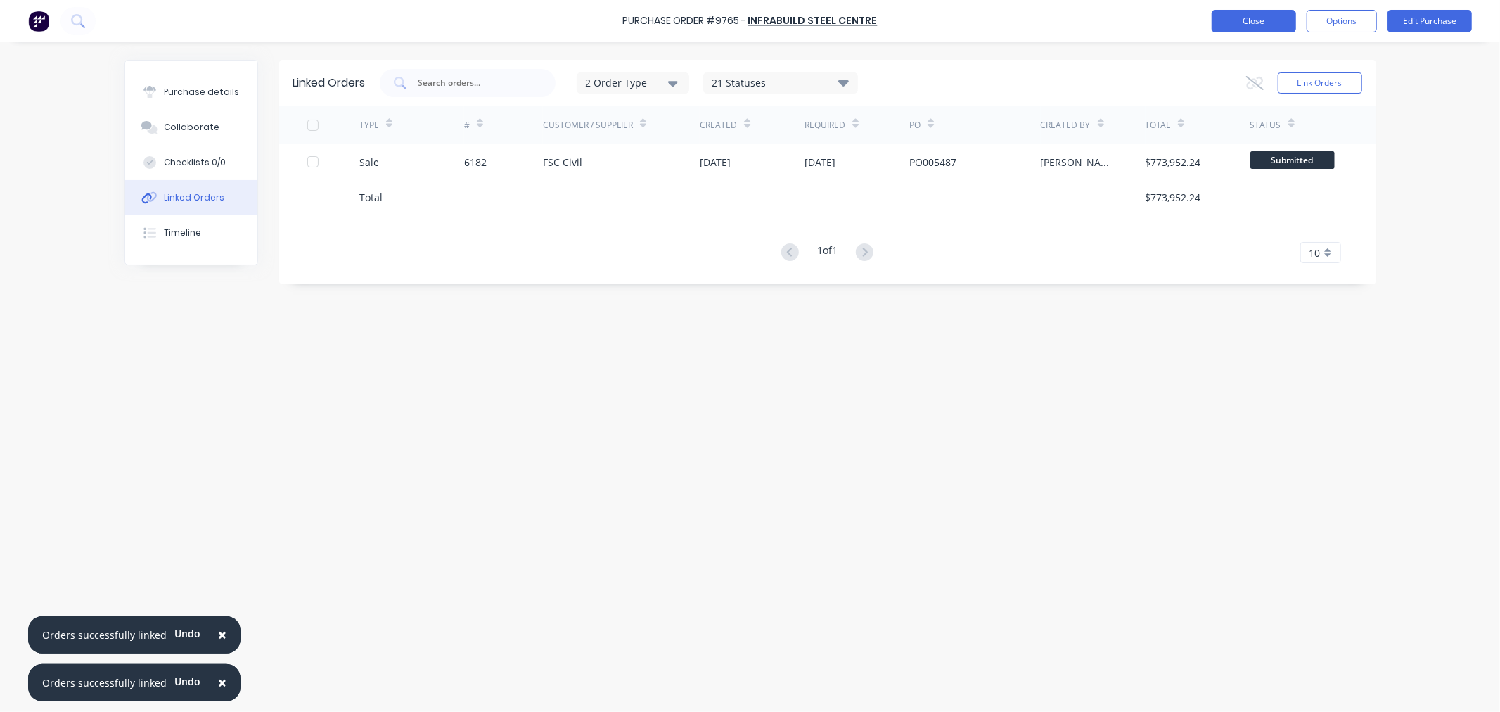
click at [1245, 19] on button "Close" at bounding box center [1254, 21] width 84 height 23
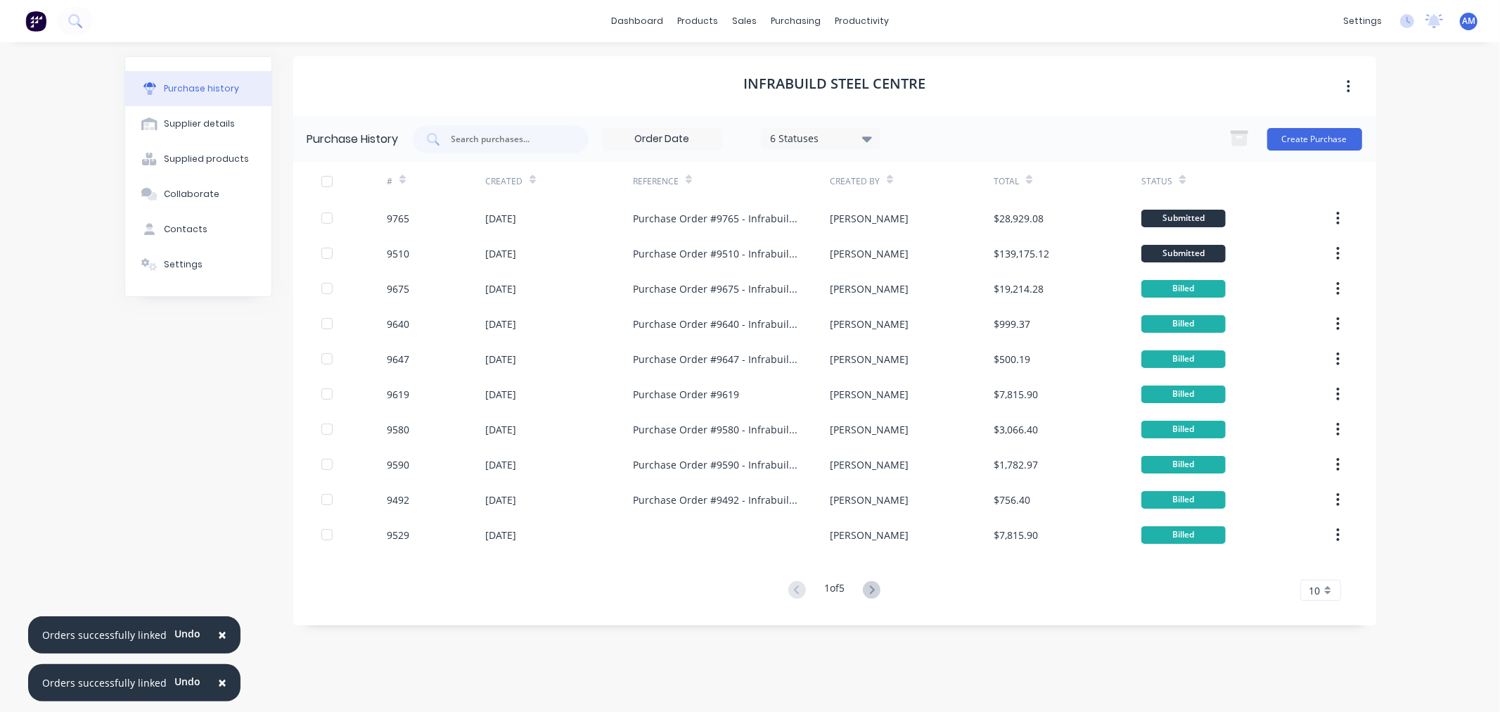
click at [218, 636] on span "×" at bounding box center [222, 634] width 8 height 20
click at [223, 681] on button "×" at bounding box center [222, 683] width 37 height 34
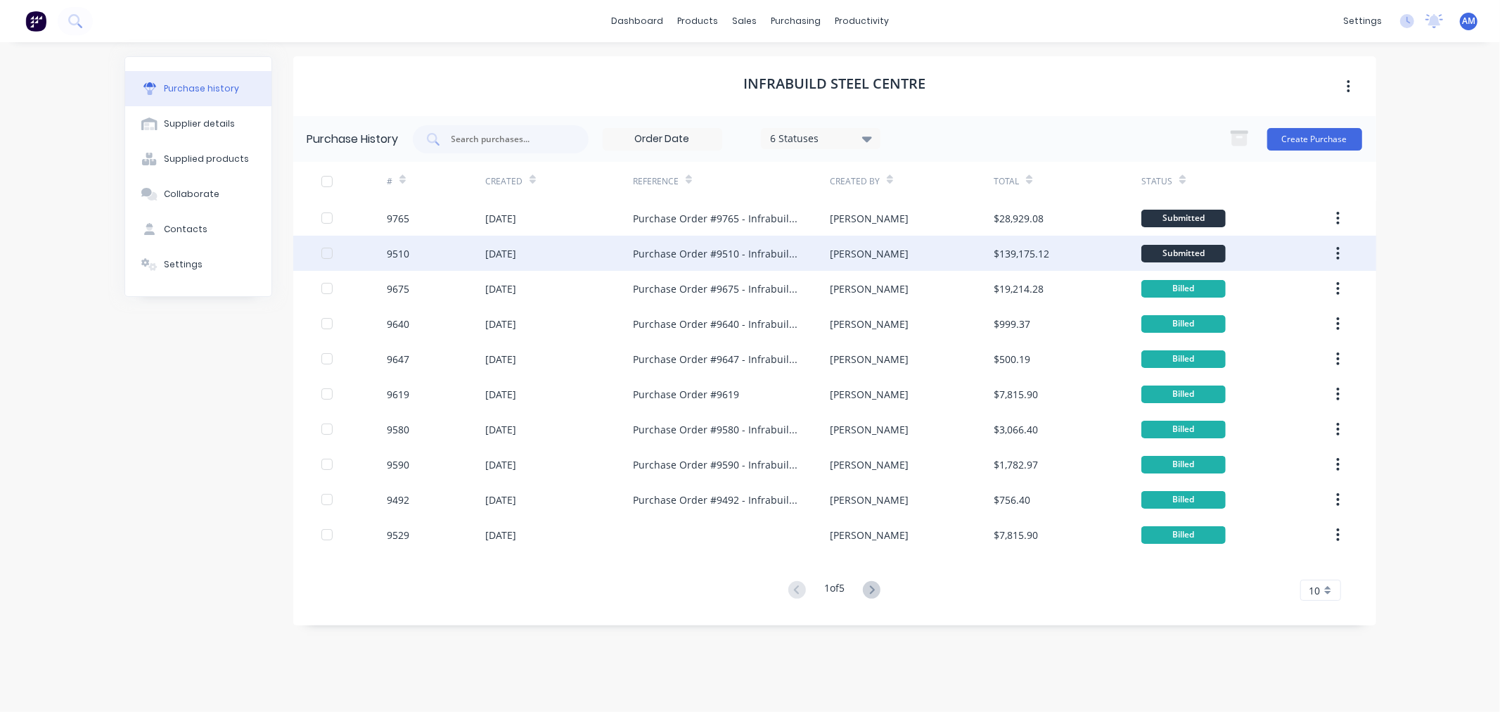
click at [553, 251] on div "[DATE]" at bounding box center [559, 253] width 148 height 35
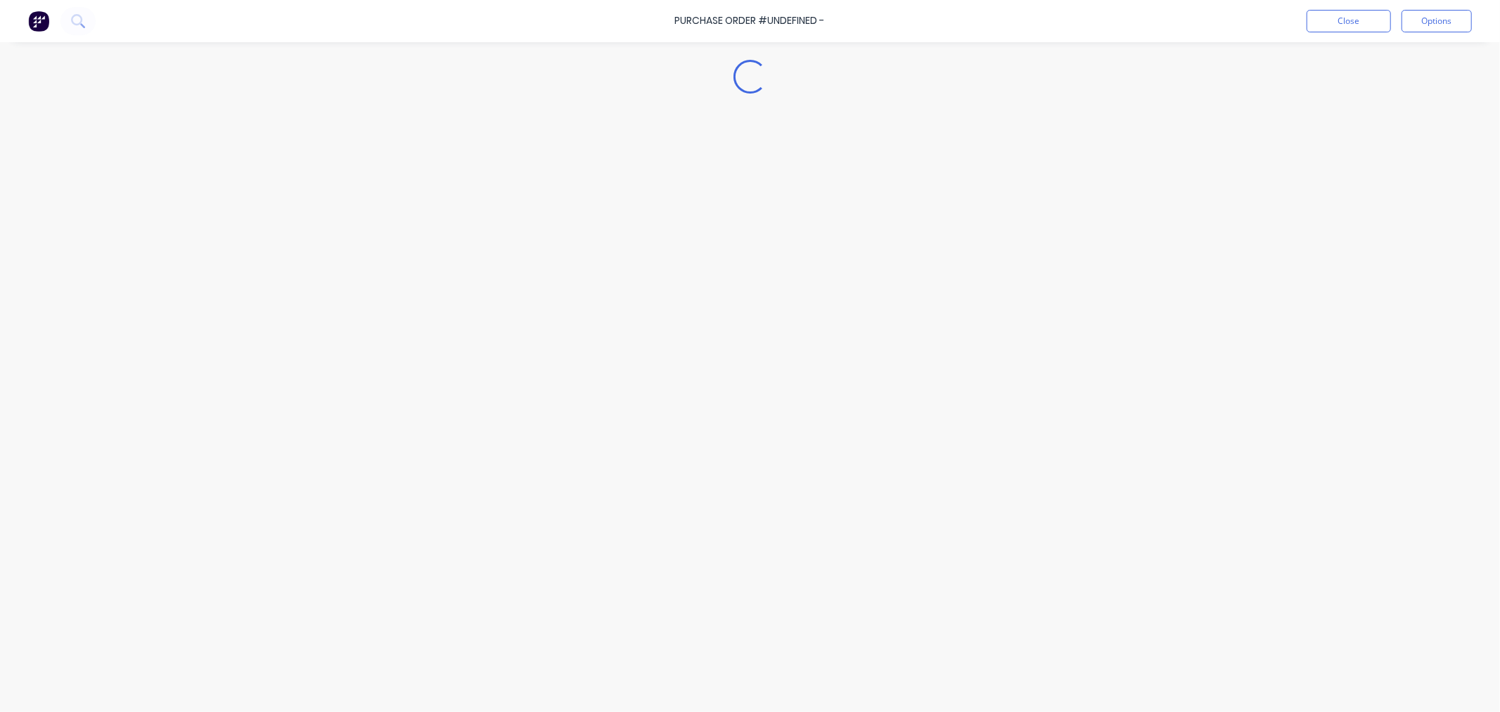
type textarea "x"
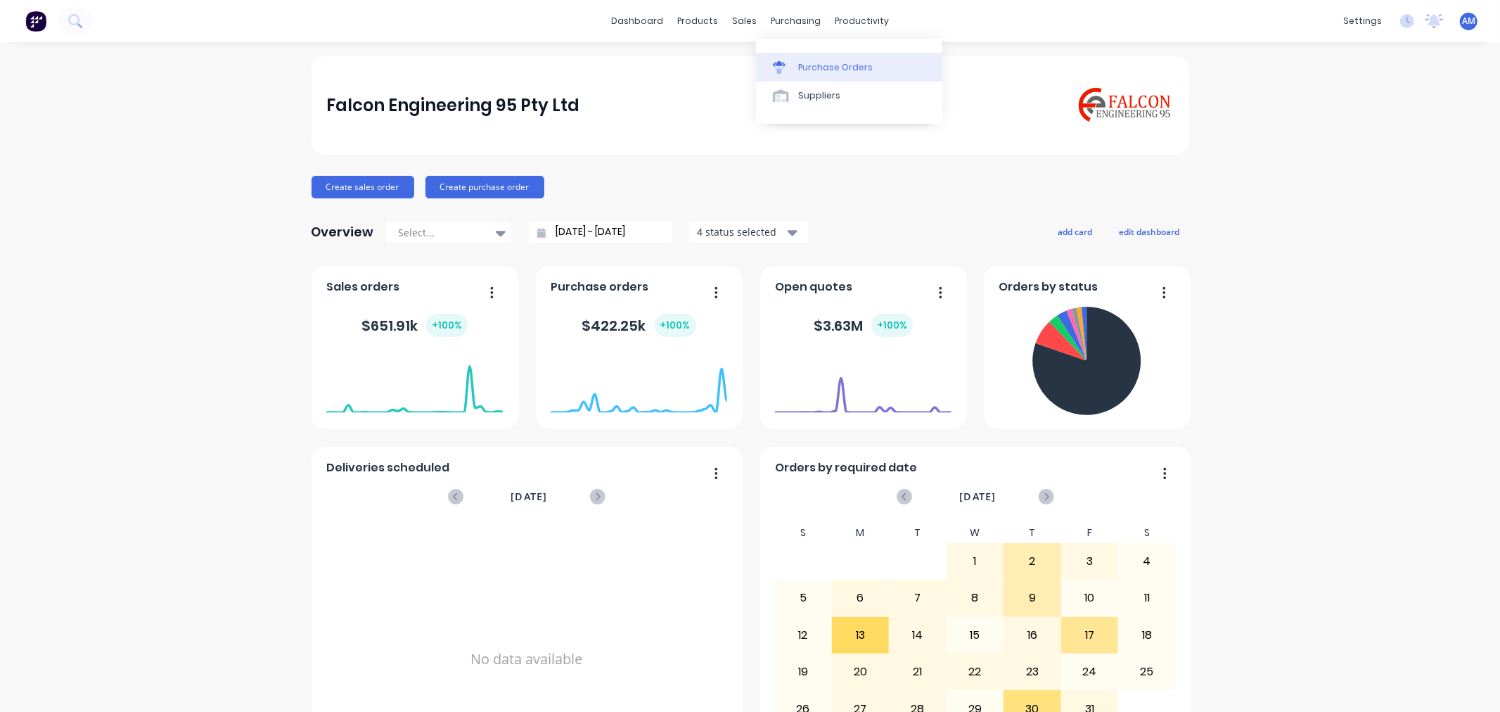
click at [795, 67] on link "Purchase Orders" at bounding box center [849, 67] width 186 height 28
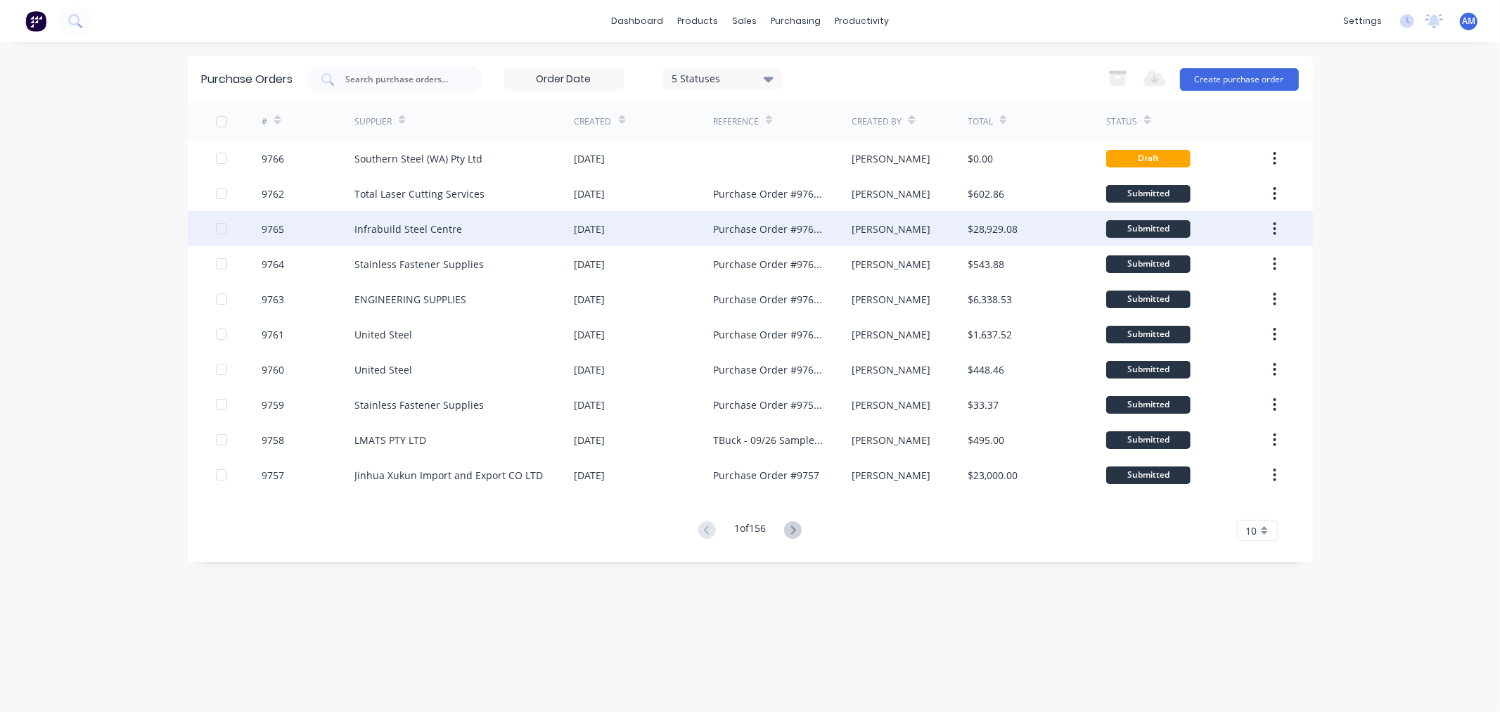
click at [378, 228] on div "Infrabuild Steel Centre" at bounding box center [408, 228] width 108 height 15
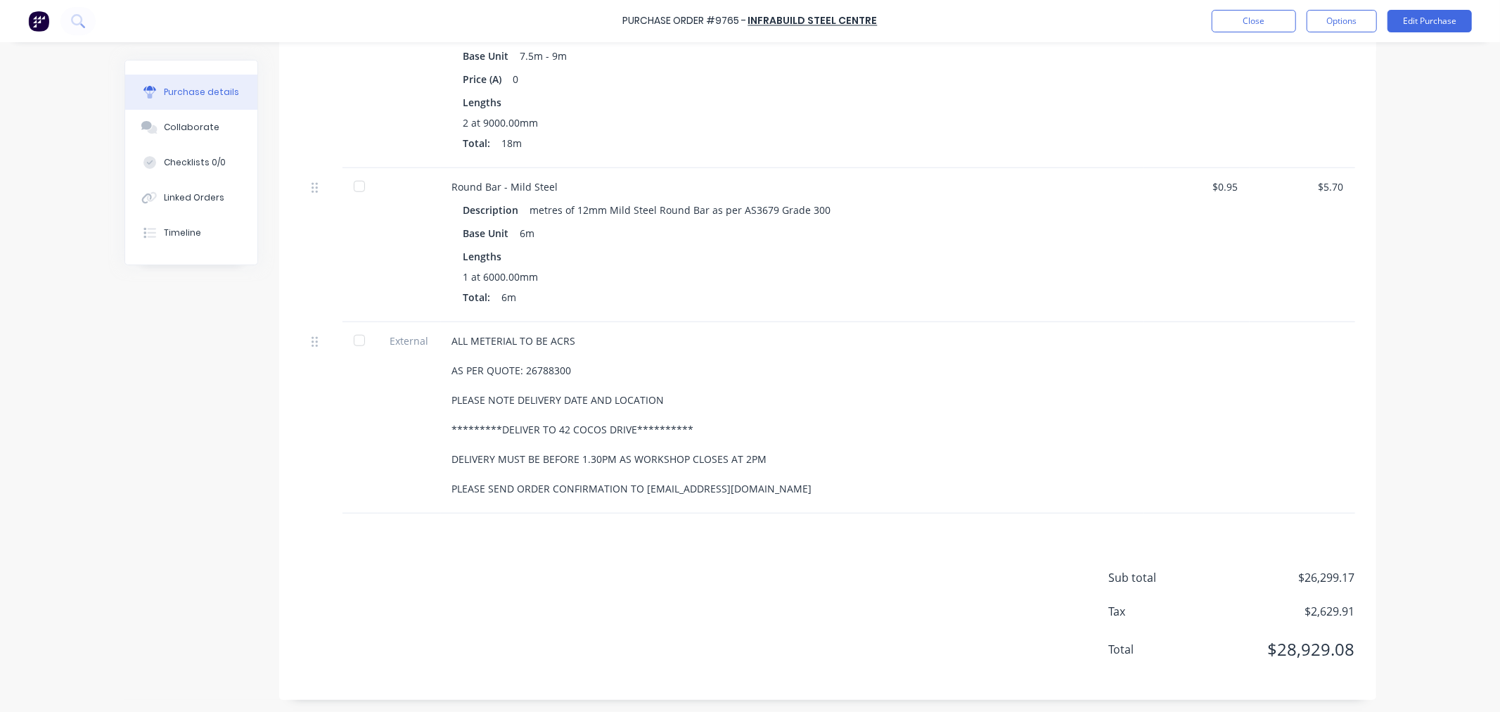
scroll to position [947, 0]
drag, startPoint x: 792, startPoint y: 488, endPoint x: 452, endPoint y: 335, distance: 372.6
click at [452, 335] on div "**********" at bounding box center [792, 412] width 681 height 162
click at [800, 487] on div "**********" at bounding box center [792, 412] width 681 height 162
drag, startPoint x: 788, startPoint y: 480, endPoint x: 435, endPoint y: 329, distance: 384.0
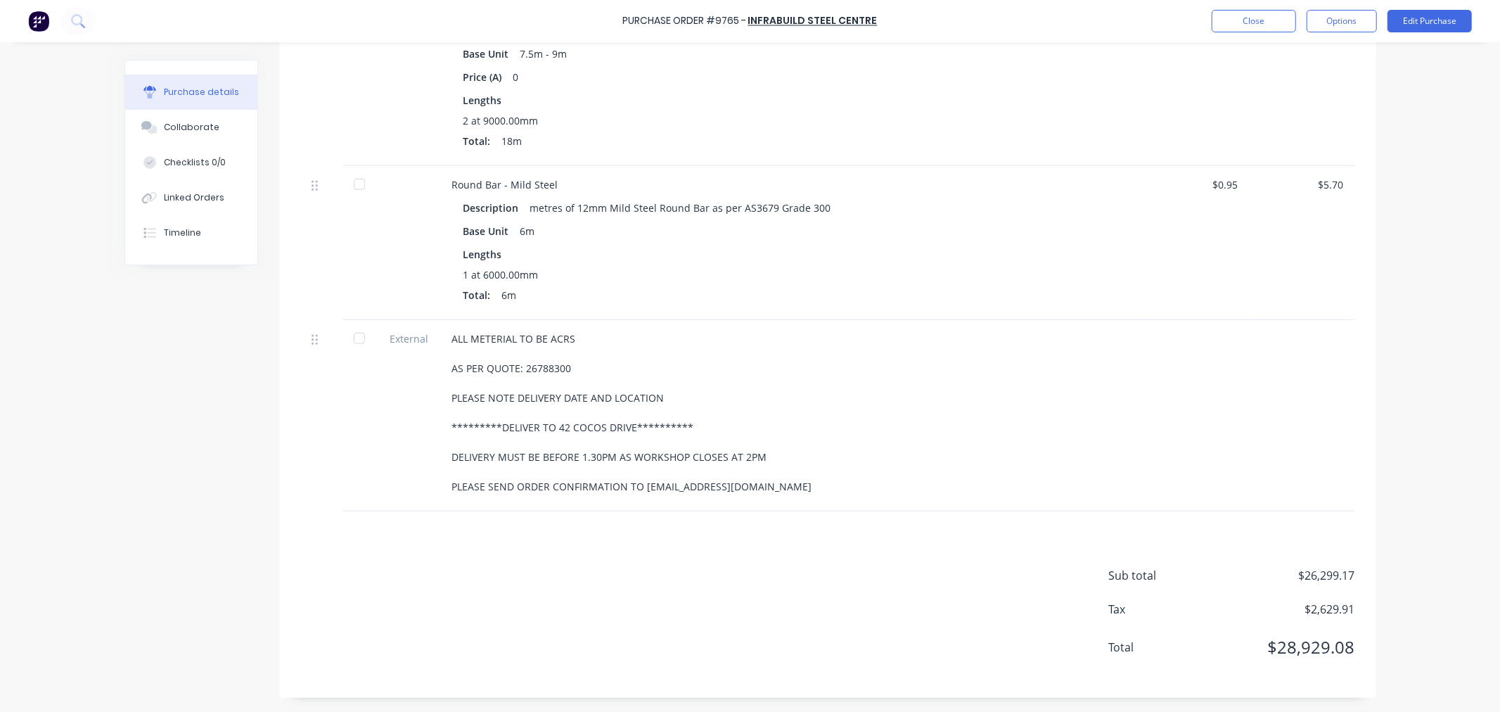
click at [441, 329] on div "**********" at bounding box center [792, 415] width 703 height 191
copy div "**********"
